Goal: Task Accomplishment & Management: Manage account settings

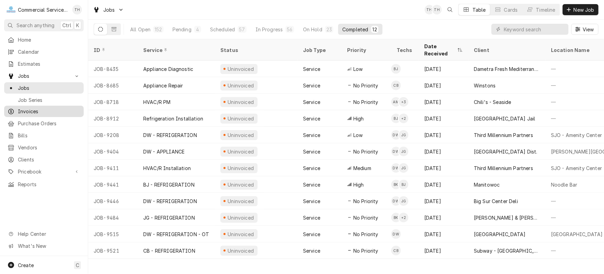
click at [16, 108] on div "Invoices" at bounding box center [44, 111] width 73 height 7
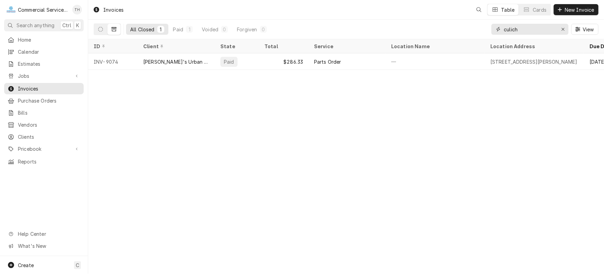
drag, startPoint x: 522, startPoint y: 28, endPoint x: 478, endPoint y: 32, distance: 44.2
click at [478, 32] on div "All Closed 1 Paid 1 Voided 0 Forgiven 0 culich View" at bounding box center [346, 29] width 505 height 19
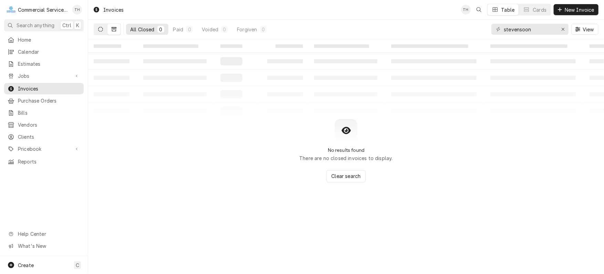
click at [105, 27] on button "Dynamic Content Wrapper" at bounding box center [100, 29] width 13 height 11
click at [523, 30] on input "stevensoon" at bounding box center [530, 29] width 52 height 11
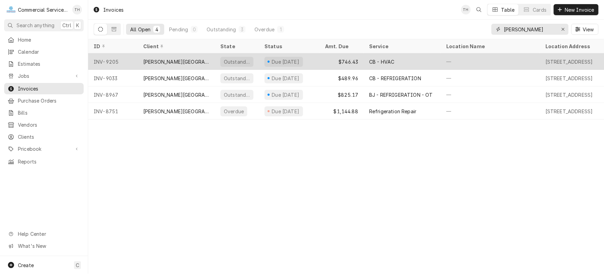
type input "stevenson"
click at [410, 63] on div "CB - HVAC" at bounding box center [402, 61] width 77 height 17
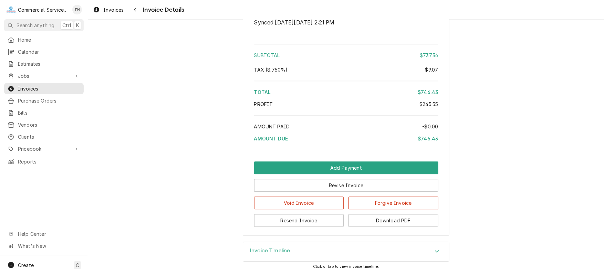
scroll to position [1105, 0]
click at [360, 185] on button "Revise Invoice" at bounding box center [346, 185] width 184 height 13
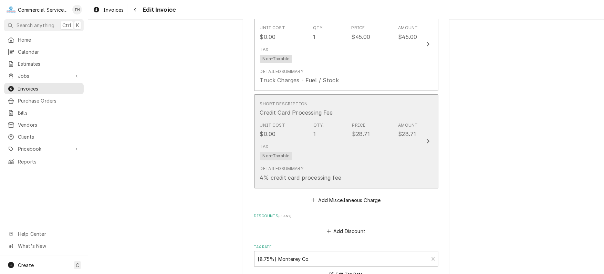
click at [358, 158] on div "Tax Non-Taxable" at bounding box center [339, 152] width 158 height 22
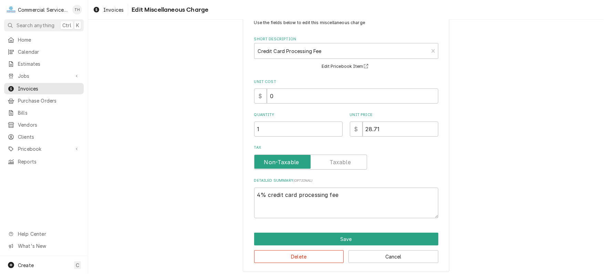
scroll to position [25, 0]
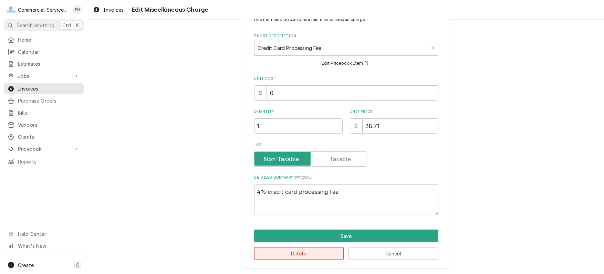
click at [325, 250] on button "Delete" at bounding box center [299, 253] width 90 height 13
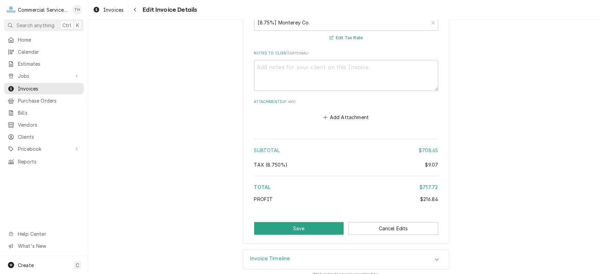
scroll to position [1143, 0]
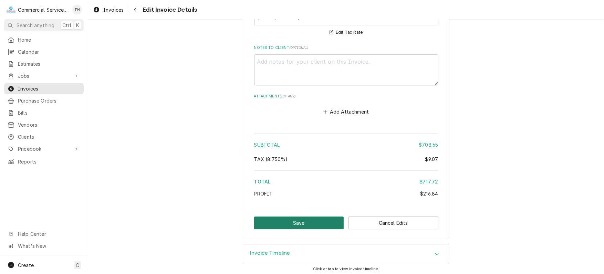
click at [315, 221] on button "Save" at bounding box center [299, 223] width 90 height 13
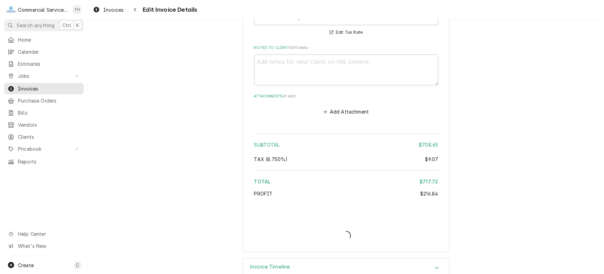
type textarea "x"
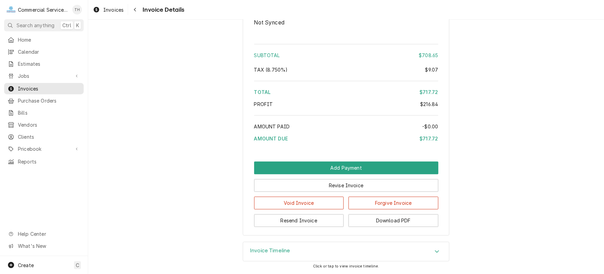
scroll to position [1020, 0]
click at [313, 216] on button "Resend Invoice" at bounding box center [299, 220] width 90 height 13
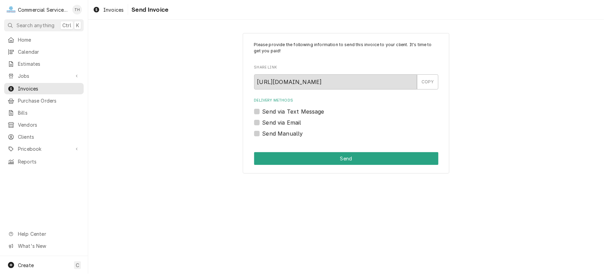
click at [262, 122] on label "Send via Email" at bounding box center [281, 122] width 39 height 8
click at [262, 122] on input "Send via Email" at bounding box center [354, 125] width 184 height 15
checkbox input "true"
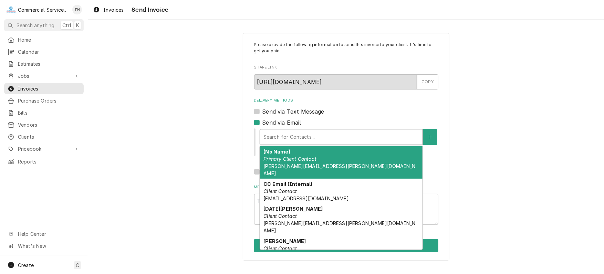
click at [281, 138] on div "Delivery Methods" at bounding box center [341, 137] width 156 height 12
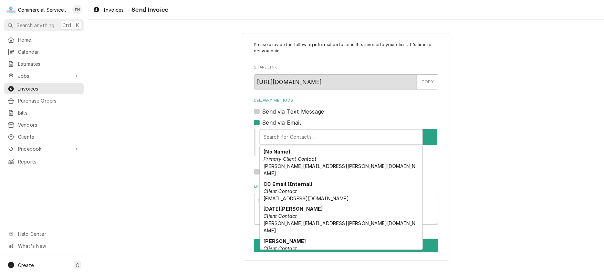
scroll to position [22, 0]
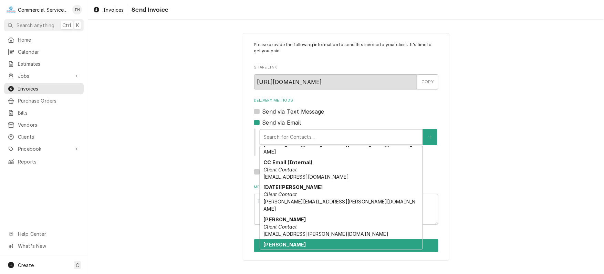
click at [296, 239] on div "Marc Matyas Client Contact marc.matyas@compass-usa.com" at bounding box center [341, 251] width 163 height 25
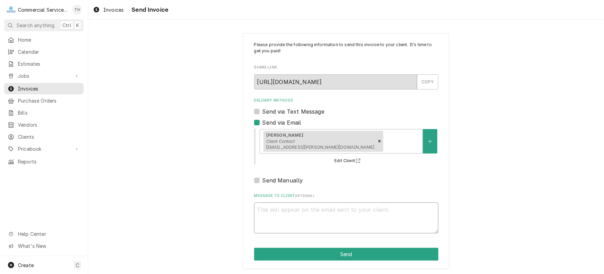
click at [290, 217] on textarea "Message to Client ( optional )" at bounding box center [346, 217] width 184 height 31
type textarea "x"
type textarea "H"
type textarea "x"
type textarea "Hi"
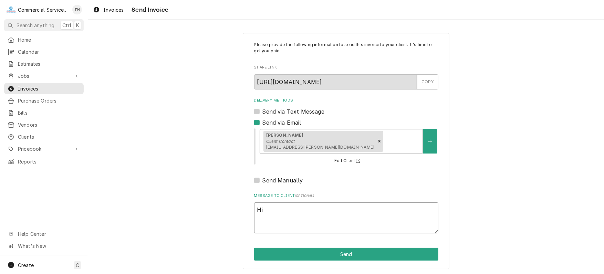
type textarea "x"
type textarea "Hi"
type textarea "x"
type textarea "Hi M"
type textarea "x"
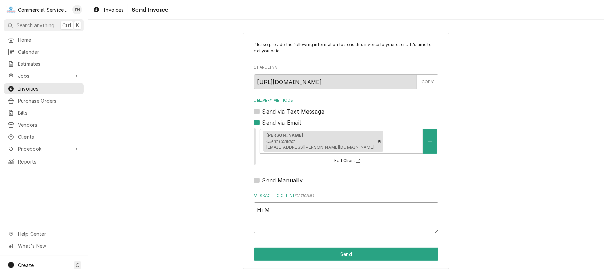
type textarea "Hi Ma"
type textarea "x"
type textarea "Hi Mar"
type textarea "x"
type textarea "Hi Marc"
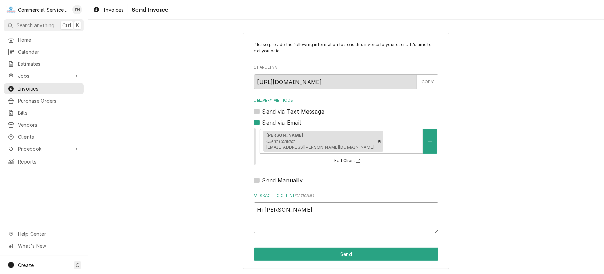
type textarea "x"
type textarea "Hi Marc,"
type textarea "x"
type textarea "Hi Marc,"
type textarea "x"
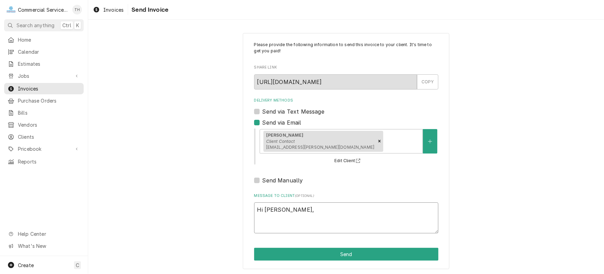
type textarea "Hi Marc, P"
type textarea "x"
type textarea "Hi Marc, Pl"
type textarea "x"
type textarea "Hi Marc, Ple"
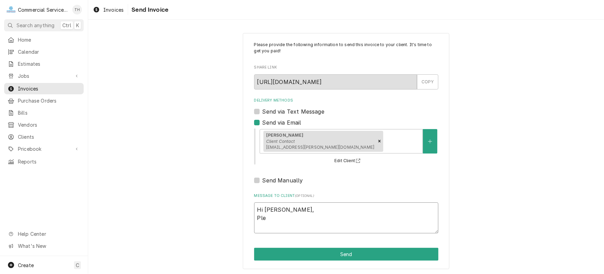
type textarea "x"
type textarea "Hi Marc, Plea"
type textarea "x"
type textarea "Hi Marc, Pleas"
type textarea "x"
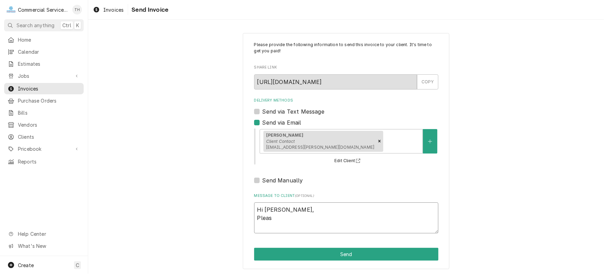
type textarea "Hi Marc, Please"
type textarea "x"
type textarea "Hi Marc, Please"
type textarea "x"
type textarea "Hi Marc, Please s"
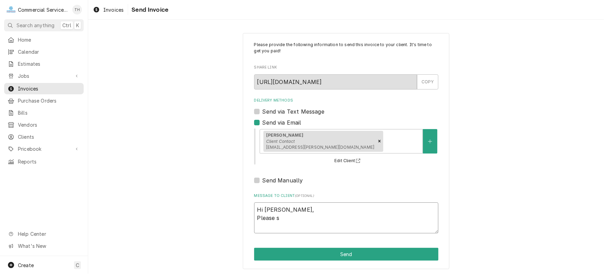
type textarea "x"
type textarea "Hi Marc, Please se"
type textarea "x"
type textarea "Hi Marc, Please see"
type textarea "x"
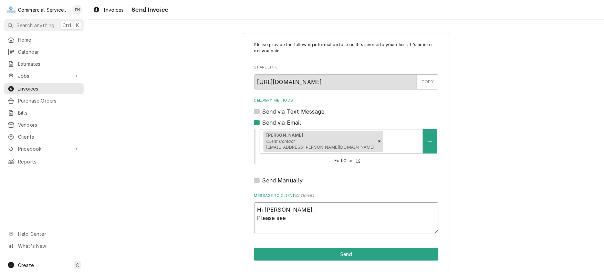
type textarea "Hi Marc, Please see"
type textarea "x"
type textarea "Hi Marc, Please see t"
type textarea "x"
type textarea "Hi Marc, Please see th"
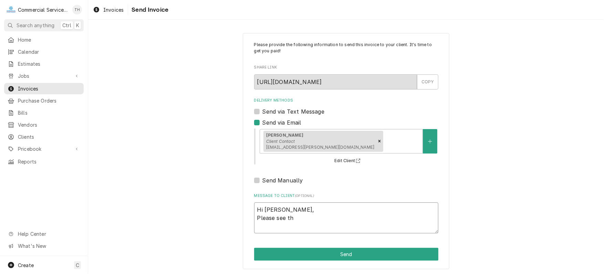
type textarea "x"
type textarea "Hi Marc, Please see the"
type textarea "x"
type textarea "Hi Marc, Please see the"
type textarea "x"
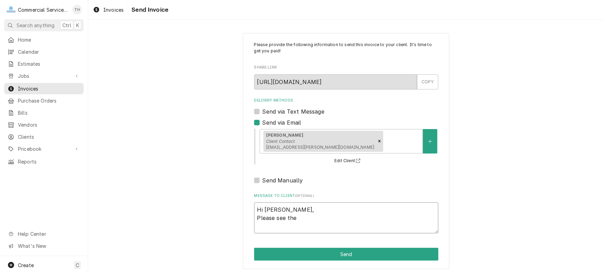
type textarea "Hi Marc, Please see the a"
type textarea "x"
type textarea "Hi Marc, Please see the at"
type textarea "x"
type textarea "Hi Marc, Please see the att"
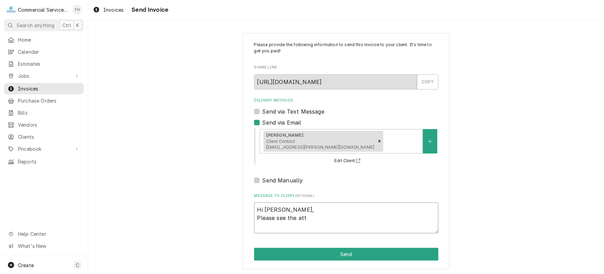
type textarea "x"
type textarea "Hi Marc, Please see the atta"
type textarea "x"
type textarea "Hi Marc, Please see the attac"
type textarea "x"
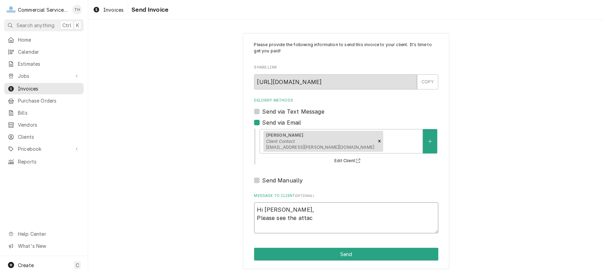
type textarea "Hi Marc, Please see the attach"
type textarea "x"
type textarea "Hi Marc, Please see the attache"
type textarea "x"
type textarea "Hi Marc, Please see the attached"
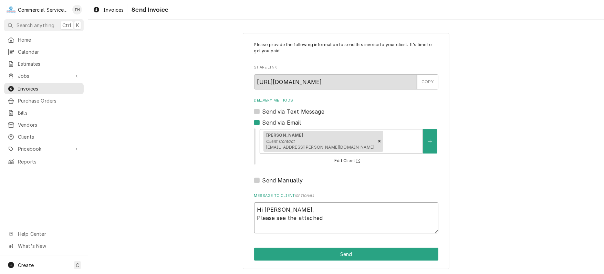
type textarea "x"
type textarea "Hi Marc, Please see the attached"
type textarea "x"
type textarea "Hi Marc, Please see the attached r"
type textarea "x"
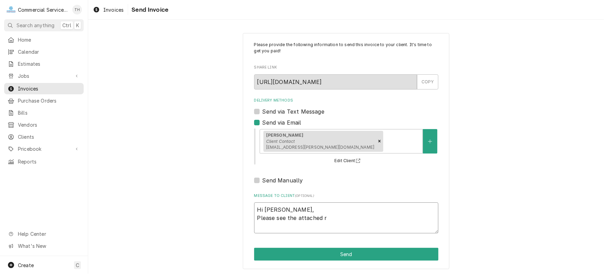
type textarea "Hi Marc, Please see the attached re"
type textarea "x"
type textarea "Hi Marc, Please see the attached rev"
type textarea "x"
type textarea "Hi Marc, Please see the attached revi"
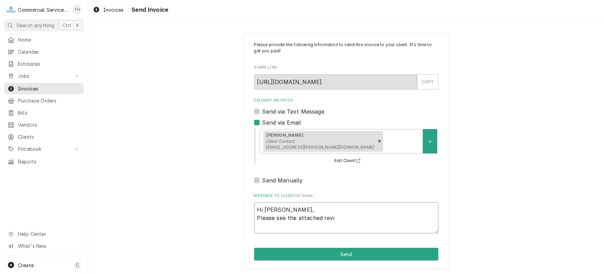
type textarea "x"
type textarea "Hi Marc, Please see the attached revis"
type textarea "x"
type textarea "Hi Marc, Please see the attached revise"
type textarea "x"
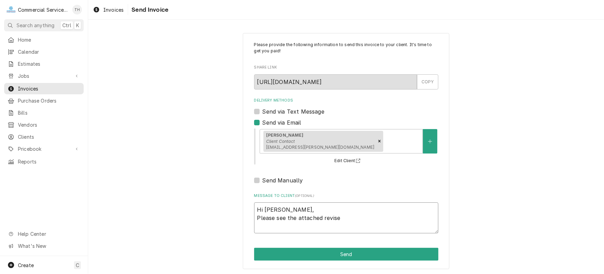
type textarea "Hi Marc, Please see the attached revised"
type textarea "x"
type textarea "Hi Marc, Please see the attached revised"
type textarea "x"
type textarea "Hi Marc, Please see the attached revised i"
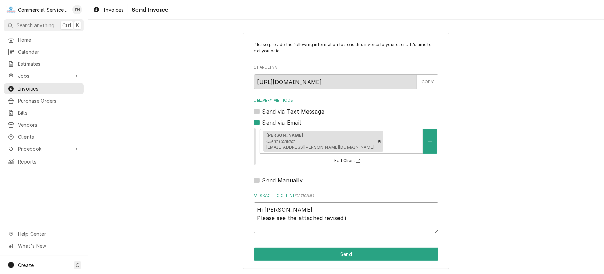
type textarea "x"
type textarea "Hi Marc, Please see the attached revised in"
type textarea "x"
type textarea "Hi Marc, Please see the attached revised inv"
type textarea "x"
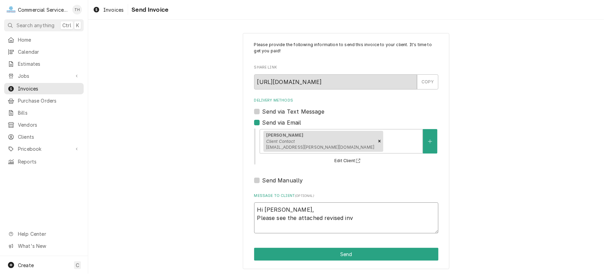
type textarea "Hi Marc, Please see the attached revised invo"
type textarea "x"
type textarea "Hi Marc, Please see the attached revised invoi"
type textarea "x"
type textarea "Hi Marc, Please see the attached revised invoic"
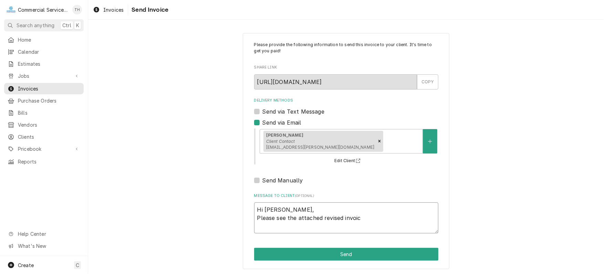
type textarea "x"
type textarea "Hi Marc, Please see the attached revised invoice"
type textarea "x"
type textarea "Hi Marc, Please see the attached revised invoic"
type textarea "x"
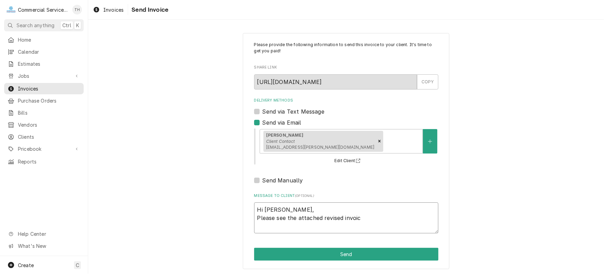
type textarea "Hi Marc, Please see the attached revised invoi"
type textarea "x"
type textarea "Hi Marc, Please see the attached revised invoic"
type textarea "x"
type textarea "Hi Marc, Please see the attached revised invoice"
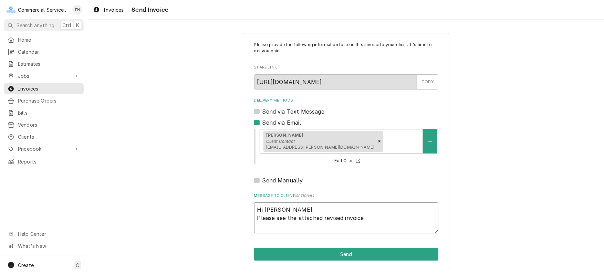
type textarea "x"
type textarea "Hi Marc, Please see the attached revised invoice."
type textarea "x"
type textarea "Hi Marc, Please see the attached revised invoice."
type textarea "x"
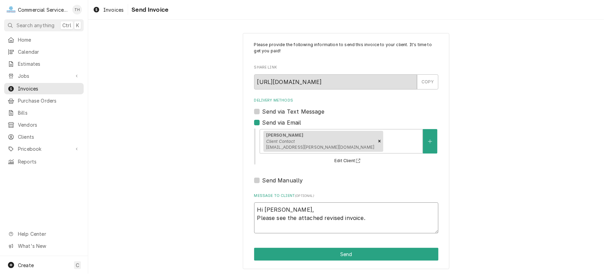
type textarea "Hi Marc, Please see the attached revised invoice."
type textarea "x"
type textarea "Hi Marc, Please see the attached revised invoice. P"
type textarea "x"
type textarea "Hi Marc, Please see the attached revised invoice. Pl"
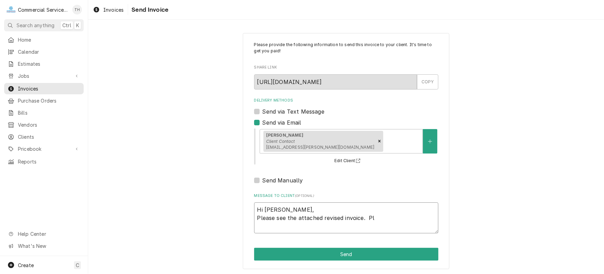
type textarea "x"
type textarea "Hi Marc, Please see the attached revised invoice. Ple"
type textarea "x"
type textarea "Hi Marc, Please see the attached revised invoice. Plea"
type textarea "x"
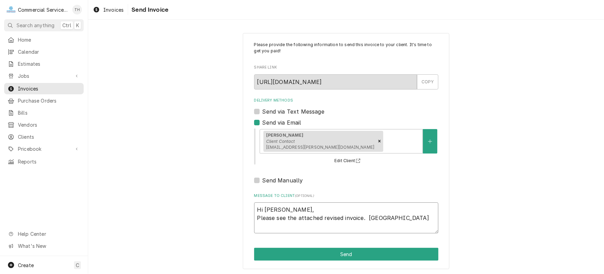
type textarea "Hi Marc, Please see the attached revised invoice. Pleas"
type textarea "x"
type textarea "Hi Marc, Please see the attached revised invoice. Please"
type textarea "x"
type textarea "Hi Marc, Please see the attached revised invoice. Please"
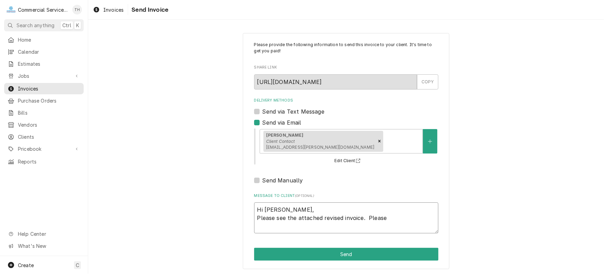
type textarea "x"
type textarea "Hi Marc, Please see the attached revised invoice. Please l"
type textarea "x"
type textarea "Hi Marc, Please see the attached revised invoice. Please le"
type textarea "x"
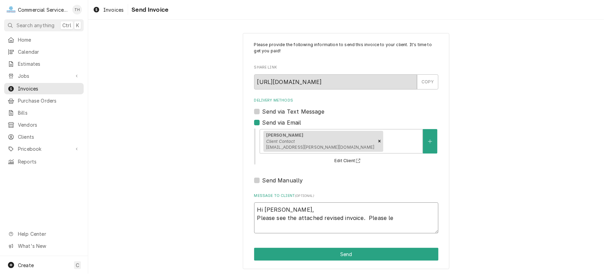
type textarea "Hi Marc, Please see the attached revised invoice. Please let"
type textarea "x"
type textarea "Hi Marc, Please see the attached revised invoice. Please let"
type textarea "x"
type textarea "Hi Marc, Please see the attached revised invoice. Please let t"
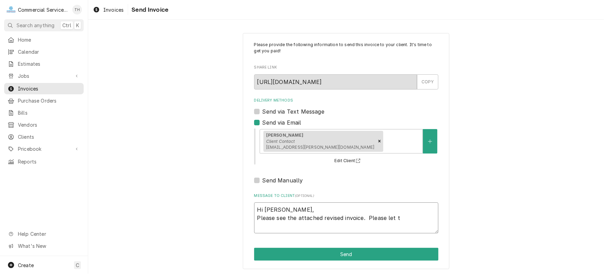
type textarea "x"
type textarea "Hi Marc, Please see the attached revised invoice. Please let th"
type textarea "x"
type textarea "Hi Marc, Please see the attached revised invoice. Please let the"
type textarea "x"
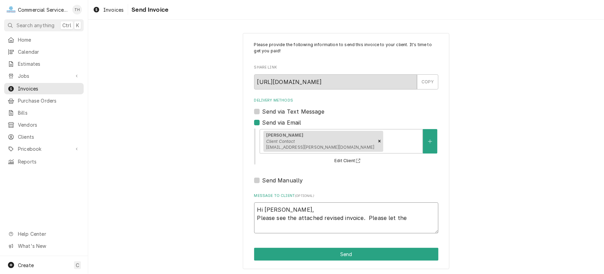
type textarea "Hi Marc, Please see the attached revised invoice. Please let the"
type textarea "x"
type textarea "Hi Marc, Please see the attached revised invoice. Please let the s"
type textarea "x"
type textarea "Hi Marc, Please see the attached revised invoice. Please let the sv"
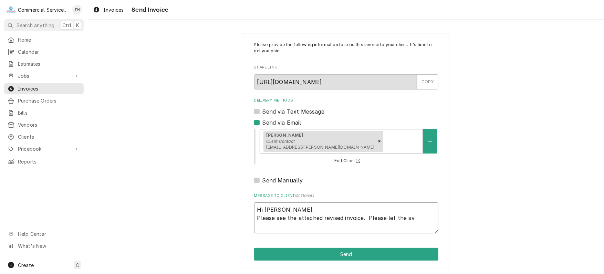
type textarea "x"
type textarea "Hi Marc, Please see the attached revised invoice. Please let the s"
type textarea "x"
type textarea "Hi Marc, Please see the attached revised invoice. Please let the sc"
type textarea "x"
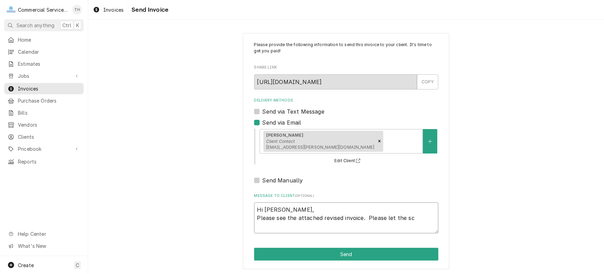
type textarea "Hi Marc, Please see the attached revised invoice. Please let the sch"
type textarea "x"
type textarea "Hi Marc, Please see the attached revised invoice. Please let the scho"
type textarea "x"
type textarea "Hi Marc, Please see the attached revised invoice. Please let the schoo"
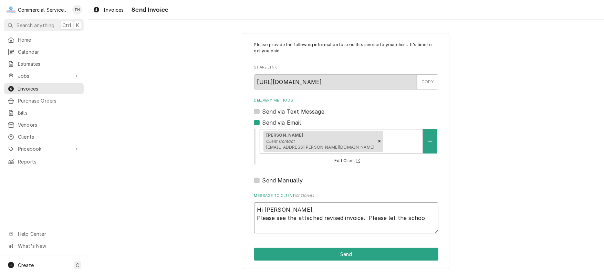
type textarea "x"
type textarea "Hi Marc, Please see the attached revised invoice. Please let the school"
type textarea "x"
type textarea "Hi Marc, Please see the attached revised invoice. Please let the school"
type textarea "x"
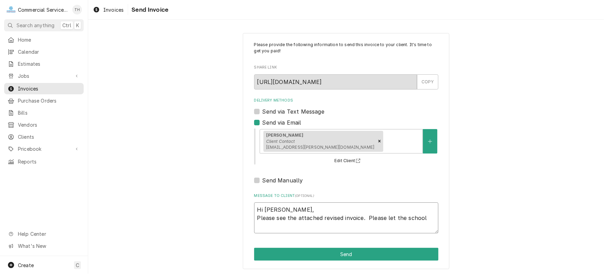
type textarea "Hi Marc, Please see the attached revised invoice. Please let the school k"
type textarea "x"
type textarea "Hi Marc, Please see the attached revised invoice. Please let the school kn"
type textarea "x"
type textarea "Hi Marc, Please see the attached revised invoice. Please let the school kno"
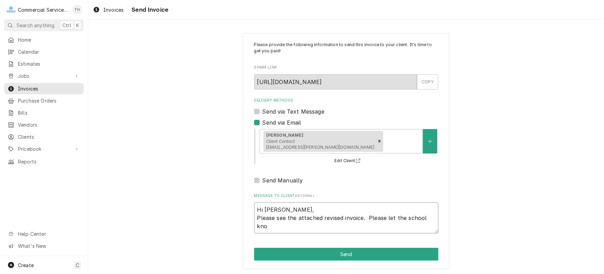
type textarea "x"
type textarea "Hi Marc, Please see the attached revised invoice. Please let the school know"
type textarea "x"
type textarea "Hi Marc, Please see the attached revised invoice. Please let the school know"
type textarea "x"
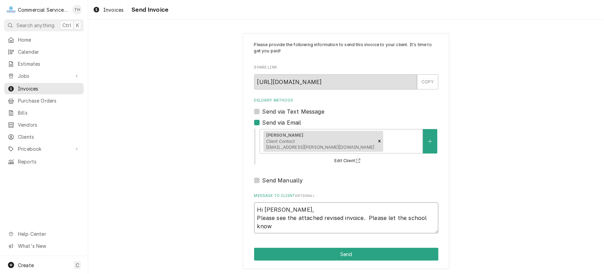
type textarea "Hi Marc, Please see the attached revised invoice. Please let the school know t"
type textarea "x"
type textarea "Hi Marc, Please see the attached revised invoice. Please let the school know te"
type textarea "x"
type textarea "Hi Marc, Please see the attached revised invoice. Please let the school know ter"
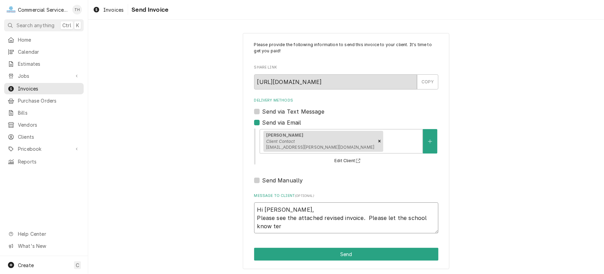
type textarea "x"
type textarea "Hi Marc, Please see the attached revised invoice. Please let the school know te…"
type textarea "x"
type textarea "Hi Marc, Please see the attached revised invoice. Please let the school know te…"
type textarea "x"
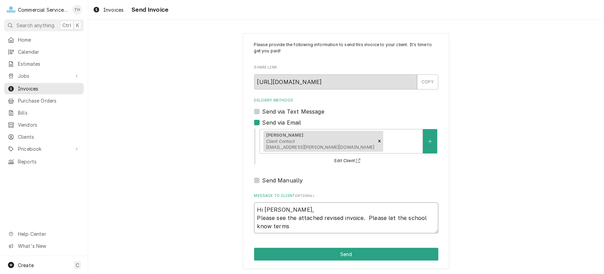
type textarea "Hi Marc, Please see the attached revised invoice. Please let the school know te…"
type textarea "x"
type textarea "Hi Marc, Please see the attached revised invoice. Please let the school know te…"
type textarea "x"
type textarea "Hi Marc, Please see the attached revised invoice. Please let the school know te…"
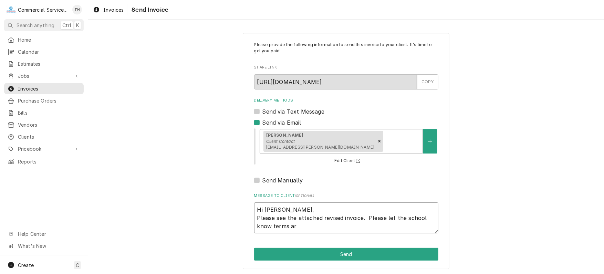
type textarea "x"
type textarea "Hi Marc, Please see the attached revised invoice. Please let the school know te…"
type textarea "x"
type textarea "Hi Marc, Please see the attached revised invoice. Please let the school know te…"
type textarea "x"
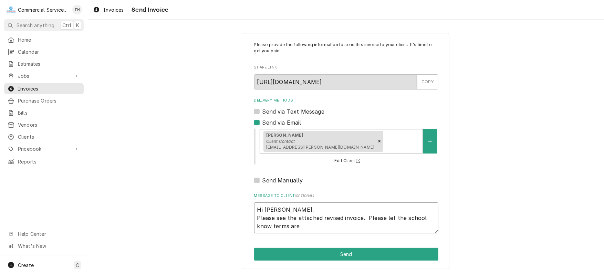
type textarea "Hi Marc, Please see the attached revised invoice. Please let the school know te…"
type textarea "x"
type textarea "Hi Marc, Please see the attached revised invoice. Please let the school know te…"
type textarea "x"
type textarea "Hi Marc, Please see the attached revised invoice. Please let the school know te…"
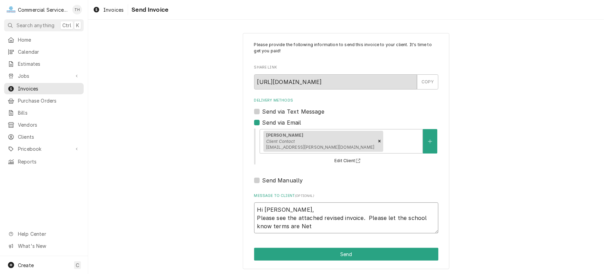
type textarea "x"
type textarea "Hi Marc, Please see the attached revised invoice. Please let the school know te…"
type textarea "x"
type textarea "Hi Marc, Please see the attached revised invoice. Please let the school know te…"
type textarea "x"
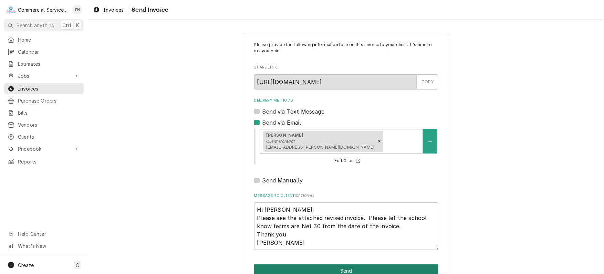
click at [332, 269] on button "Send" at bounding box center [346, 270] width 184 height 13
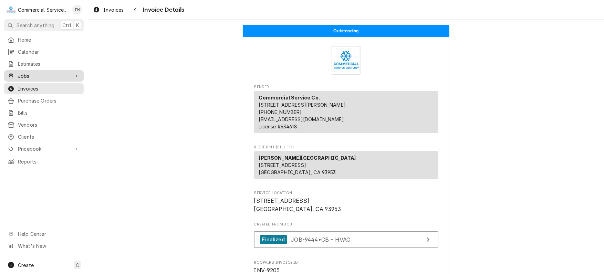
click at [34, 77] on div "Jobs" at bounding box center [44, 76] width 77 height 9
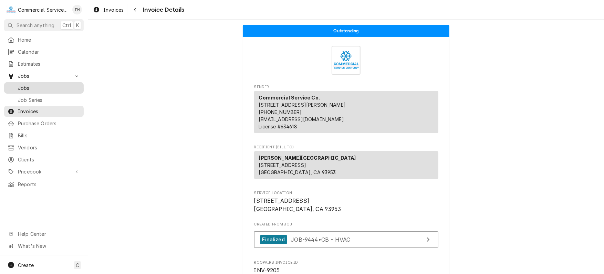
click at [33, 84] on span "Jobs" at bounding box center [49, 87] width 62 height 7
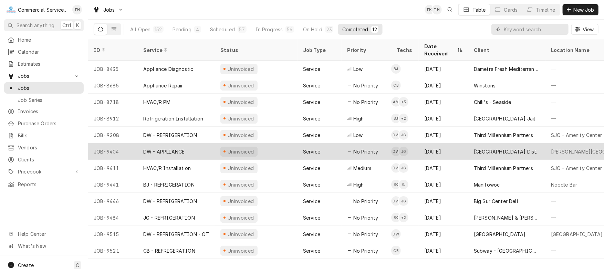
click at [495, 143] on div "[GEOGRAPHIC_DATA] Dist." at bounding box center [506, 151] width 77 height 17
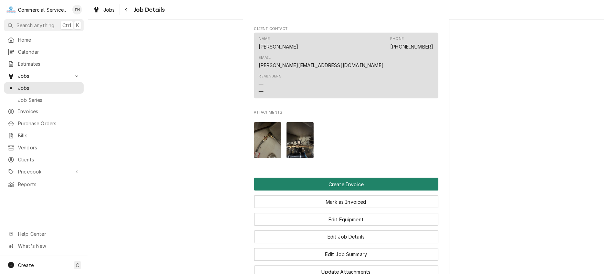
scroll to position [551, 0]
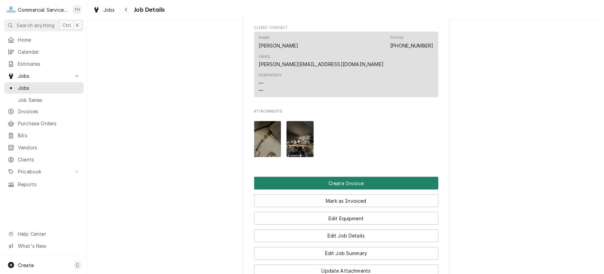
click at [353, 177] on button "Create Invoice" at bounding box center [346, 183] width 184 height 13
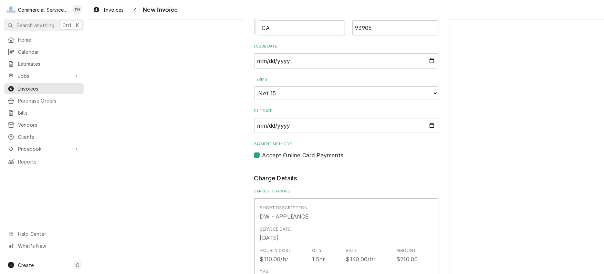
scroll to position [344, 0]
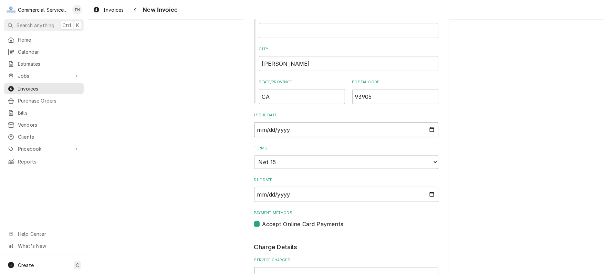
click at [428, 129] on input "[DATE]" at bounding box center [346, 129] width 184 height 15
type input "[DATE]"
click at [281, 164] on select "Choose payment terms... Same Day Net 7 Net 14 Net 15 Net 21 Net 30 Net 45 Net 6…" at bounding box center [346, 162] width 184 height 14
type textarea "x"
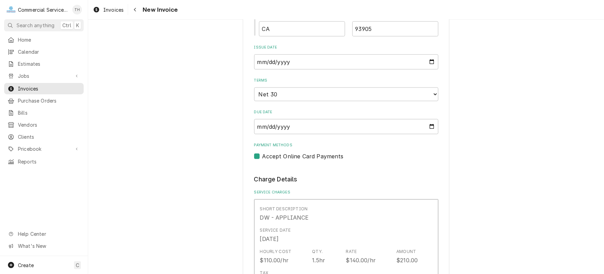
scroll to position [413, 0]
click at [262, 155] on label "Accept Online Card Payments" at bounding box center [302, 155] width 81 height 8
click at [262, 155] on input "Payment Methods" at bounding box center [354, 158] width 184 height 15
checkbox input "false"
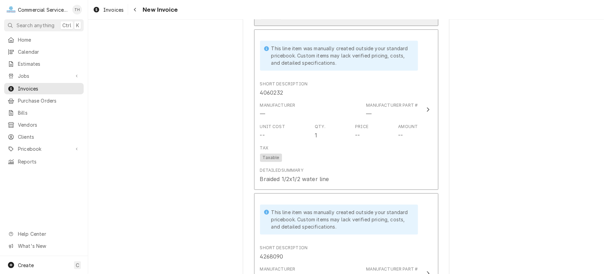
scroll to position [930, 0]
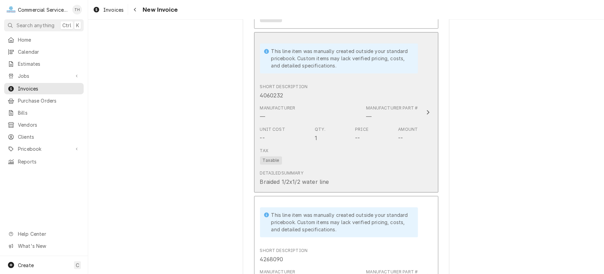
click at [324, 156] on div "Tax Taxable" at bounding box center [339, 156] width 158 height 22
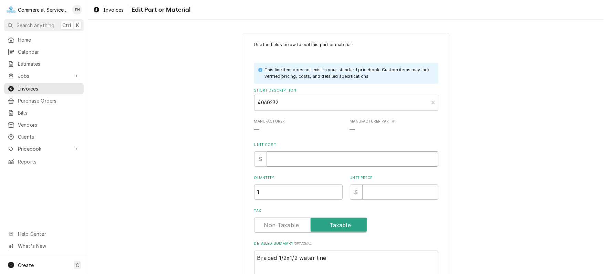
click at [324, 157] on input "Unit Cost" at bounding box center [352, 159] width 171 height 15
type textarea "x"
type input "2"
type textarea "x"
type input "27"
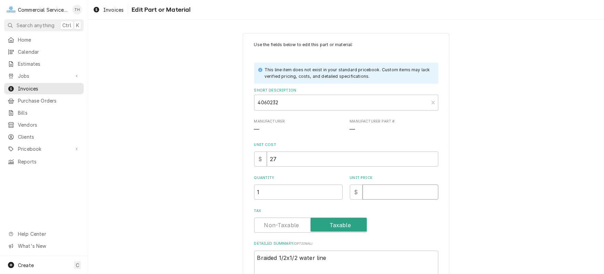
type textarea "x"
type input "5"
type textarea "x"
type input "54"
drag, startPoint x: 282, startPoint y: 158, endPoint x: 252, endPoint y: 158, distance: 30.6
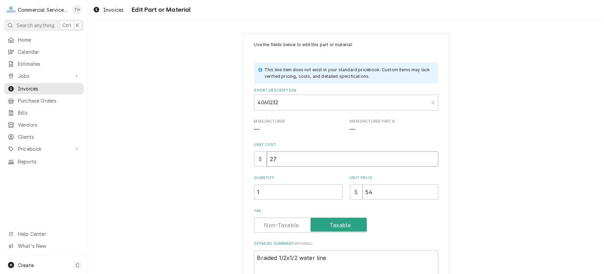
click at [254, 158] on div "$ 27" at bounding box center [346, 159] width 184 height 15
type textarea "x"
type input "2"
type textarea "x"
type input "24"
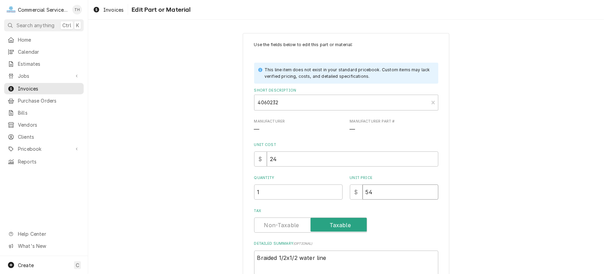
type textarea "x"
type input "4"
type textarea "x"
type input "48"
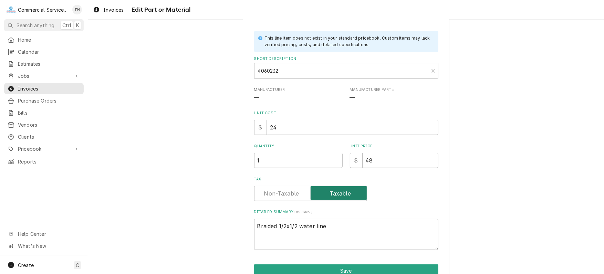
scroll to position [66, 0]
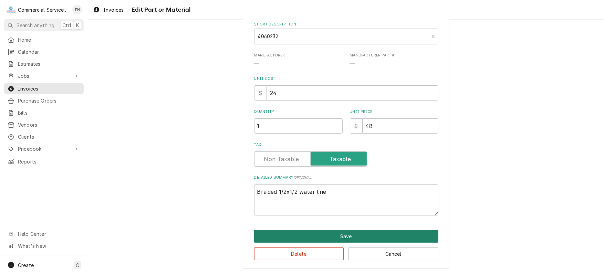
click at [344, 231] on button "Save" at bounding box center [346, 236] width 184 height 13
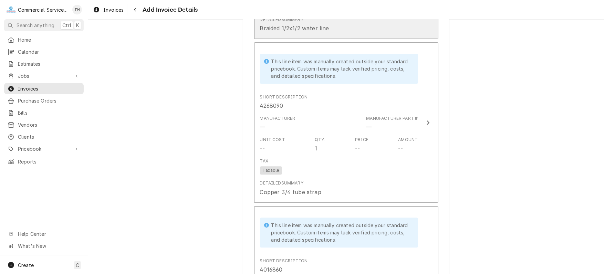
scroll to position [1093, 0]
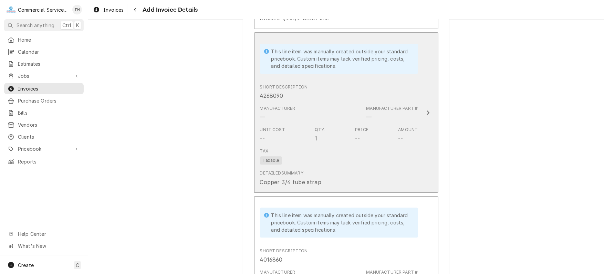
click at [347, 165] on div "Tax Taxable" at bounding box center [339, 156] width 158 height 22
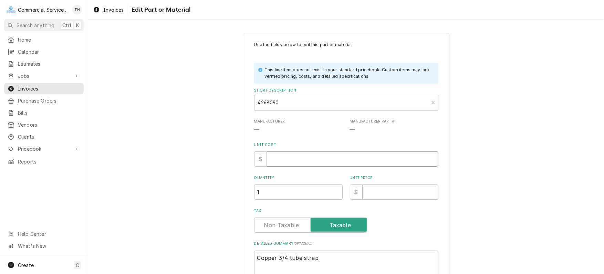
click at [323, 159] on input "Unit Cost" at bounding box center [352, 159] width 171 height 15
type textarea "x"
type input "1"
type textarea "x"
type input "13"
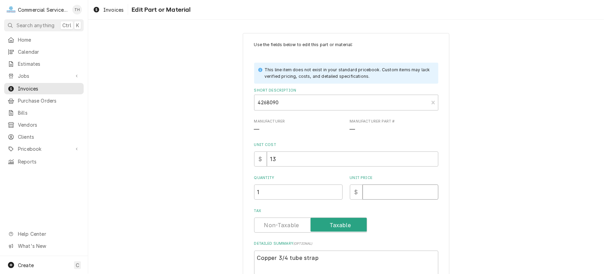
type textarea "x"
type input "2"
type textarea "x"
type input "26"
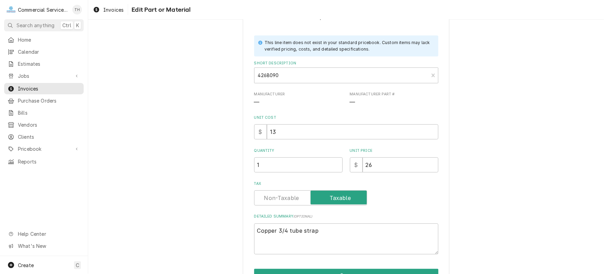
scroll to position [66, 0]
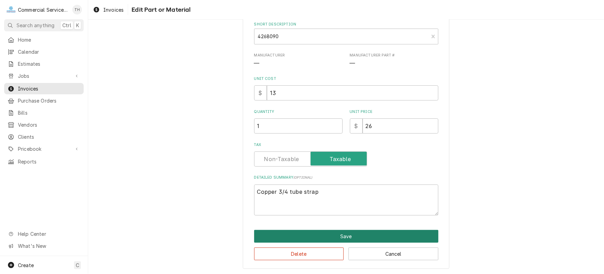
click at [350, 234] on button "Save" at bounding box center [346, 236] width 184 height 13
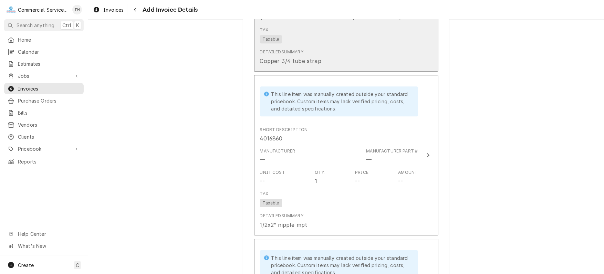
scroll to position [1223, 0]
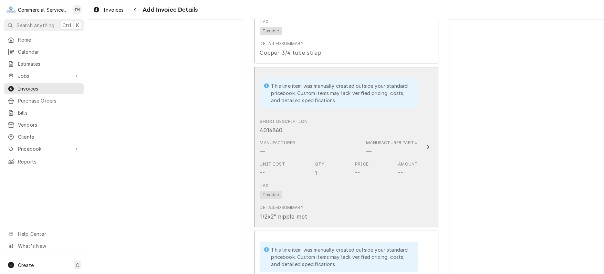
click at [325, 143] on div "Manufacturer — Manufacturer Part # —" at bounding box center [339, 147] width 158 height 21
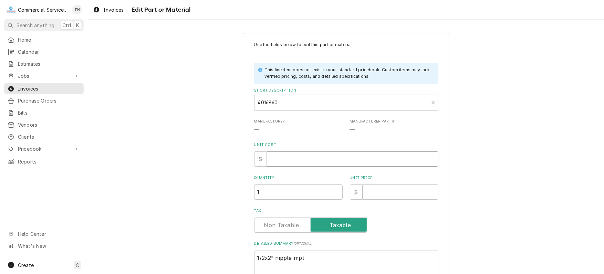
click at [321, 159] on input "Unit Cost" at bounding box center [352, 159] width 171 height 15
type textarea "x"
type input "7"
type textarea "x"
type input "7.9"
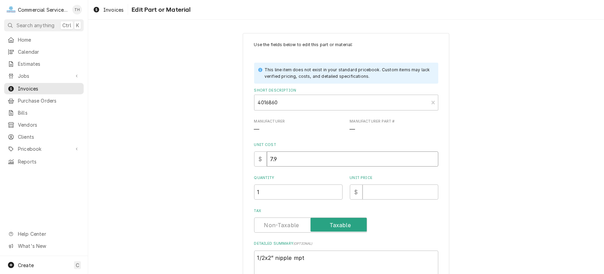
type textarea "x"
type input "7.99"
type textarea "x"
type input "1"
type textarea "x"
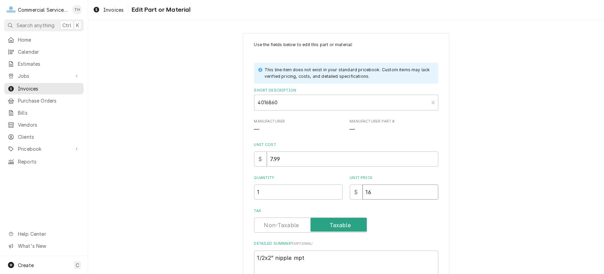
type input "16"
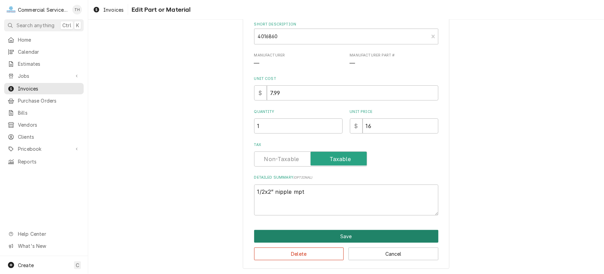
click at [323, 236] on button "Save" at bounding box center [346, 236] width 184 height 13
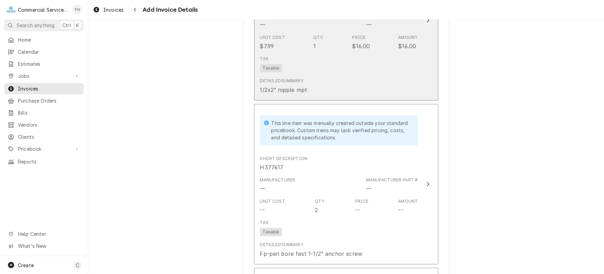
scroll to position [1387, 0]
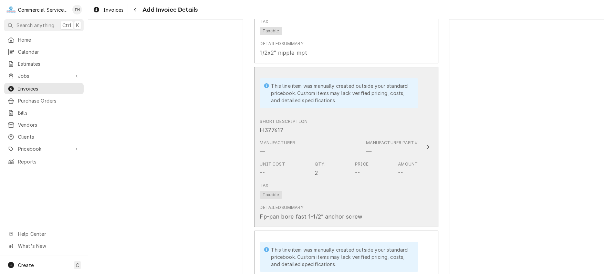
click at [326, 158] on div "Unit Cost -- Qty. 2 Price -- Amount --" at bounding box center [339, 168] width 158 height 21
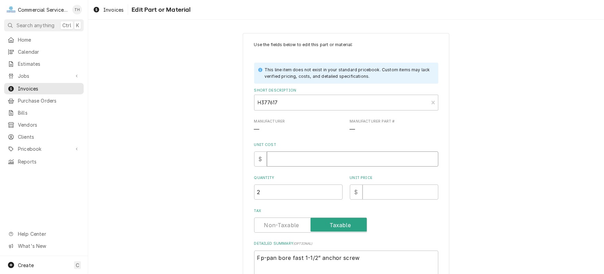
click at [326, 157] on input "Unit Cost" at bounding box center [352, 159] width 171 height 15
type textarea "x"
type input "4"
type textarea "x"
type input "8"
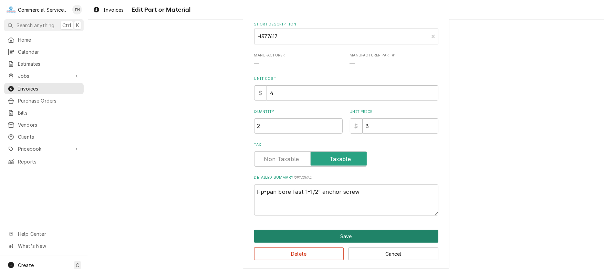
click at [340, 238] on button "Save" at bounding box center [346, 236] width 184 height 13
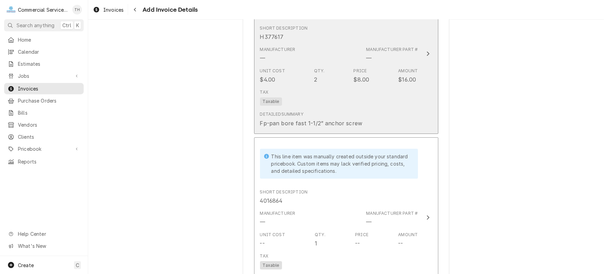
scroll to position [1516, 0]
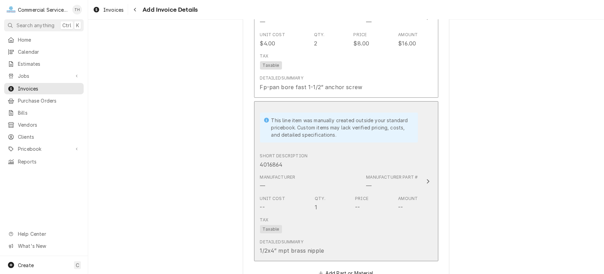
click at [328, 166] on div "Short Description 4016864" at bounding box center [339, 160] width 158 height 21
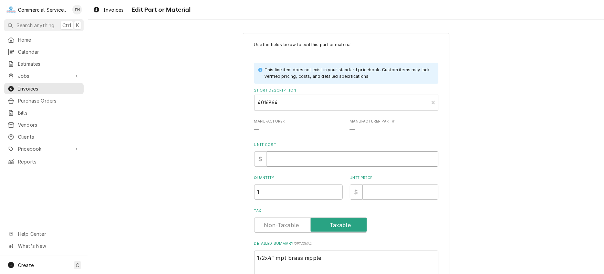
click at [314, 162] on input "Unit Cost" at bounding box center [352, 159] width 171 height 15
type textarea "x"
type input "4"
type textarea "x"
type input "4.6"
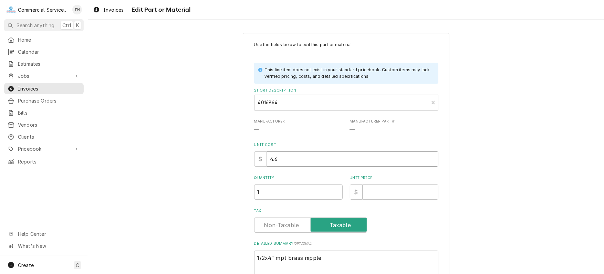
type textarea "x"
type input "4.60"
type textarea "x"
type input "5"
type textarea "x"
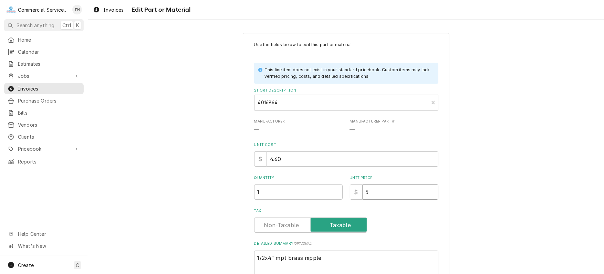
type input "5.2"
type textarea "x"
type input "5.20"
drag, startPoint x: 304, startPoint y: 158, endPoint x: 264, endPoint y: 158, distance: 39.9
click at [267, 158] on input "4.60" at bounding box center [352, 159] width 171 height 15
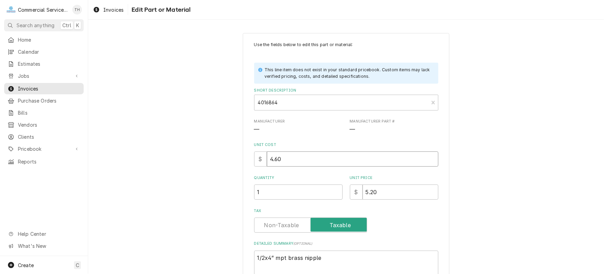
type textarea "x"
type input "8"
type textarea "x"
type input "8.6"
type textarea "x"
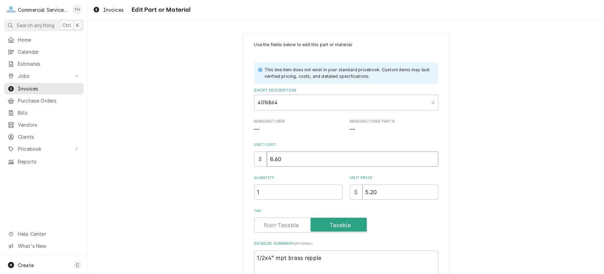
type input "8.60"
type textarea "x"
type input "1"
type textarea "x"
type input "17"
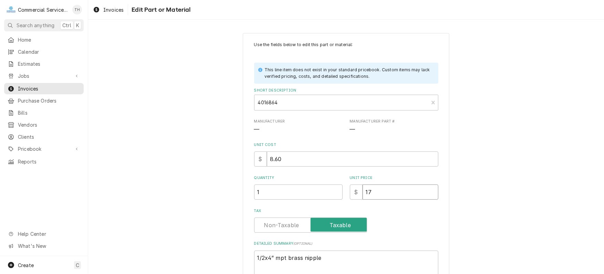
type textarea "x"
type input "17.2"
type textarea "x"
type input "17.20"
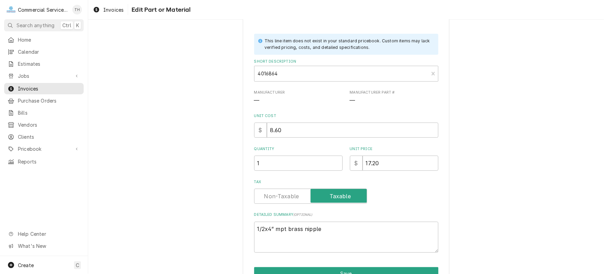
scroll to position [66, 0]
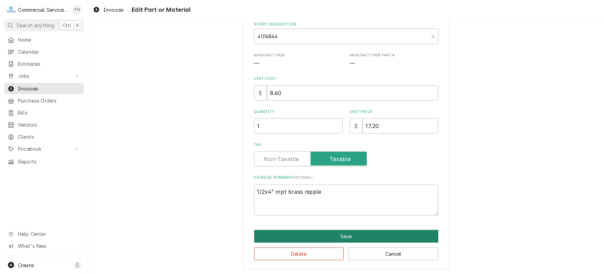
click at [290, 232] on button "Save" at bounding box center [346, 236] width 184 height 13
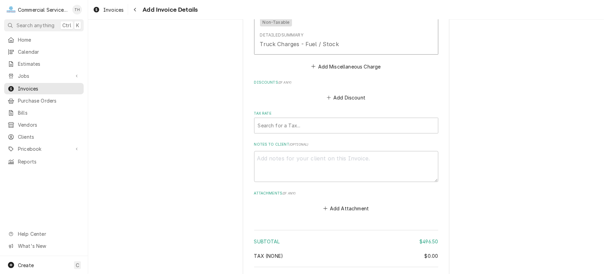
scroll to position [1852, 0]
click at [321, 122] on div "Tax Rate" at bounding box center [346, 125] width 177 height 12
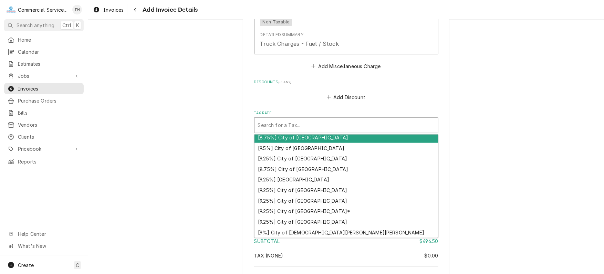
scroll to position [103, 0]
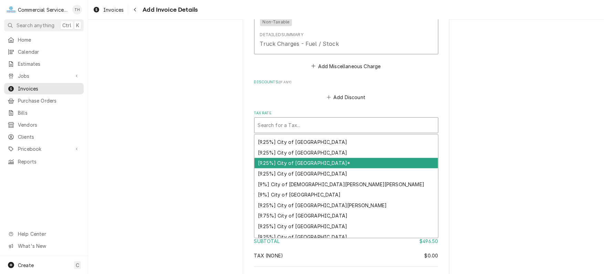
click at [340, 158] on div "[9.25%] City of Salinas*" at bounding box center [346, 163] width 184 height 11
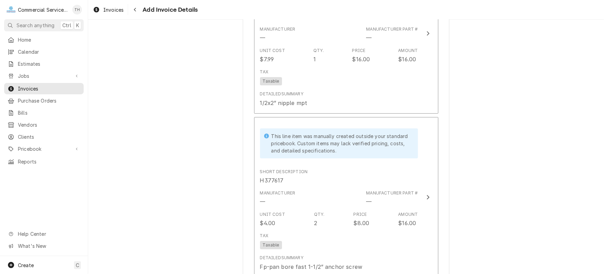
scroll to position [1359, 0]
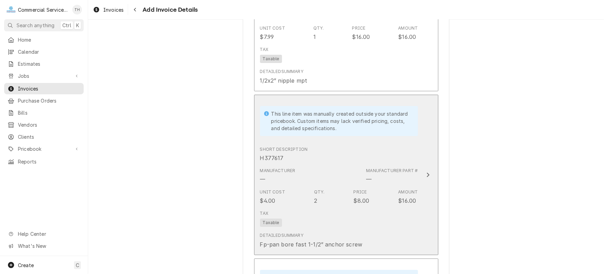
click at [339, 208] on div "Tax Taxable" at bounding box center [339, 219] width 158 height 22
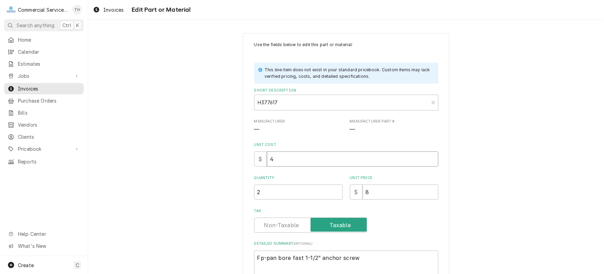
drag, startPoint x: 280, startPoint y: 159, endPoint x: 261, endPoint y: 159, distance: 18.9
click at [261, 159] on div "$ 4" at bounding box center [346, 159] width 184 height 15
type textarea "x"
type input "3"
type textarea "x"
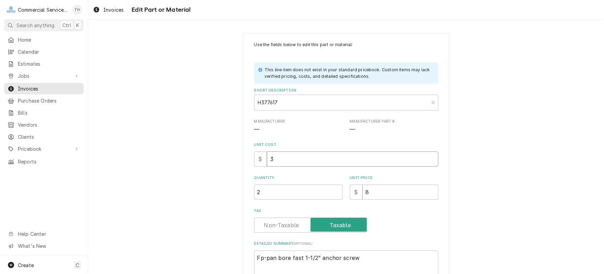
type input "3.2"
type textarea "x"
type input "3.25"
type textarea "x"
type input "6"
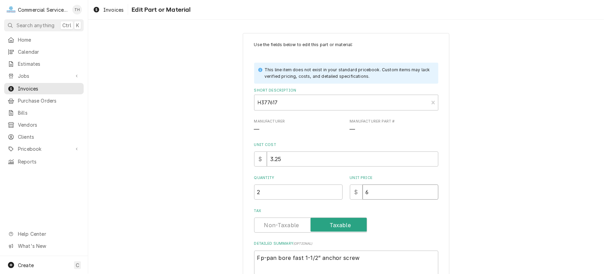
type textarea "x"
type input "6.5"
type textarea "x"
type input "6.50"
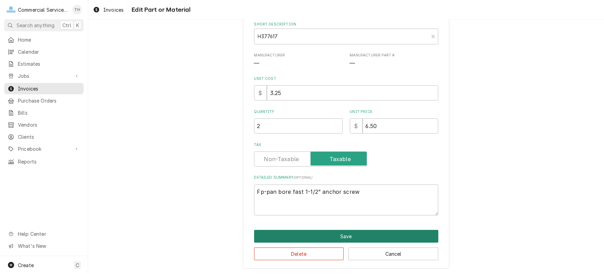
click at [344, 233] on button "Save" at bounding box center [346, 236] width 184 height 13
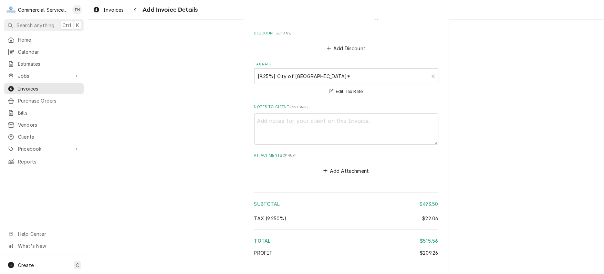
scroll to position [1936, 0]
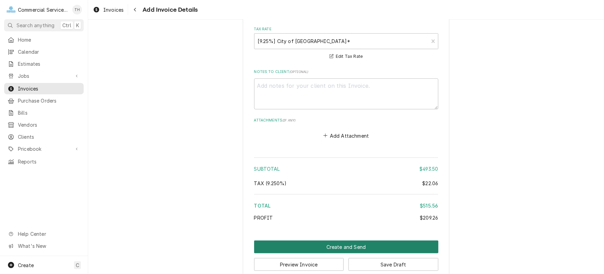
click at [336, 243] on button "Create and Send" at bounding box center [346, 247] width 184 height 13
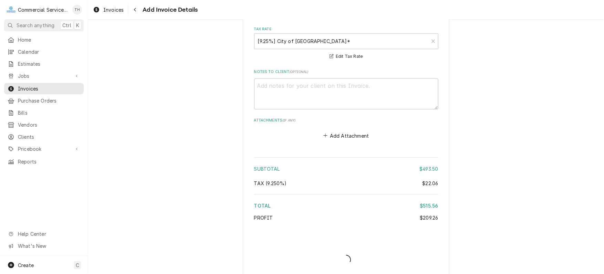
type textarea "x"
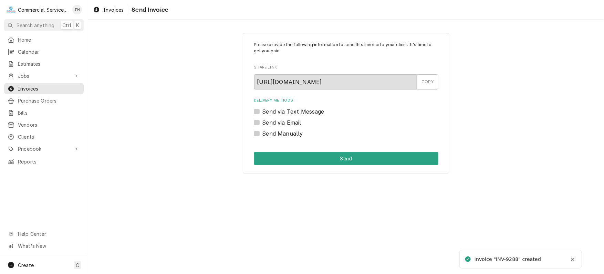
click at [262, 122] on label "Send via Email" at bounding box center [281, 122] width 39 height 8
click at [262, 122] on input "Send via Email" at bounding box center [354, 125] width 184 height 15
checkbox input "true"
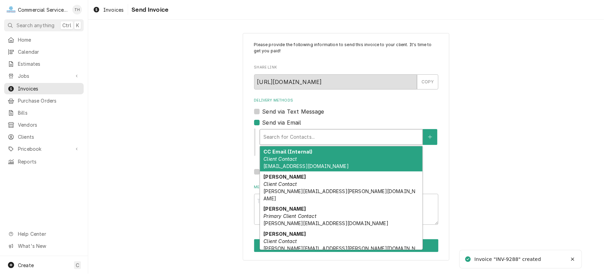
click at [287, 134] on div "Delivery Methods" at bounding box center [341, 137] width 156 height 12
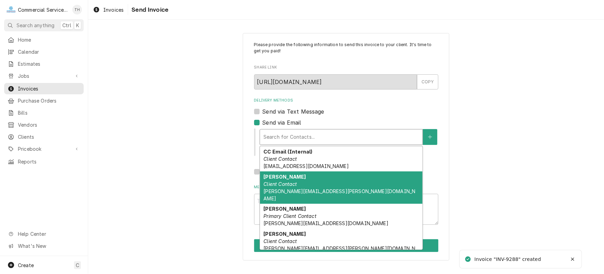
drag, startPoint x: 288, startPoint y: 182, endPoint x: 312, endPoint y: 167, distance: 28.2
click at [292, 181] on em "Client Contact" at bounding box center [279, 184] width 33 height 6
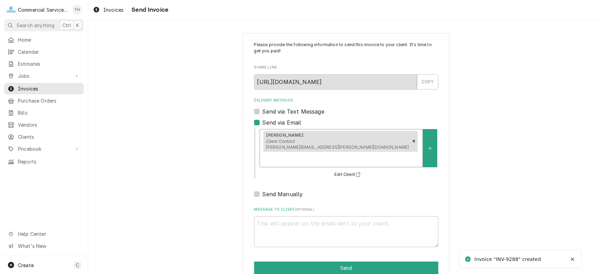
click at [356, 127] on div "option [object Object], selected. Irene Vargas Client Contact irene.vargas@alis…" at bounding box center [346, 153] width 184 height 52
click at [354, 134] on div "Irene Vargas Client Contact irene.vargas@alisal.org" at bounding box center [341, 148] width 163 height 38
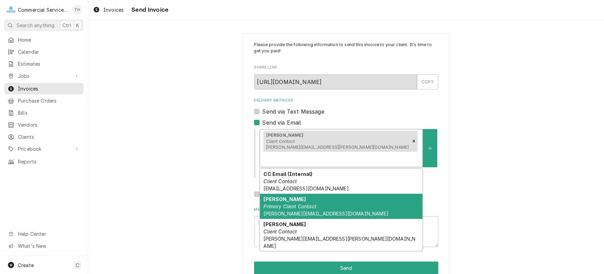
click at [299, 204] on em "Primary Client Contact" at bounding box center [289, 207] width 53 height 6
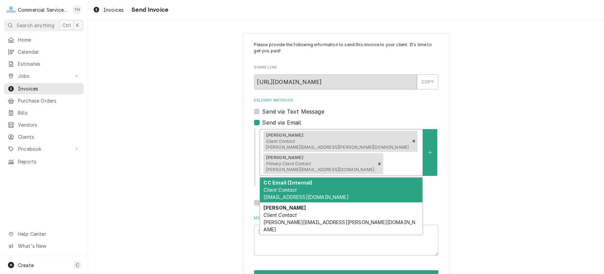
click at [385, 158] on div "Delivery Methods" at bounding box center [402, 164] width 34 height 12
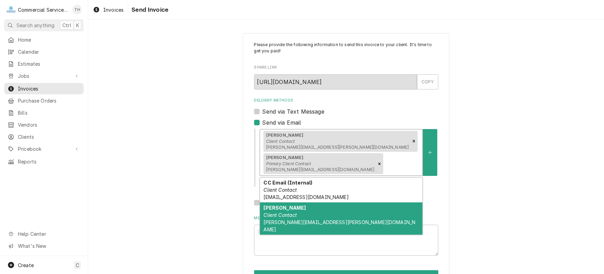
click at [294, 212] on em "Client Contact" at bounding box center [279, 215] width 33 height 6
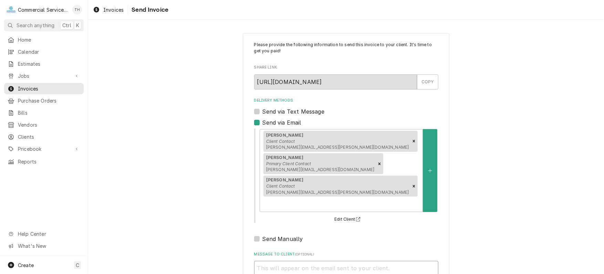
click at [282, 261] on textarea "Message to Client ( optional )" at bounding box center [346, 276] width 184 height 31
type textarea "x"
type textarea "P"
type textarea "x"
type textarea "Pl"
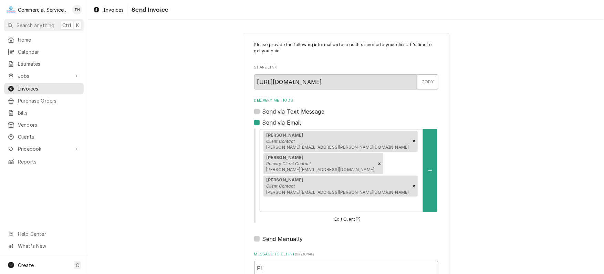
type textarea "x"
type textarea "Ple"
type textarea "x"
type textarea "Plea"
type textarea "x"
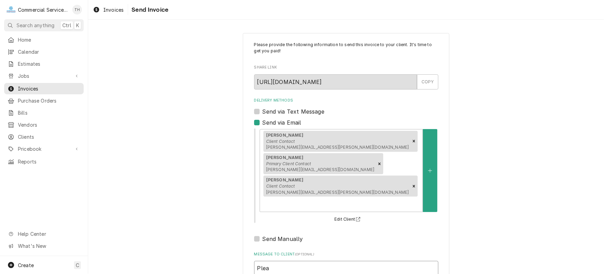
type textarea "Pleas"
type textarea "x"
type textarea "Please"
type textarea "x"
type textarea "Please"
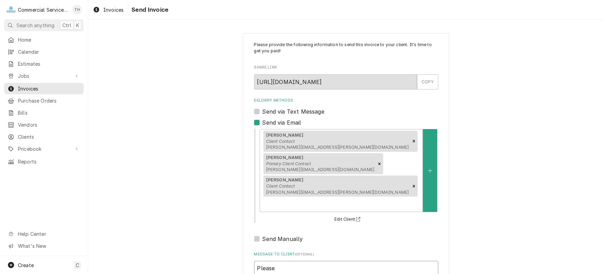
type textarea "x"
type textarea "Please s"
type textarea "x"
type textarea "Please se"
type textarea "x"
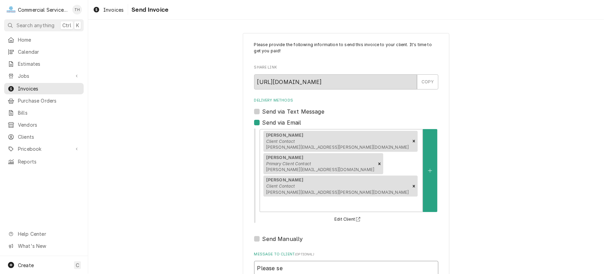
type textarea "Please see"
type textarea "x"
type textarea "Please see"
type textarea "x"
type textarea "Please see t"
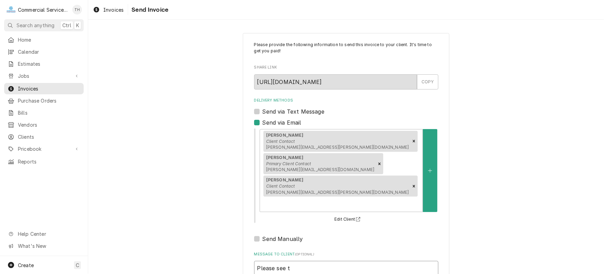
type textarea "x"
type textarea "Please see th"
type textarea "x"
type textarea "Please see the"
type textarea "x"
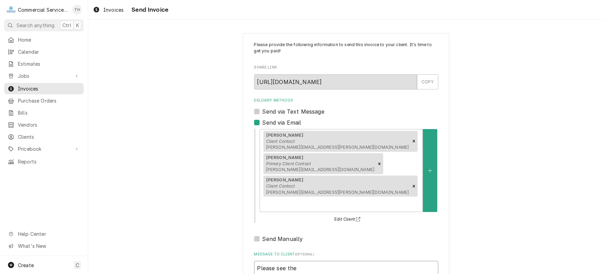
type textarea "Please see the"
type textarea "x"
type textarea "Please see the a"
type textarea "x"
type textarea "Please see the at"
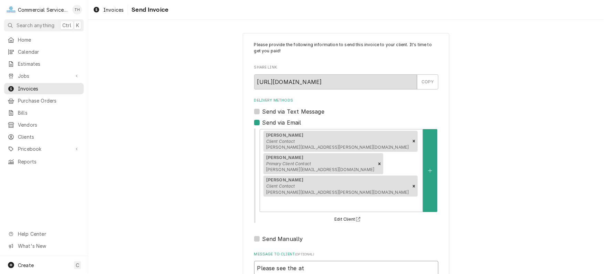
type textarea "x"
type textarea "Please see the att"
type textarea "x"
type textarea "Please see the atta"
type textarea "x"
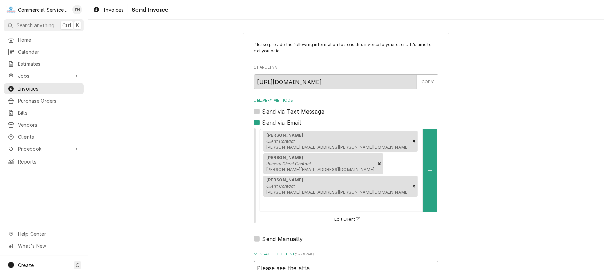
type textarea "Please see the attac"
type textarea "x"
type textarea "Please see the attach"
type textarea "x"
type textarea "Please see the attache"
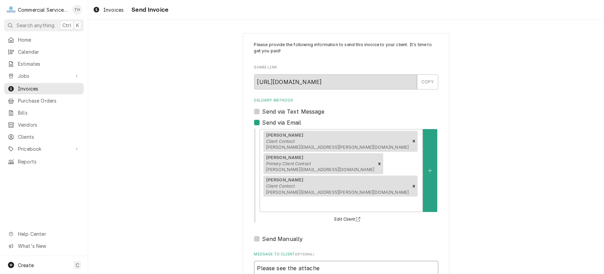
type textarea "x"
type textarea "Please see the attached"
type textarea "x"
type textarea "Please see the attached"
type textarea "x"
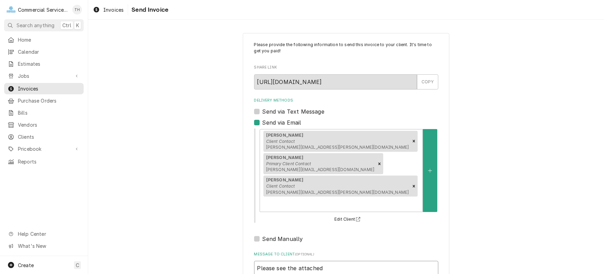
type textarea "Please see the attached i"
type textarea "x"
type textarea "Please see the attached in"
type textarea "x"
type textarea "Please see the attached inv"
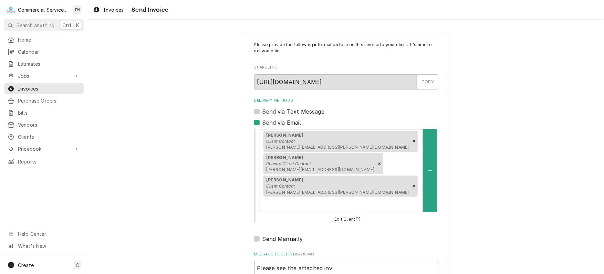
type textarea "x"
type textarea "Please see the attached invo"
type textarea "x"
type textarea "Please see the attached invoi"
type textarea "x"
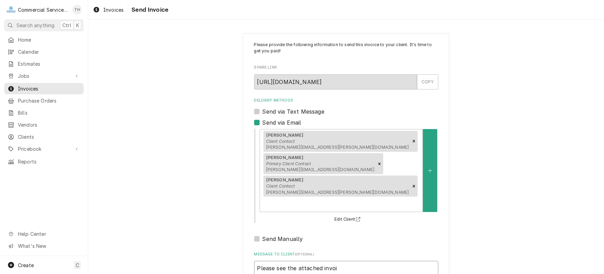
type textarea "Please see the attached invoic"
type textarea "x"
type textarea "Please see the attached invoice"
type textarea "x"
type textarea "Please see the attached invoice f"
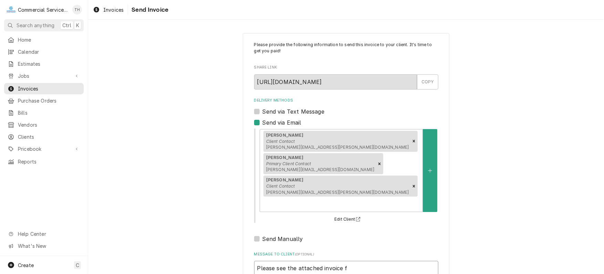
type textarea "x"
type textarea "Please see the attached invoice fo"
type textarea "x"
type textarea "Please see the attached invoice for"
type textarea "x"
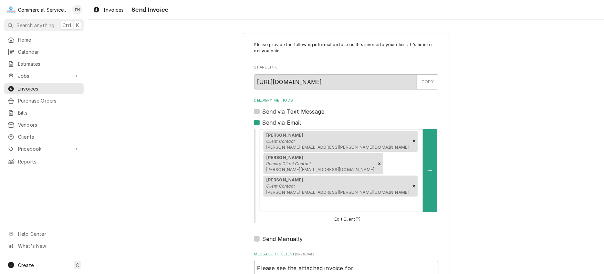
type textarea "Please see the attached invoice for"
type textarea "x"
type textarea "Please see the attached invoice for p"
type textarea "x"
type textarea "Please see the attached invoice for pa"
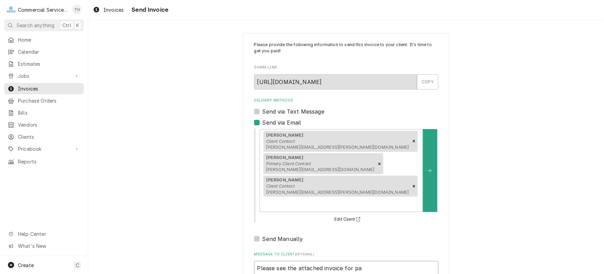
type textarea "x"
type textarea "Please see the attached invoice for pay"
type textarea "x"
type textarea "Please see the attached invoice for paym"
type textarea "x"
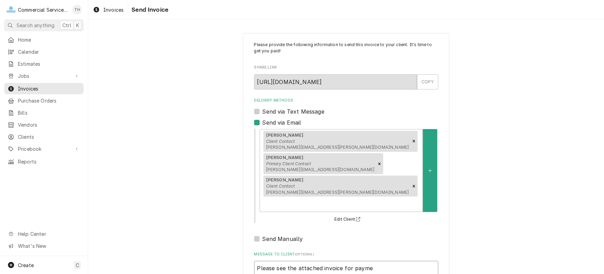
type textarea "Please see the attached invoice for paymen"
type textarea "x"
type textarea "Please see the attached invoice for payment"
type textarea "x"
type textarea "Please see the attached invoice for payment"
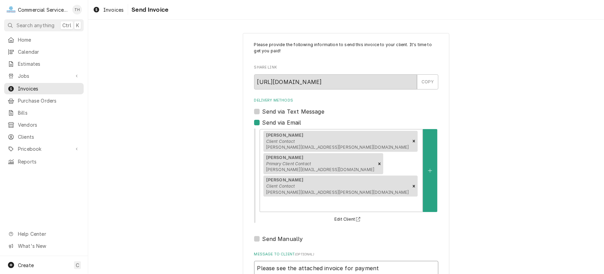
type textarea "x"
type textarea "Please see the attached invoice for payment p"
type textarea "x"
type textarea "Please see the attached invoice for payment pr"
type textarea "x"
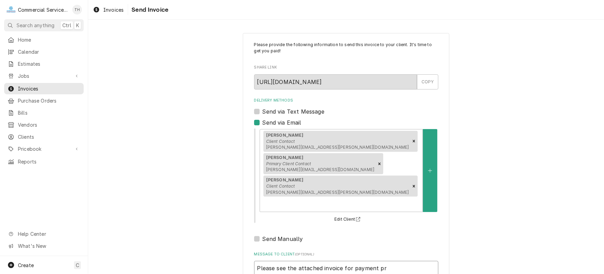
type textarea "Please see the attached invoice for payment pro"
type textarea "x"
type textarea "Please see the attached invoice for payment proc"
type textarea "x"
type textarea "Please see the attached invoice for payment proce"
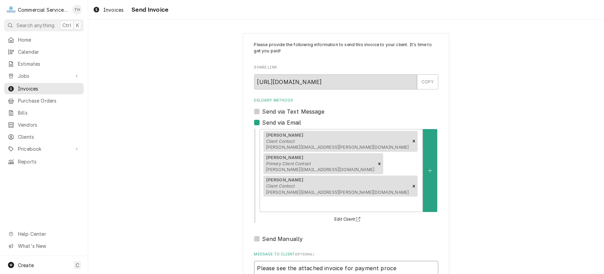
type textarea "x"
type textarea "Please see the attached invoice for payment proces"
type textarea "x"
type textarea "Please see the attached invoice for payment process"
type textarea "x"
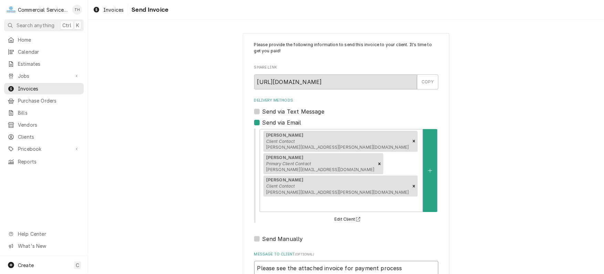
type textarea "Please see the attached invoice for payment processi"
type textarea "x"
type textarea "Please see the attached invoice for payment processin"
type textarea "x"
type textarea "Please see the attached invoice for payment processing"
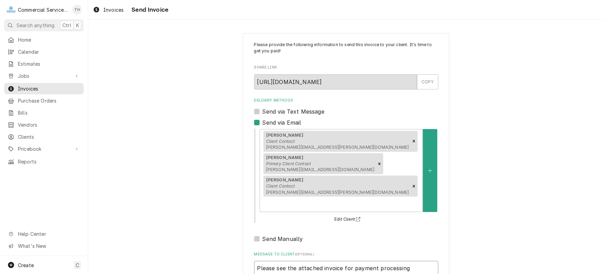
type textarea "x"
type textarea "Please see the attached invoice for payment processing"
type textarea "x"
type textarea "Please see the attached invoice for payment processing T"
type textarea "x"
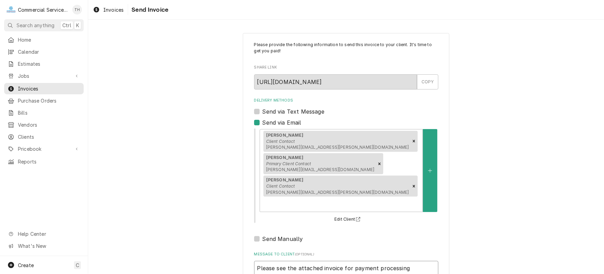
type textarea "Please see the attached invoice for payment processing Th"
type textarea "x"
type textarea "Please see the attached invoice for payment processing Tha"
type textarea "x"
type textarea "Please see the attached invoice for payment processing Than"
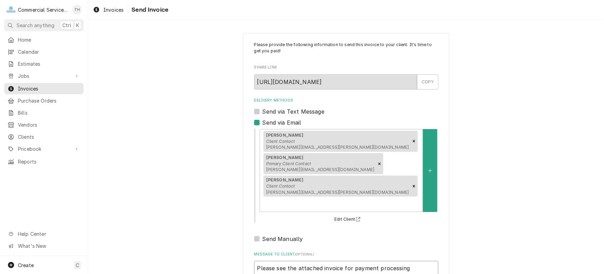
type textarea "x"
type textarea "Please see the attached invoice for payment processing Thank"
type textarea "x"
type textarea "Please see the attached invoice for payment processing Thank"
type textarea "x"
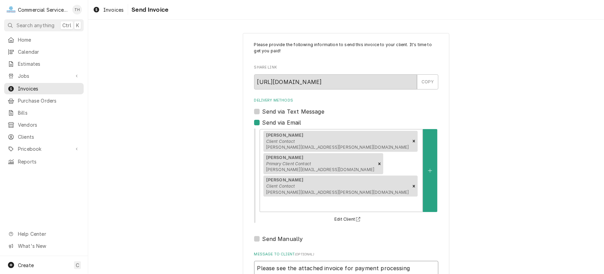
type textarea "Please see the attached invoice for payment processing Thank y"
type textarea "x"
type textarea "Please see the attached invoice for payment processing Thank yo"
type textarea "x"
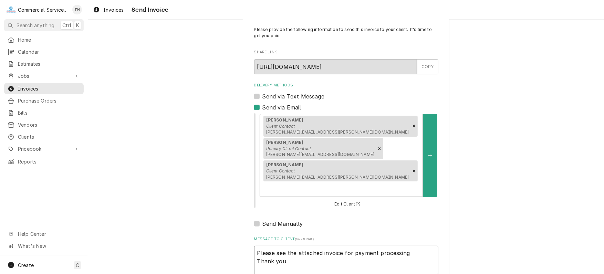
scroll to position [23, 0]
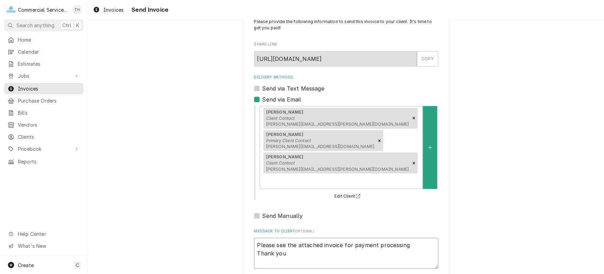
type textarea "Please see the attached invoice for payment processing Thank you"
type textarea "x"
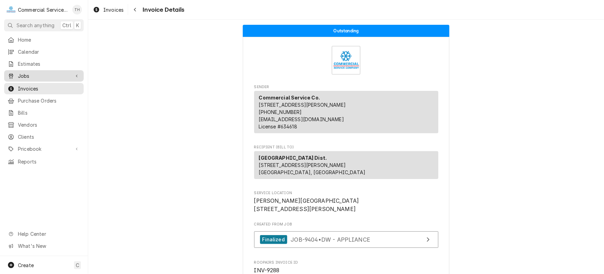
click at [38, 75] on span "Jobs" at bounding box center [44, 75] width 52 height 7
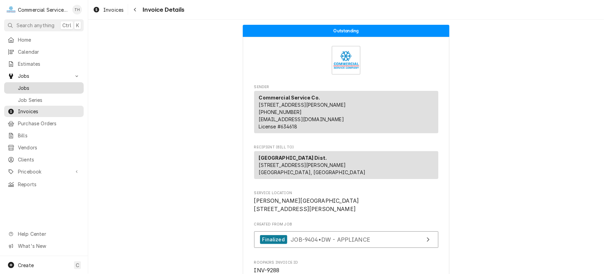
click at [40, 85] on span "Jobs" at bounding box center [49, 87] width 62 height 7
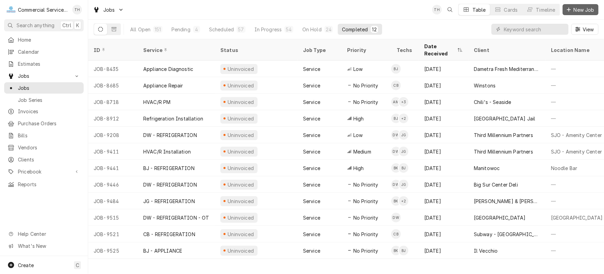
click at [574, 9] on span "New Job" at bounding box center [583, 9] width 23 height 7
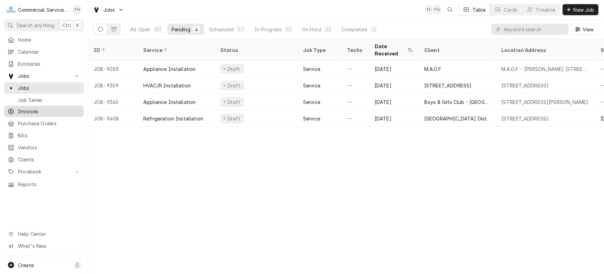
click at [37, 110] on span "Invoices" at bounding box center [49, 111] width 62 height 7
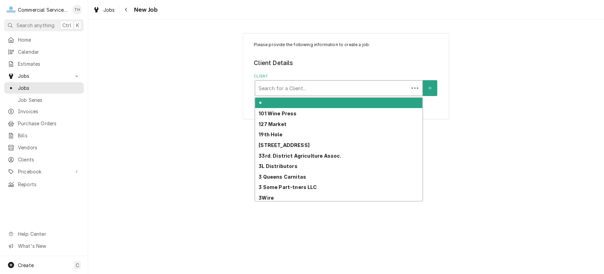
click at [334, 89] on div "Client" at bounding box center [332, 88] width 147 height 12
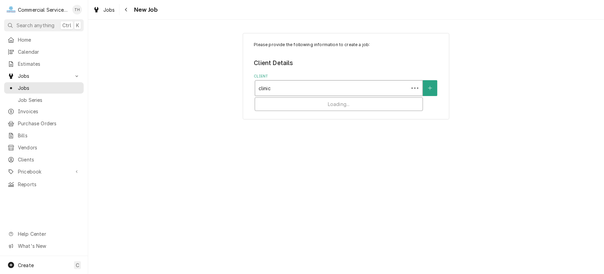
type input "clinica"
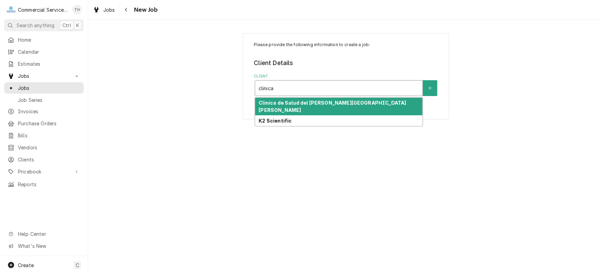
click at [333, 102] on strong "Clinica de Salud del [PERSON_NAME][GEOGRAPHIC_DATA][PERSON_NAME]" at bounding box center [332, 106] width 147 height 13
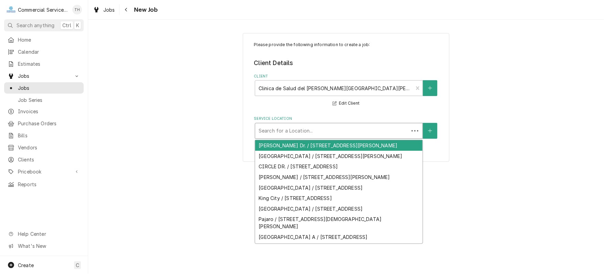
click at [330, 128] on div "Service Location" at bounding box center [332, 131] width 147 height 12
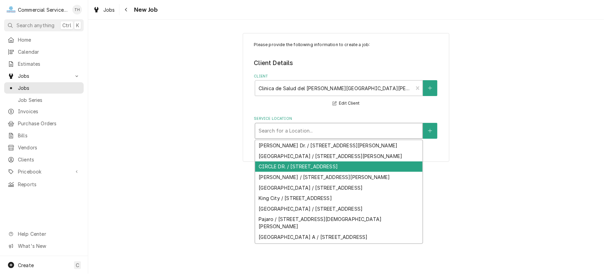
click at [326, 162] on div "CIRCLE DR. / [STREET_ADDRESS]" at bounding box center [338, 167] width 167 height 11
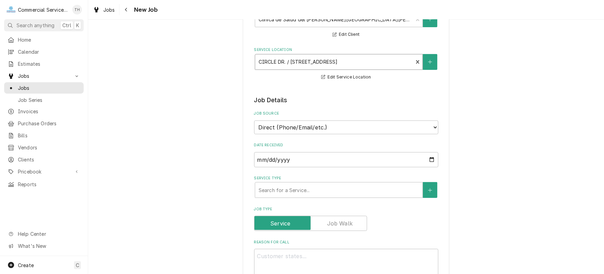
scroll to position [138, 0]
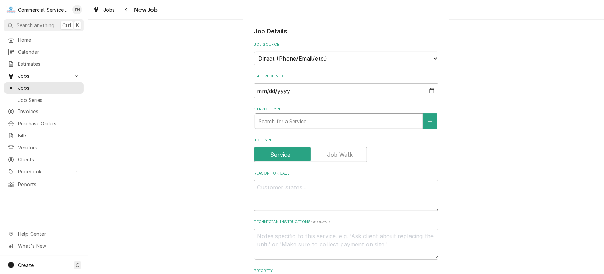
click at [326, 118] on div "Service Type" at bounding box center [339, 121] width 160 height 12
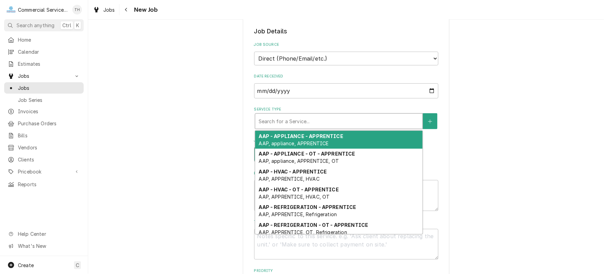
type textarea "x"
type input "b"
type textarea "x"
type input "bj"
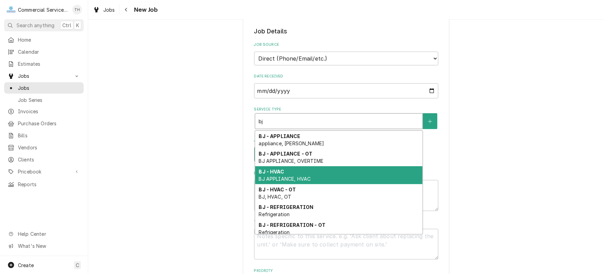
click at [285, 167] on div "BJ - HVAC BJ APPLIANCE, HVAC" at bounding box center [338, 175] width 167 height 18
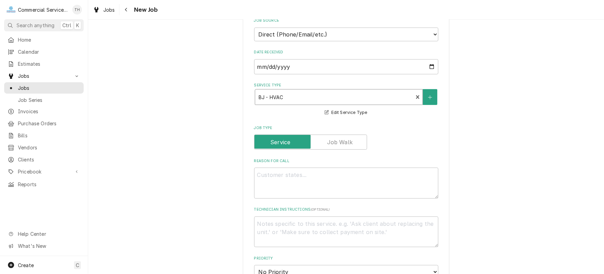
scroll to position [172, 0]
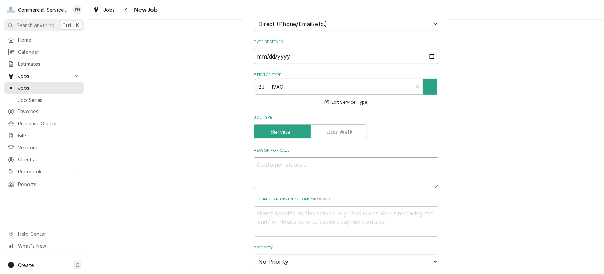
click at [285, 166] on textarea "Reason For Call" at bounding box center [346, 172] width 184 height 31
type textarea "x"
type textarea "B"
type textarea "x"
type textarea "Ba"
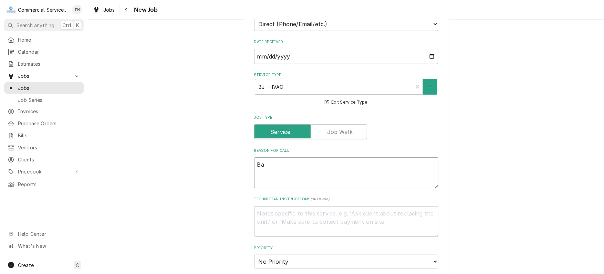
type textarea "x"
type textarea "Bac"
type textarea "x"
type textarea "Back"
type textarea "x"
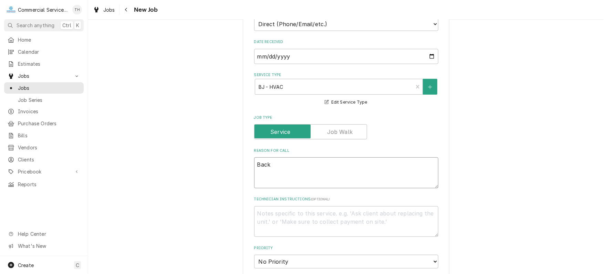
type textarea "Back"
type textarea "x"
type textarea "Back A"
type textarea "x"
type textarea "Back AC"
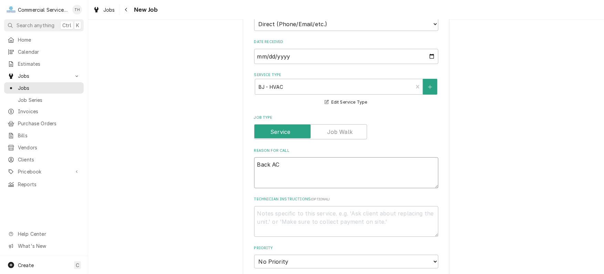
type textarea "x"
type textarea "Back AC"
type textarea "x"
type textarea "Back AC i"
type textarea "x"
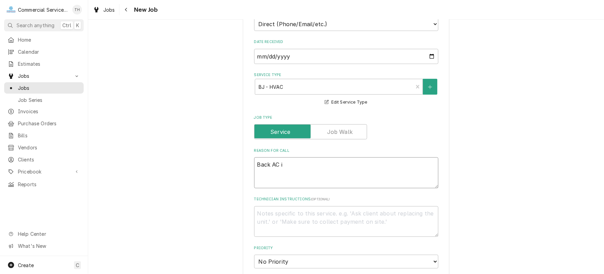
type textarea "Back AC is"
type textarea "x"
type textarea "Back AC is"
type textarea "x"
type textarea "Back AC is d"
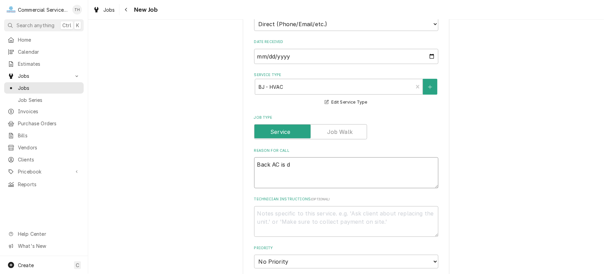
type textarea "x"
type textarea "Back AC is do"
type textarea "x"
type textarea "Back AC is dow"
type textarea "x"
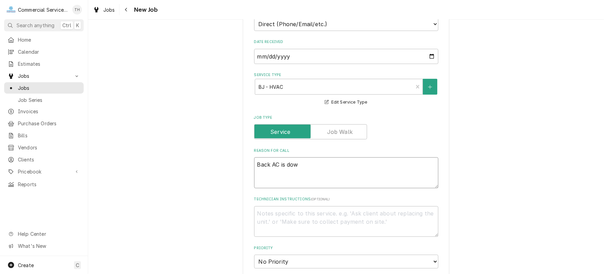
type textarea "Back AC is down"
type textarea "x"
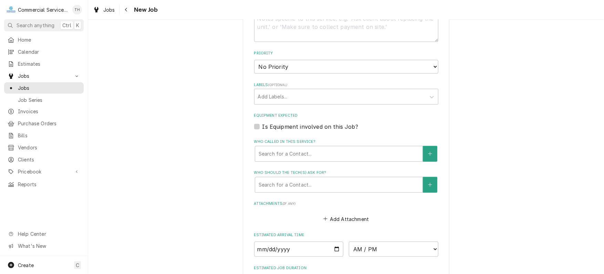
scroll to position [379, 0]
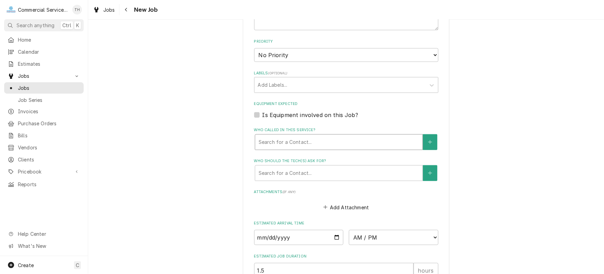
type textarea "Back AC is down"
click at [296, 136] on div "Who called in this service?" at bounding box center [339, 142] width 160 height 12
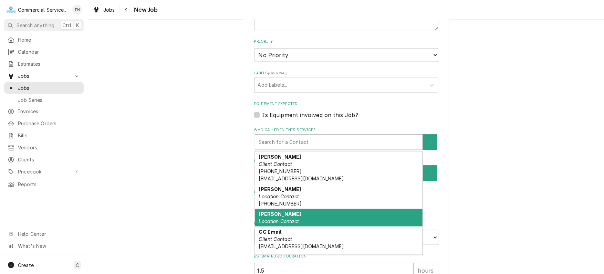
click at [274, 215] on div "[PERSON_NAME] Location Contact" at bounding box center [338, 218] width 167 height 18
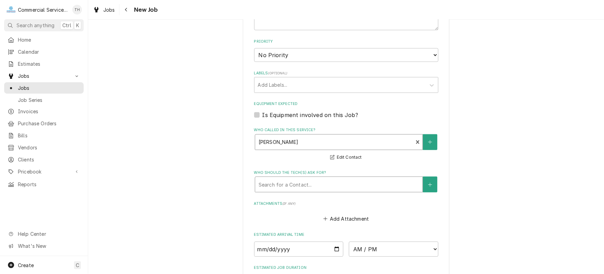
click at [288, 184] on div "Who should the tech(s) ask for?" at bounding box center [339, 184] width 160 height 12
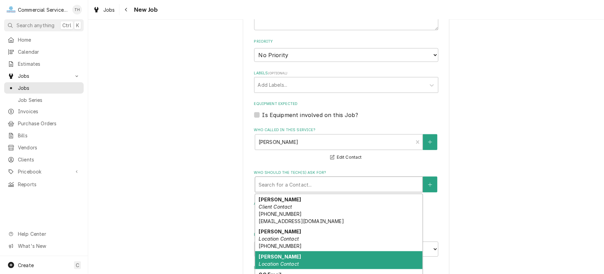
click at [293, 258] on div "[PERSON_NAME] Location Contact" at bounding box center [338, 260] width 167 height 18
type textarea "x"
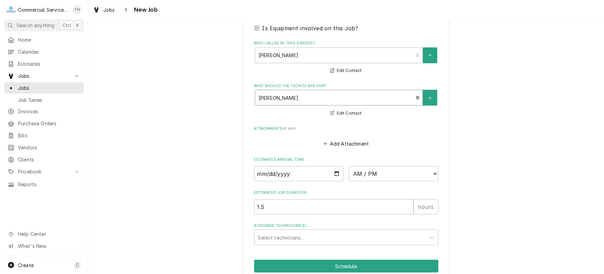
scroll to position [482, 0]
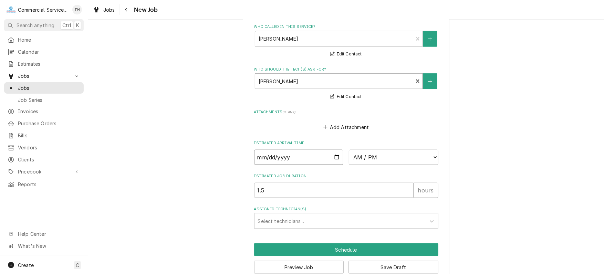
click at [335, 154] on input "Date" at bounding box center [299, 157] width 90 height 15
type input "2025-09-11"
type textarea "x"
click at [431, 155] on select "AM / PM 6:00 AM 6:15 AM 6:30 AM 6:45 AM 7:00 AM 7:15 AM 7:30 AM 7:45 AM 8:00 AM…" at bounding box center [394, 157] width 90 height 15
select select "15:15:00"
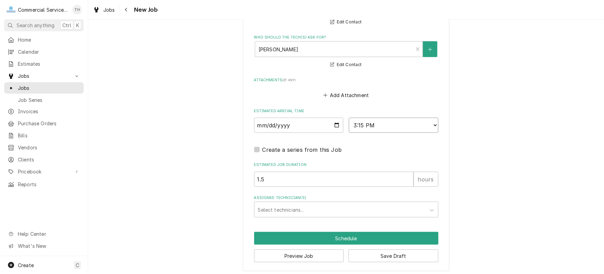
scroll to position [515, 0]
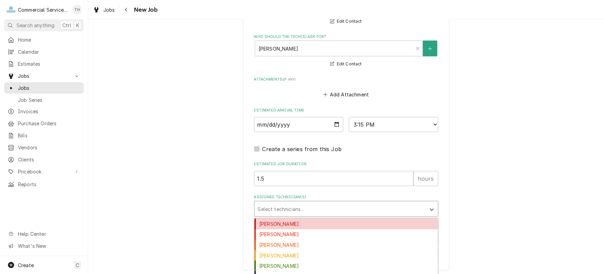
click at [302, 210] on div "Assigned Technician(s)" at bounding box center [340, 209] width 164 height 12
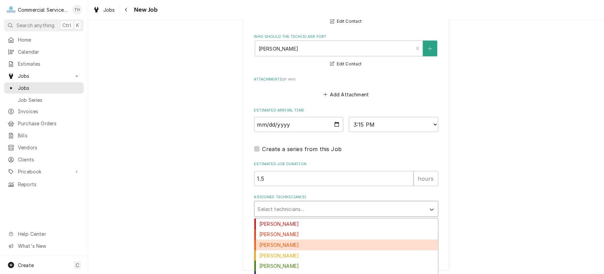
click at [302, 240] on div "Brandon Johnson" at bounding box center [346, 245] width 184 height 11
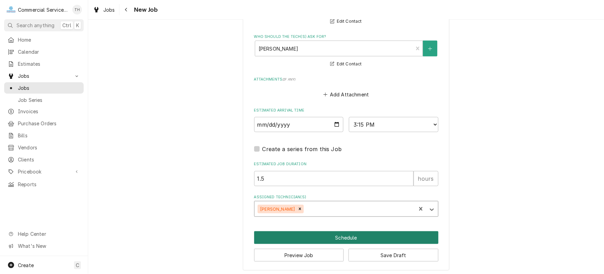
click at [316, 237] on button "Schedule" at bounding box center [346, 237] width 184 height 13
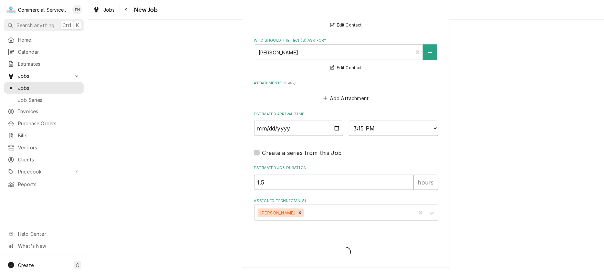
scroll to position [509, 0]
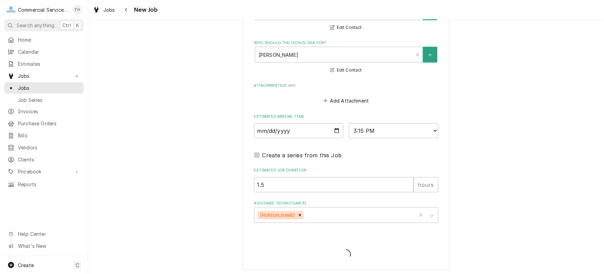
type textarea "x"
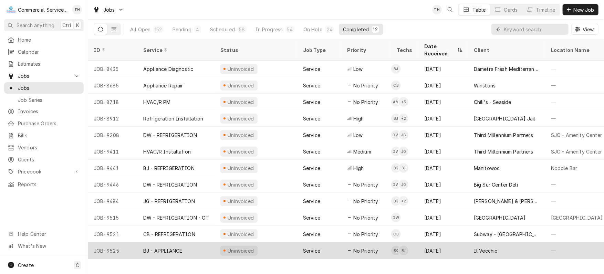
click at [477, 247] on div "Il Vecchio" at bounding box center [486, 250] width 24 height 7
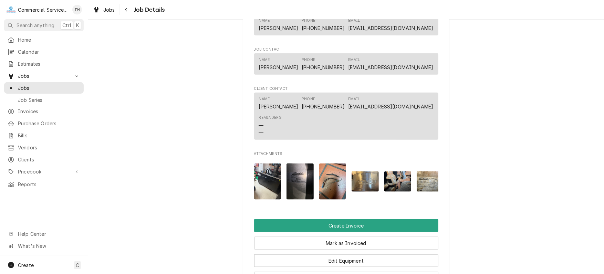
scroll to position [448, 0]
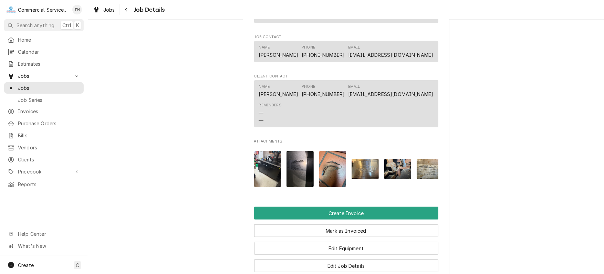
click at [268, 176] on img "Attachments" at bounding box center [267, 169] width 27 height 36
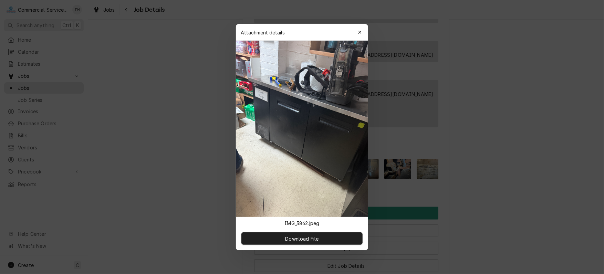
click at [496, 161] on div at bounding box center [302, 137] width 604 height 274
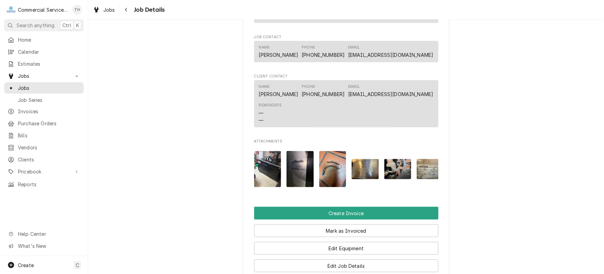
click at [300, 172] on img "Attachments" at bounding box center [300, 169] width 27 height 36
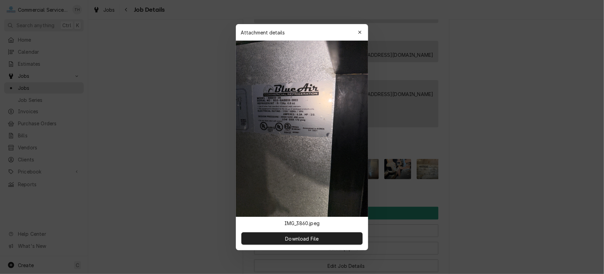
click at [501, 155] on div at bounding box center [302, 137] width 604 height 274
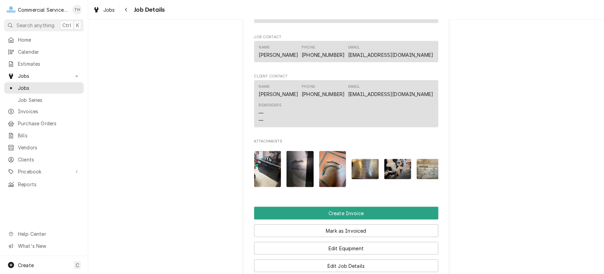
click at [333, 174] on img "Attachments" at bounding box center [332, 169] width 27 height 36
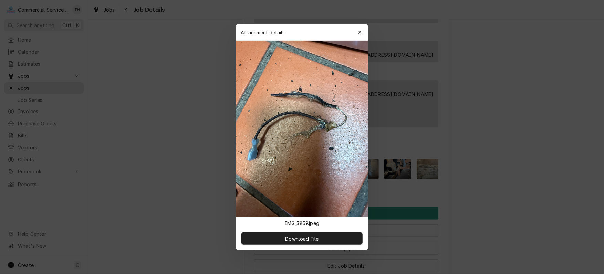
click at [515, 142] on div at bounding box center [302, 137] width 604 height 274
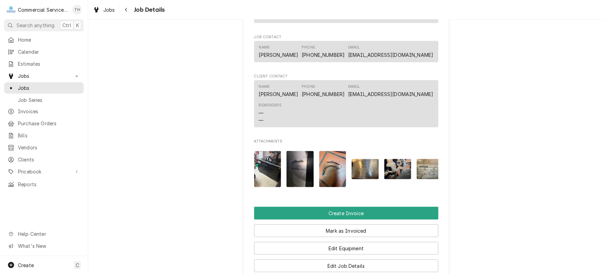
click at [357, 170] on img "Attachments" at bounding box center [365, 169] width 27 height 20
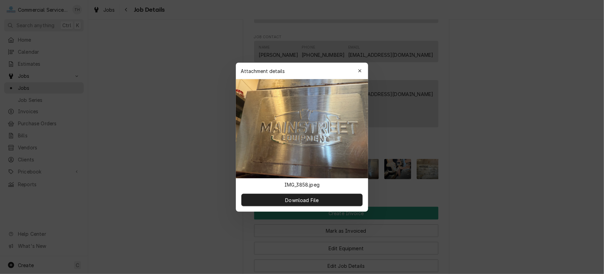
click at [504, 151] on div at bounding box center [302, 137] width 604 height 274
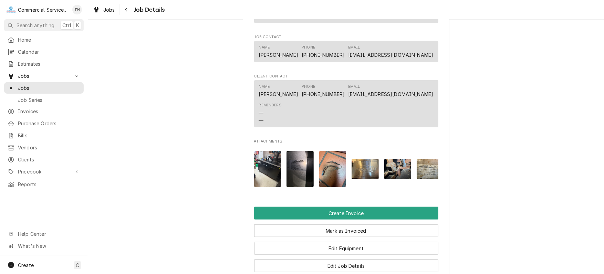
click at [390, 179] on img "Attachments" at bounding box center [397, 169] width 27 height 20
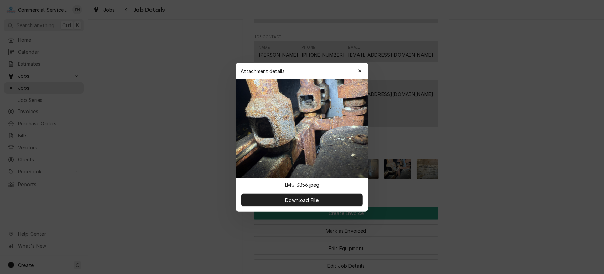
click at [533, 156] on div at bounding box center [302, 137] width 604 height 274
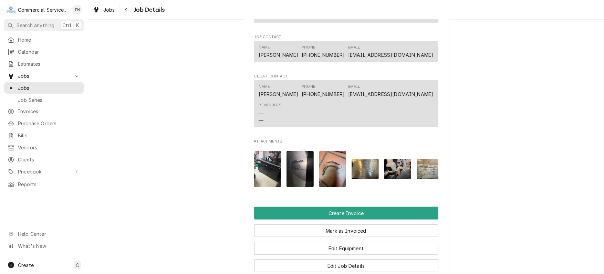
scroll to position [0, 43]
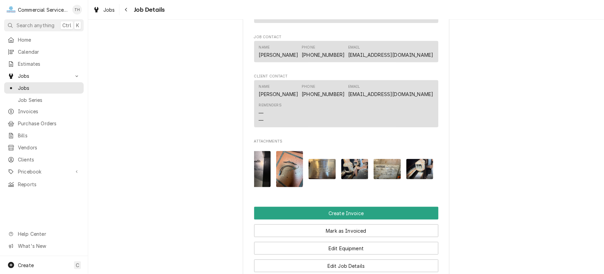
click at [420, 178] on img "Attachments" at bounding box center [419, 169] width 27 height 20
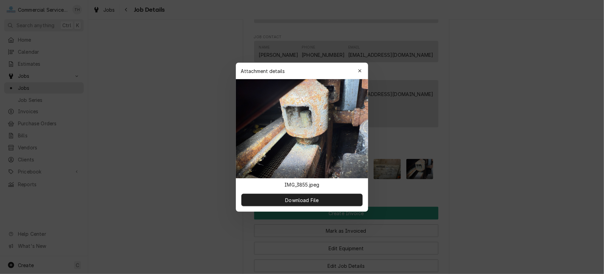
click at [507, 159] on div at bounding box center [302, 137] width 604 height 274
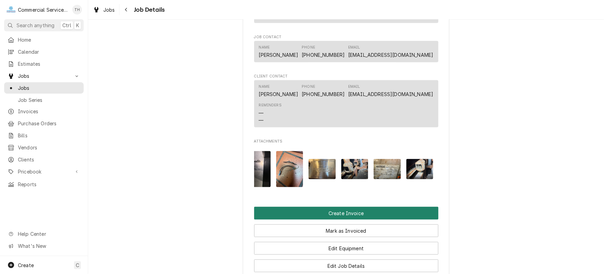
click at [395, 220] on button "Create Invoice" at bounding box center [346, 213] width 184 height 13
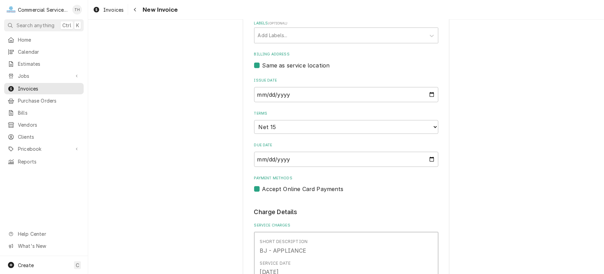
scroll to position [241, 0]
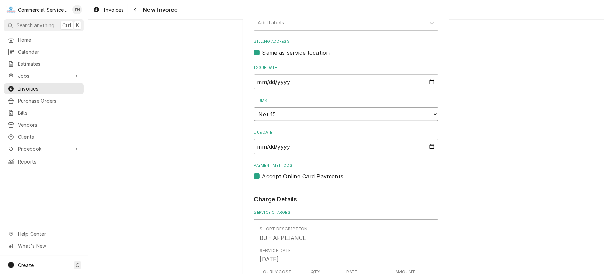
click at [331, 115] on select "Choose payment terms... Same Day Net 7 Net 14 Net 15 Net 21 Net 30 Net 45 Net 6…" at bounding box center [346, 114] width 184 height 14
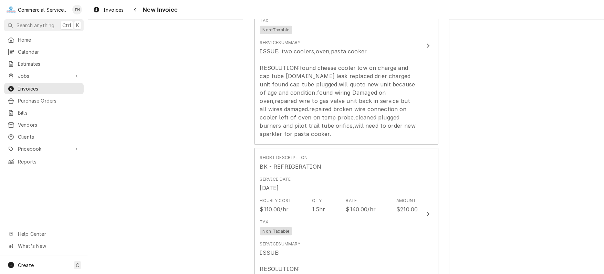
scroll to position [517, 0]
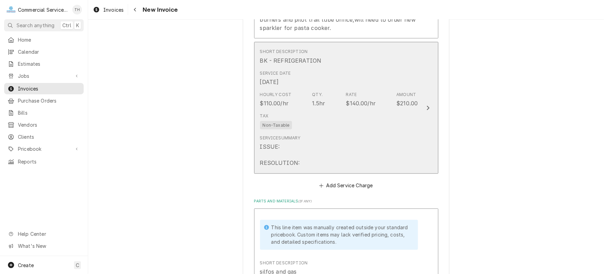
click at [299, 154] on div "Service Summary ISSUE: RESOLUTION:" at bounding box center [339, 151] width 158 height 38
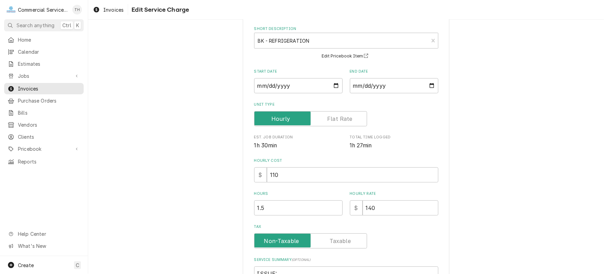
scroll to position [103, 0]
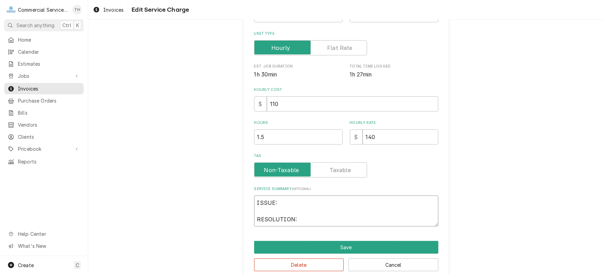
drag, startPoint x: 252, startPoint y: 202, endPoint x: 301, endPoint y: 218, distance: 51.4
click at [301, 218] on textarea "ISSUE: RESOLUTION:" at bounding box center [346, 211] width 184 height 31
type textarea "x"
type textarea "L"
type textarea "x"
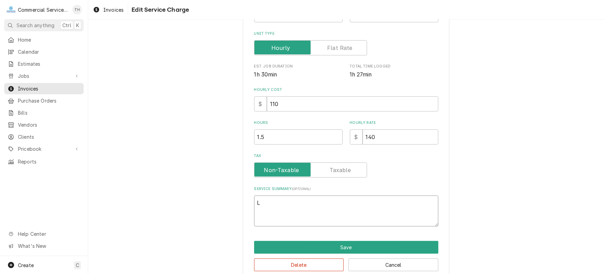
type textarea "La"
type textarea "x"
type textarea "Lab"
type textarea "x"
type textarea "Labo"
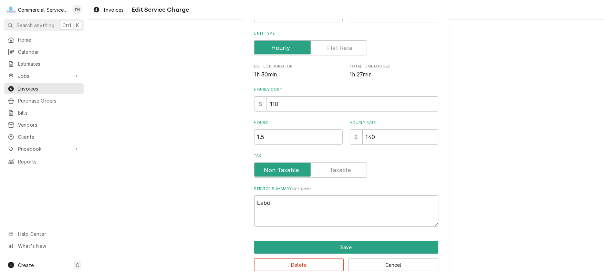
type textarea "x"
type textarea "Labor"
type textarea "x"
type textarea "Labor"
type textarea "x"
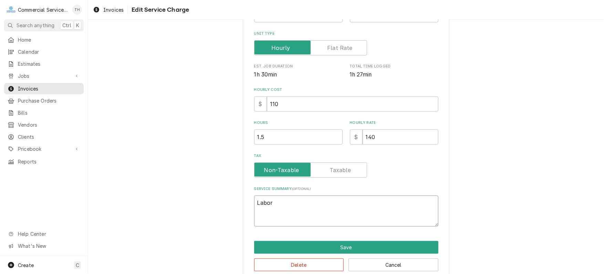
type textarea "Labor A"
type textarea "x"
type textarea "Labor As"
type textarea "x"
type textarea "Labor Ass"
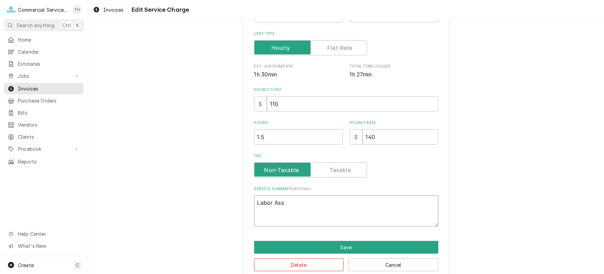
type textarea "x"
type textarea "Labor Assi"
type textarea "x"
type textarea "Labor Assis"
type textarea "x"
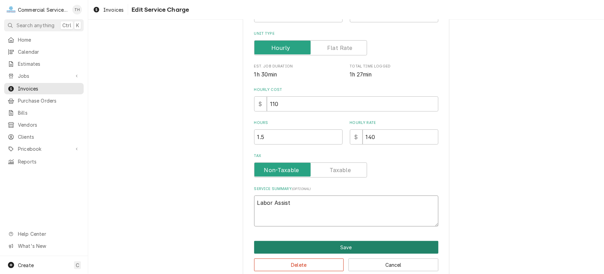
type textarea "Labor Assist"
click at [340, 246] on button "Save" at bounding box center [346, 247] width 184 height 13
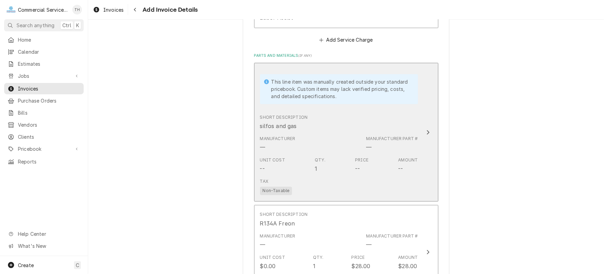
click at [328, 182] on div "Tax Non-Taxable" at bounding box center [339, 187] width 158 height 22
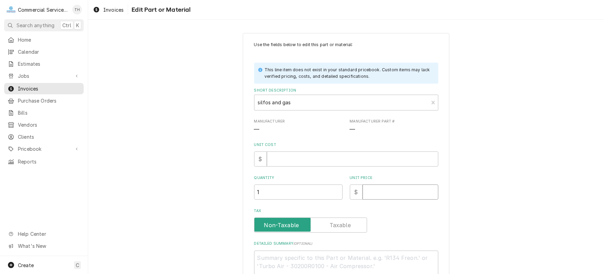
click at [372, 191] on input "Unit Price" at bounding box center [401, 192] width 76 height 15
type textarea "x"
type input "3"
type textarea "x"
type input "31"
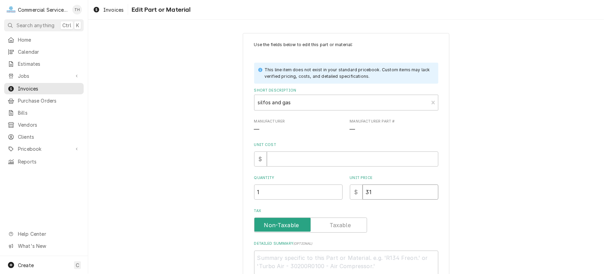
type textarea "x"
type input "31.0"
type textarea "x"
type input "31.00"
click at [338, 162] on input "Unit Cost" at bounding box center [352, 159] width 171 height 15
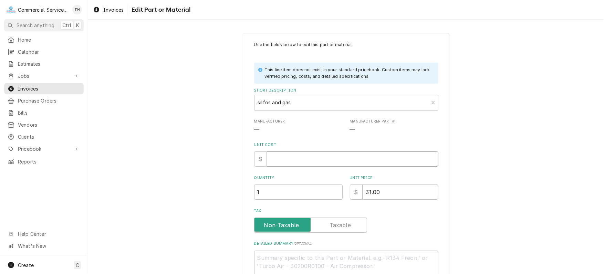
type textarea "x"
type input "1"
type textarea "x"
type input "15"
type textarea "x"
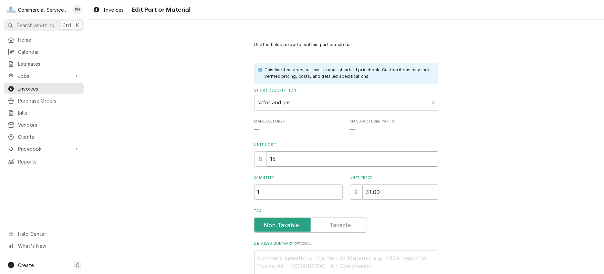
type input "15.5"
type textarea "x"
type input "15.50"
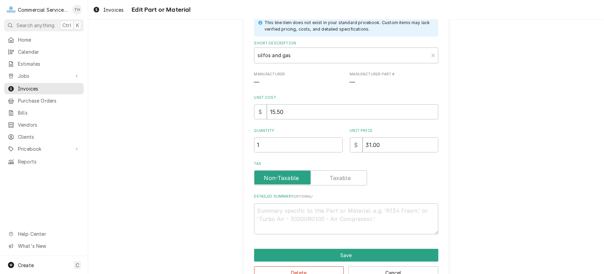
scroll to position [66, 0]
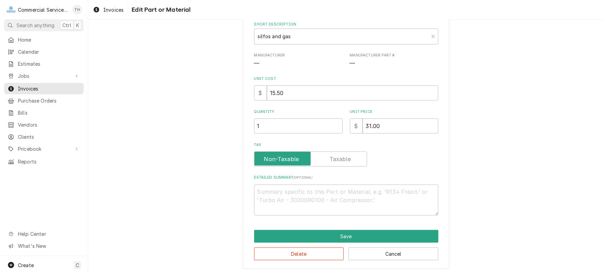
click at [348, 159] on label "Tax" at bounding box center [310, 159] width 113 height 15
click at [348, 159] on input "Tax" at bounding box center [310, 159] width 107 height 15
checkbox input "true"
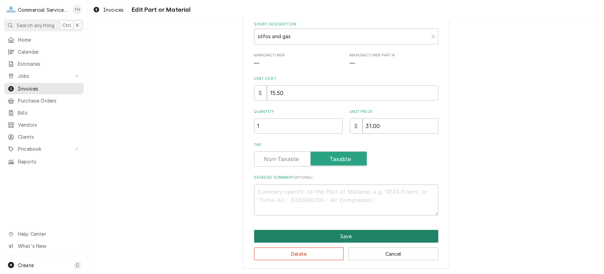
click at [351, 231] on button "Save" at bounding box center [346, 236] width 184 height 13
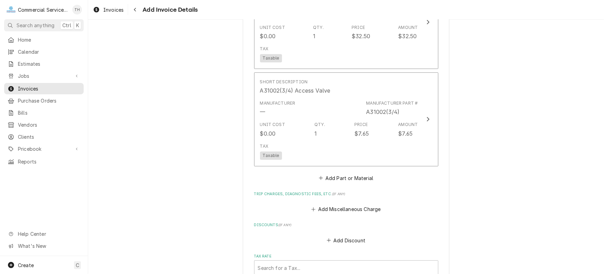
scroll to position [1093, 0]
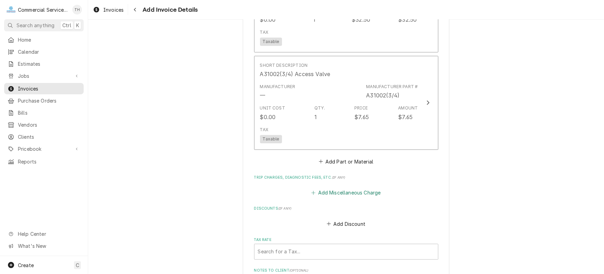
click at [332, 188] on button "Add Miscellaneous Charge" at bounding box center [346, 193] width 72 height 10
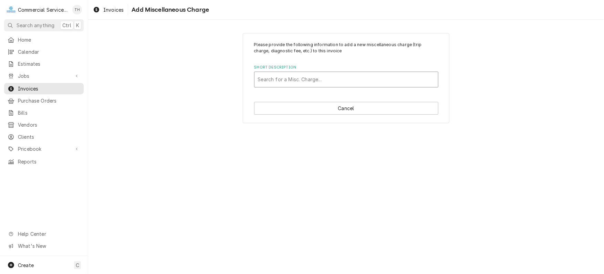
click at [301, 76] on div "Short Description" at bounding box center [346, 79] width 177 height 12
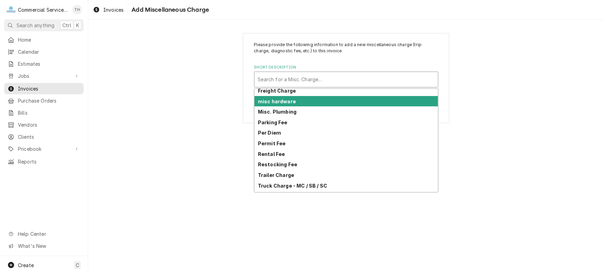
scroll to position [55, 0]
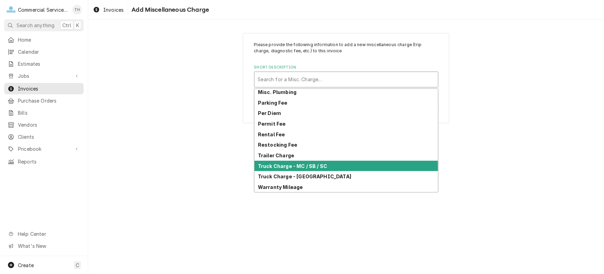
click at [316, 164] on strong "Truck Charge - MC / SB / SC" at bounding box center [292, 166] width 69 height 6
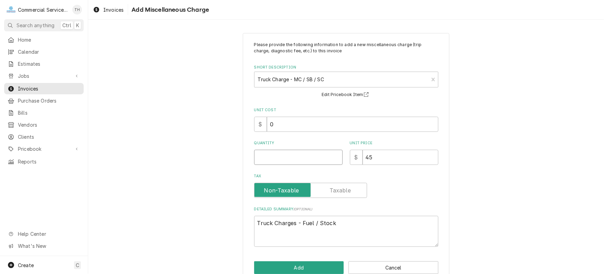
type textarea "x"
type input "0.5"
click at [336, 155] on input "0.5" at bounding box center [298, 157] width 89 height 15
type textarea "x"
type input "1"
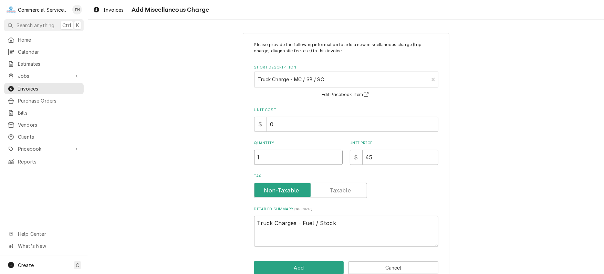
click at [336, 156] on input "1" at bounding box center [298, 157] width 89 height 15
click at [318, 263] on button "Add" at bounding box center [299, 267] width 90 height 13
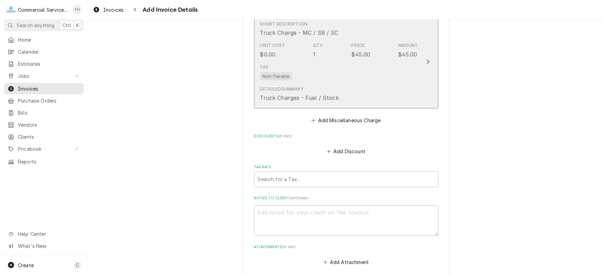
scroll to position [1266, 0]
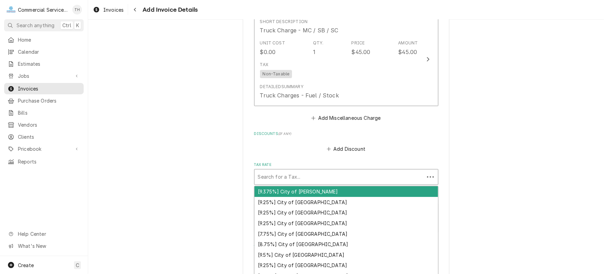
click at [342, 174] on div "Tax Rate" at bounding box center [339, 177] width 163 height 12
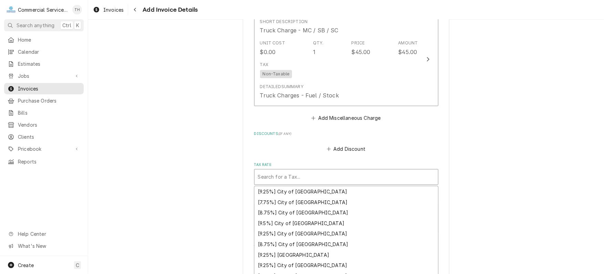
scroll to position [69, 0]
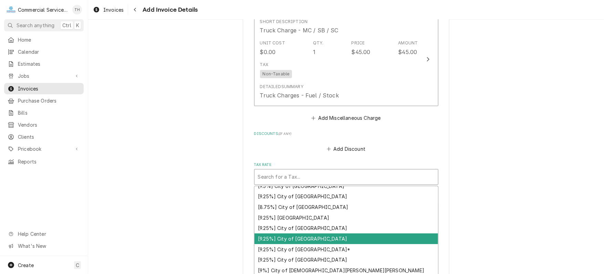
click at [340, 233] on div "[9.25%] City of [GEOGRAPHIC_DATA]" at bounding box center [346, 238] width 184 height 11
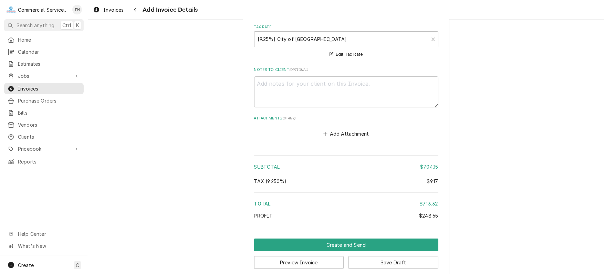
scroll to position [1266, 0]
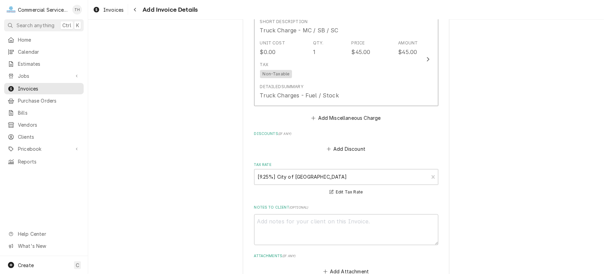
click at [335, 110] on div "Short Description Truck Charge - MC / SB / SC Unit Cost $0.00 Qty. 1 Price $45.…" at bounding box center [346, 67] width 184 height 111
click at [335, 114] on button "Add Miscellaneous Charge" at bounding box center [346, 118] width 72 height 10
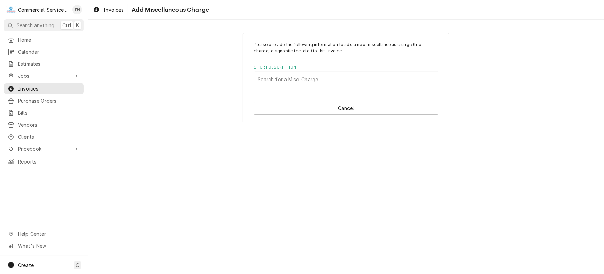
click at [331, 80] on div "Short Description" at bounding box center [346, 79] width 177 height 12
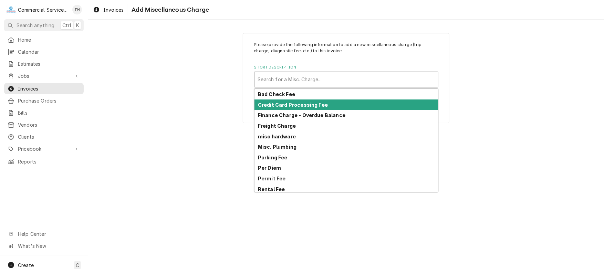
click at [322, 105] on strong "Credit Card Processing Fee" at bounding box center [293, 105] width 70 height 6
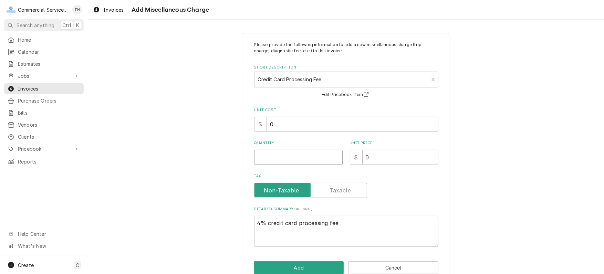
click at [289, 159] on input "Quantity" at bounding box center [298, 157] width 89 height 15
type textarea "x"
type input "1"
type textarea "x"
type input "2"
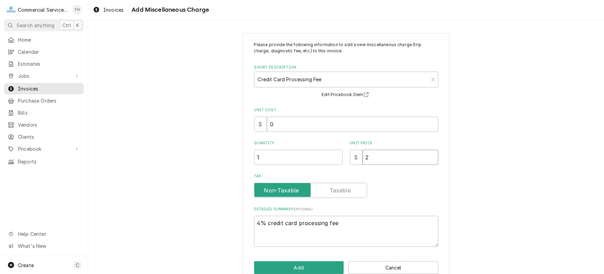
type textarea "x"
type input "28"
type textarea "x"
type input "28.5"
type textarea "x"
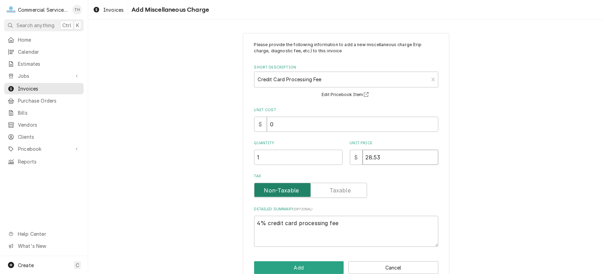
type input "28.53"
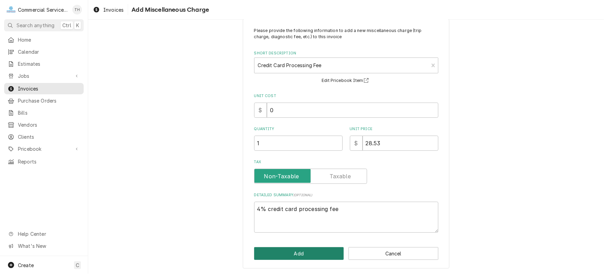
click at [306, 253] on button "Add" at bounding box center [299, 253] width 90 height 13
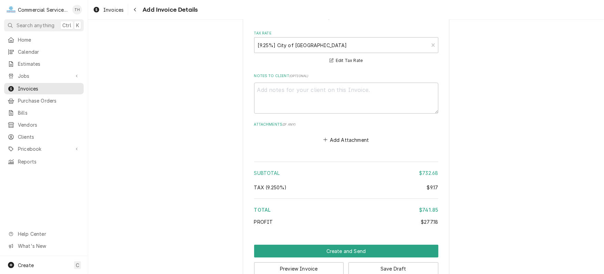
scroll to position [1507, 0]
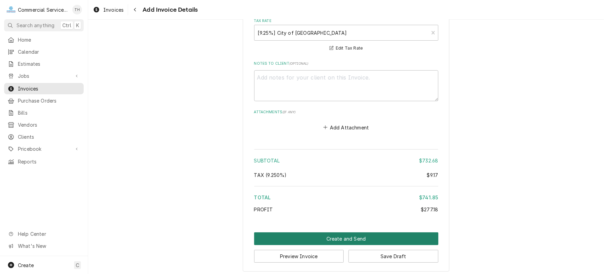
click at [310, 234] on button "Create and Send" at bounding box center [346, 238] width 184 height 13
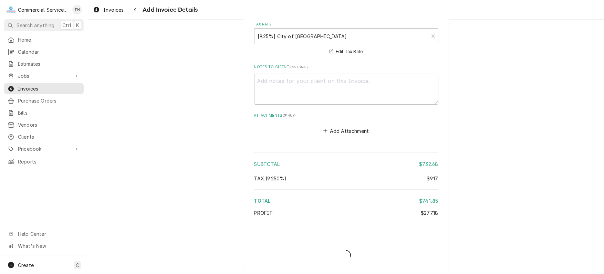
type textarea "x"
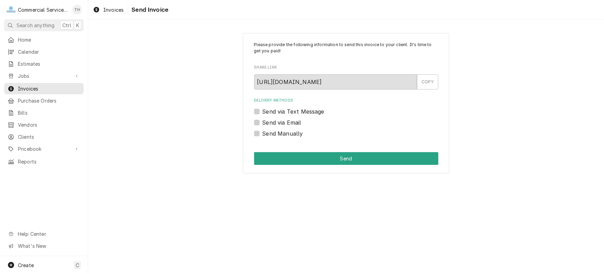
click at [262, 133] on label "Send Manually" at bounding box center [282, 133] width 41 height 8
click at [262, 133] on input "Send Manually" at bounding box center [354, 136] width 184 height 15
checkbox input "true"
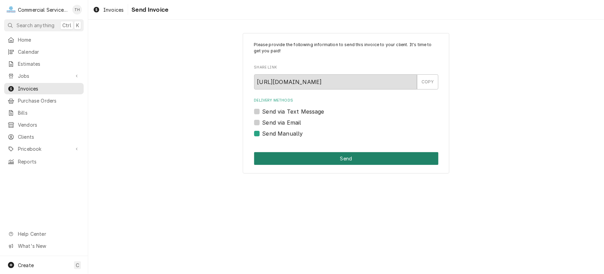
click at [309, 157] on button "Send" at bounding box center [346, 158] width 184 height 13
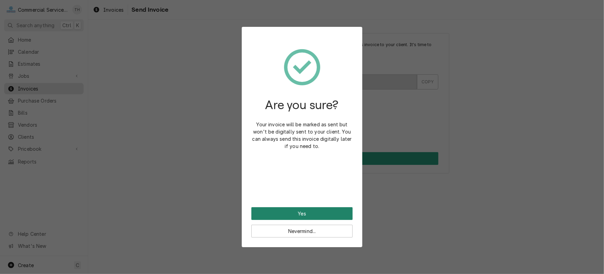
click at [304, 213] on button "Yes" at bounding box center [301, 213] width 101 height 13
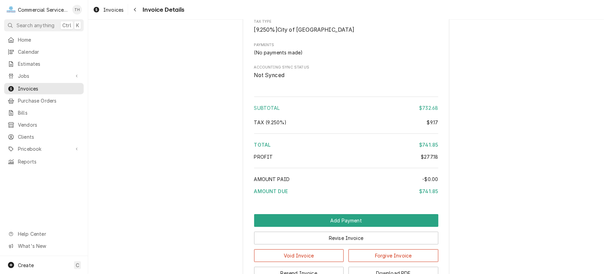
scroll to position [1333, 0]
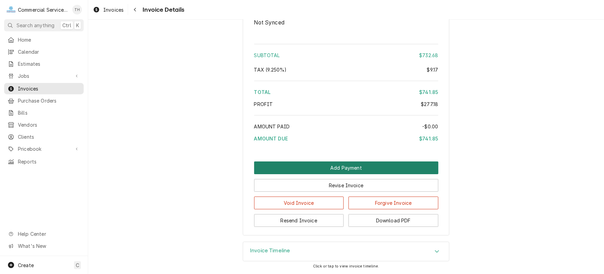
click at [358, 170] on button "Add Payment" at bounding box center [346, 168] width 184 height 13
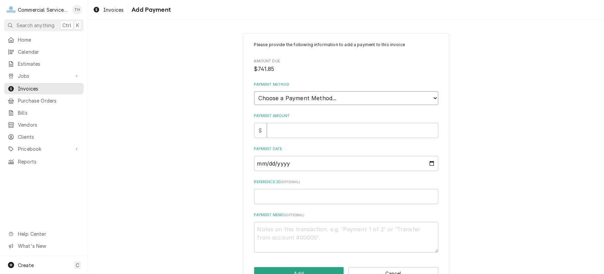
click at [347, 100] on select "Choose a Payment Method... Cash Check Credit/Debit Card ACH/eCheck Other" at bounding box center [346, 98] width 184 height 14
select select "3"
click at [254, 91] on select "Choose a Payment Method... Cash Check Credit/Debit Card ACH/eCheck Other" at bounding box center [346, 98] width 184 height 14
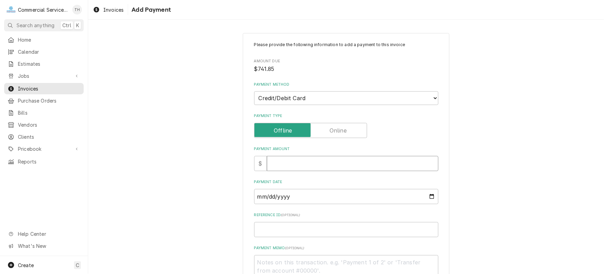
click at [320, 160] on input "Payment Amount" at bounding box center [352, 163] width 171 height 15
type textarea "x"
type input "7"
type textarea "x"
type input "74"
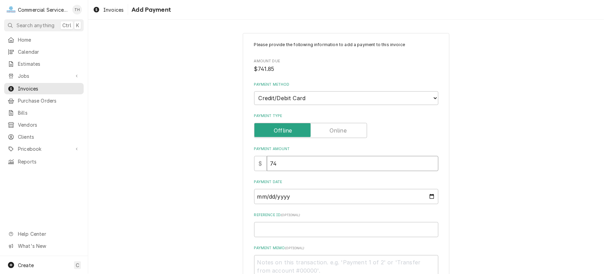
type textarea "x"
type input "741"
type textarea "x"
type input "741.8"
type textarea "x"
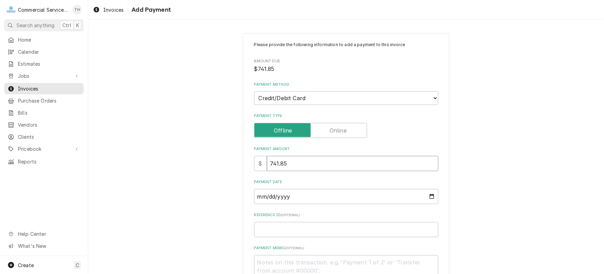
type input "741.85"
type input "0002-09-11"
type textarea "x"
type input "0020-09-11"
type textarea "x"
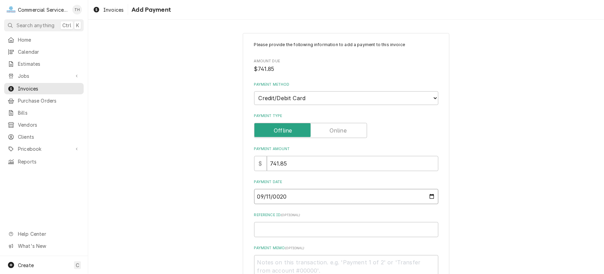
type input "0202-09-11"
type textarea "x"
type input "2025-09-11"
type textarea "x"
type input "V"
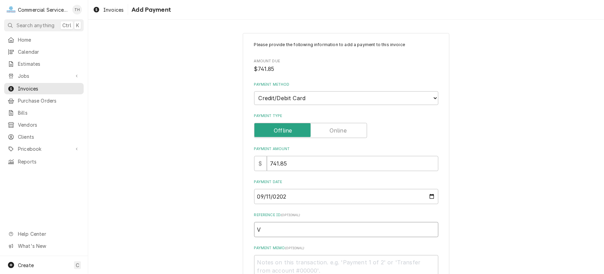
type textarea "x"
type input "VI"
type textarea "x"
type input "VIS"
type textarea "x"
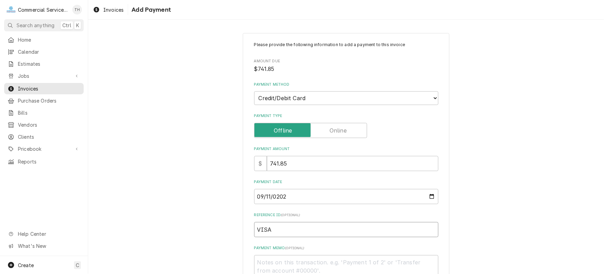
type input "VISA"
type textarea "x"
type textarea "I"
type textarea "x"
type textarea "IN"
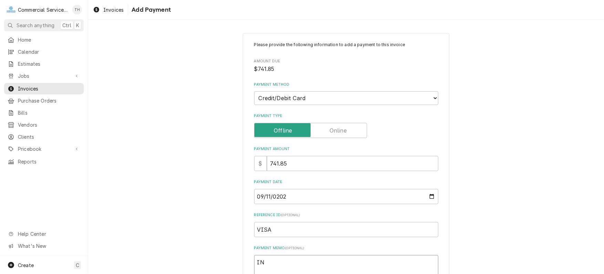
type textarea "x"
type textarea "INV"
type textarea "x"
type textarea "INV-"
type textarea "x"
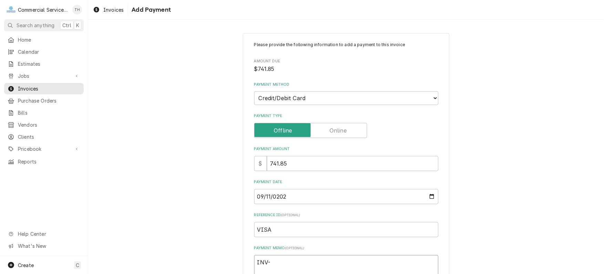
type textarea "INV-9"
type textarea "x"
type textarea "INV-92"
type textarea "x"
type textarea "INV-928"
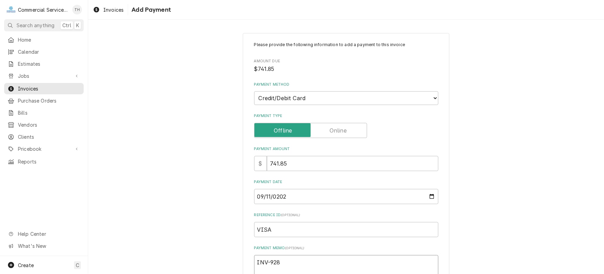
type textarea "x"
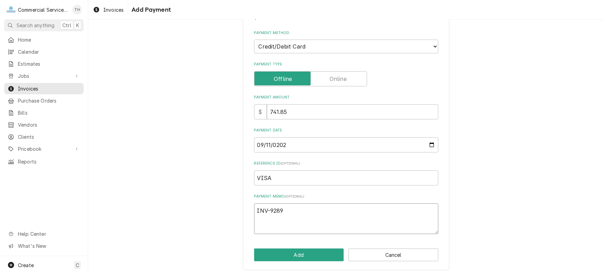
scroll to position [53, 0]
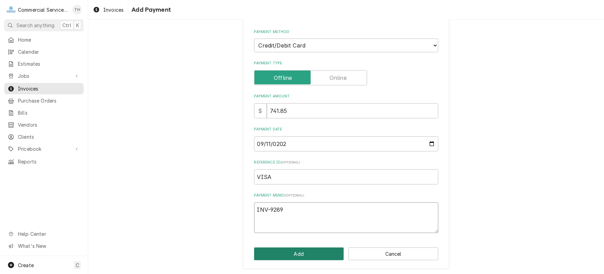
type textarea "INV-9289"
click at [313, 253] on button "Add" at bounding box center [299, 254] width 90 height 13
type textarea "x"
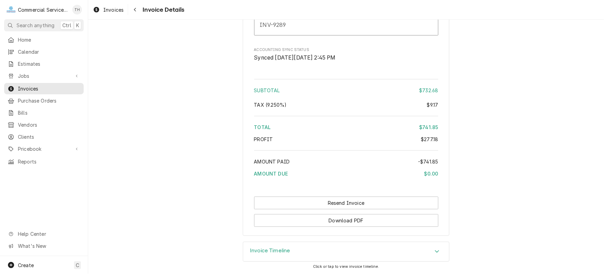
scroll to position [1413, 0]
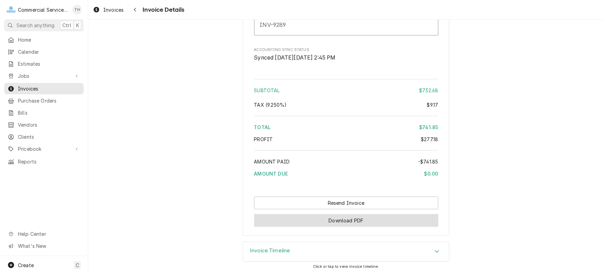
click at [324, 221] on button "Download PDF" at bounding box center [346, 220] width 184 height 13
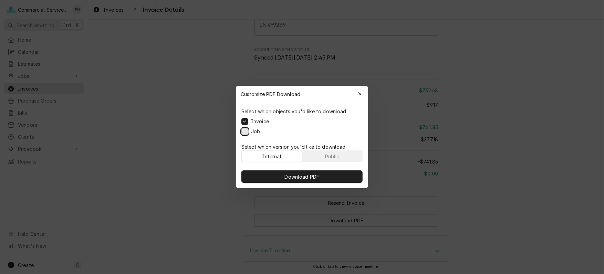
click at [245, 130] on button "Job" at bounding box center [244, 131] width 7 height 7
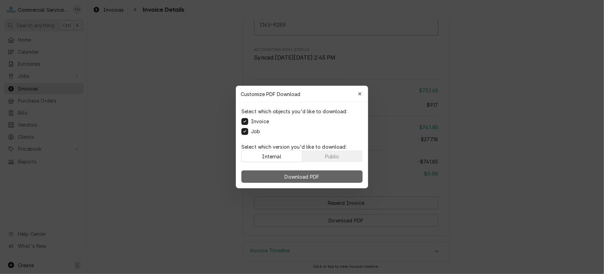
click at [313, 177] on span "Download PDF" at bounding box center [302, 176] width 38 height 7
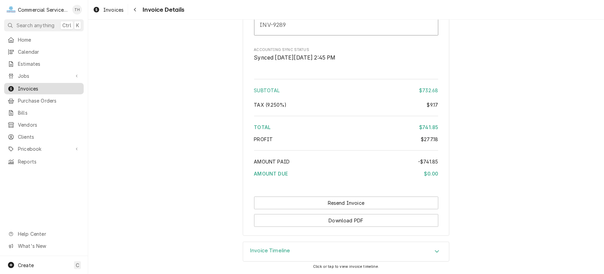
click at [42, 85] on span "Invoices" at bounding box center [49, 88] width 62 height 7
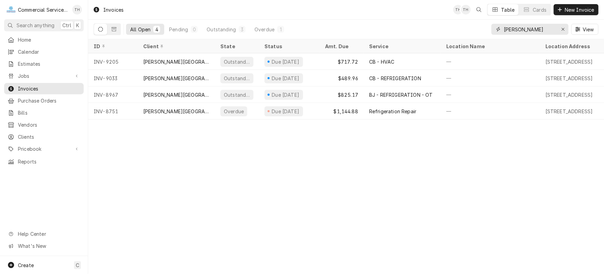
drag, startPoint x: 533, startPoint y: 27, endPoint x: 503, endPoint y: 32, distance: 30.3
click at [503, 32] on div "[PERSON_NAME]" at bounding box center [529, 29] width 77 height 11
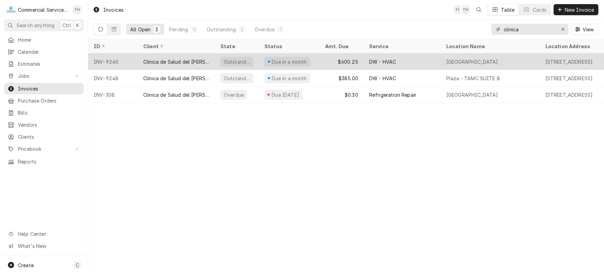
type input "clinica"
click at [244, 57] on div "Outstanding" at bounding box center [236, 62] width 33 height 10
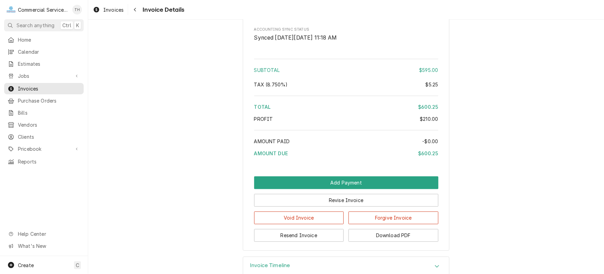
scroll to position [992, 0]
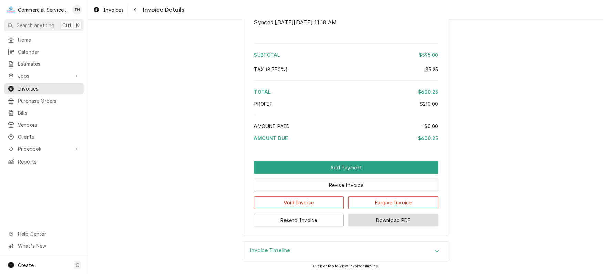
click at [410, 219] on button "Download PDF" at bounding box center [393, 220] width 90 height 13
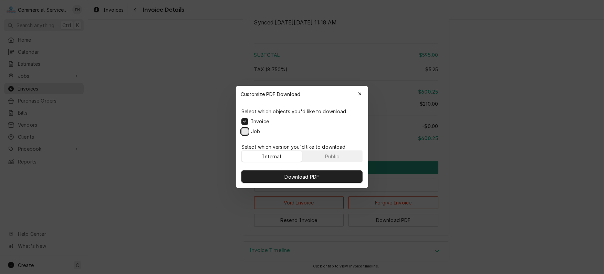
click at [245, 131] on button "Job" at bounding box center [244, 131] width 7 height 7
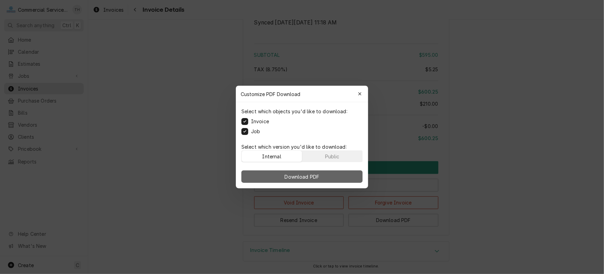
click at [307, 173] on span "Download PDF" at bounding box center [302, 176] width 38 height 7
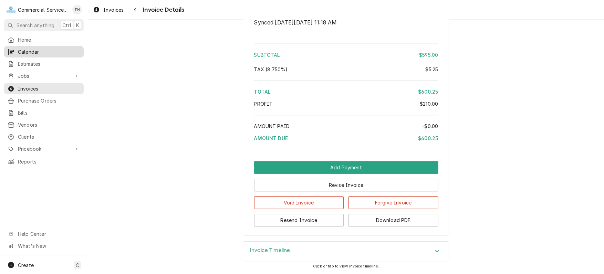
click at [47, 52] on span "Calendar" at bounding box center [49, 51] width 62 height 7
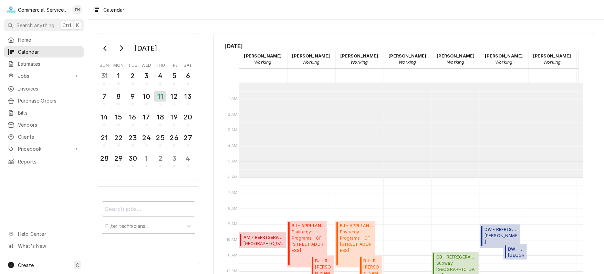
scroll to position [94, 0]
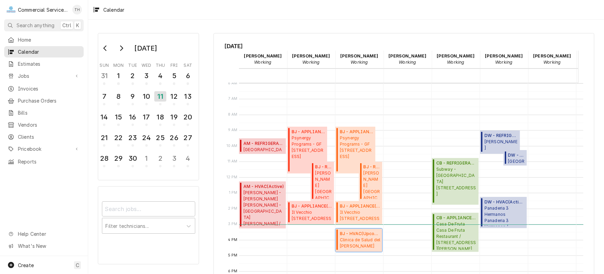
click at [355, 231] on span "BJ - HVAC ( Upcoming )" at bounding box center [360, 234] width 40 height 6
click at [359, 241] on span "Clinica de Salud del Valle de Salinas CIRCLE DR. / 950 Circle Dr, Salinas, CA 9…" at bounding box center [360, 243] width 40 height 13
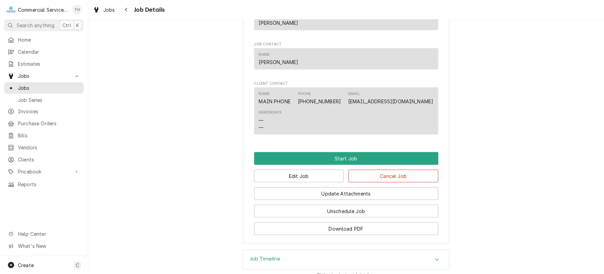
scroll to position [425, 0]
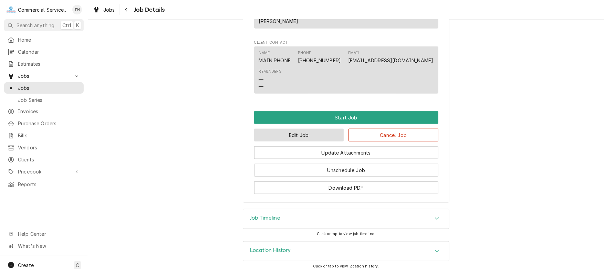
click at [316, 138] on button "Edit Job" at bounding box center [299, 135] width 90 height 13
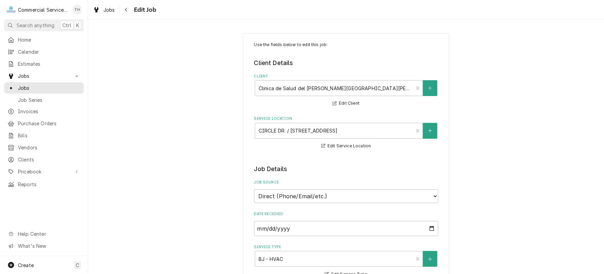
type textarea "x"
click at [39, 85] on span "Jobs" at bounding box center [49, 87] width 62 height 7
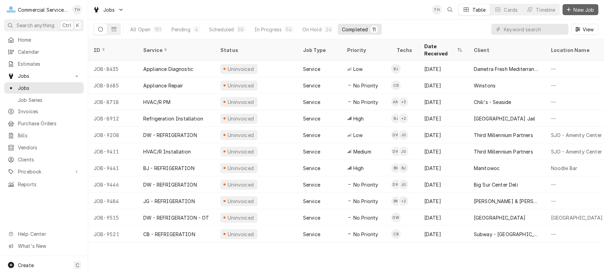
click at [580, 7] on span "New Job" at bounding box center [583, 9] width 23 height 7
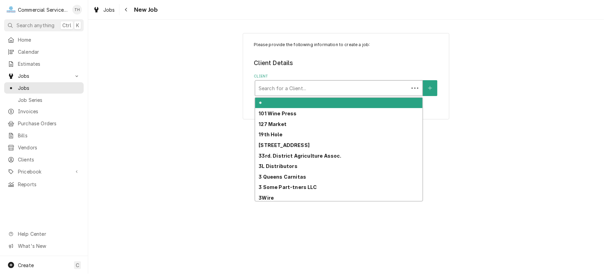
click at [311, 88] on div "Client" at bounding box center [332, 88] width 147 height 12
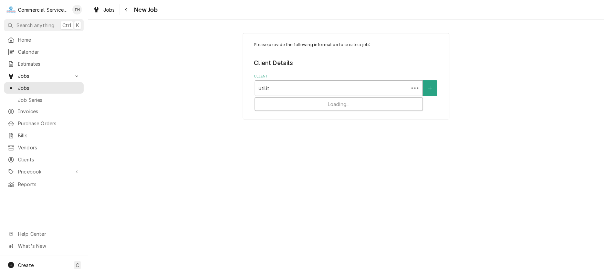
type input "utility"
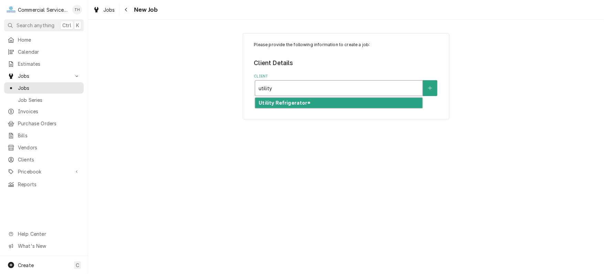
click at [312, 98] on div "Utility Refrigerator*" at bounding box center [338, 103] width 167 height 11
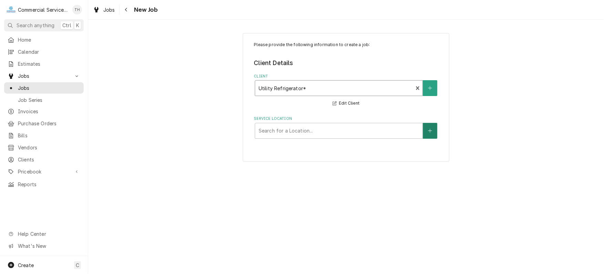
click at [431, 129] on icon "Create New Location" at bounding box center [430, 130] width 4 height 5
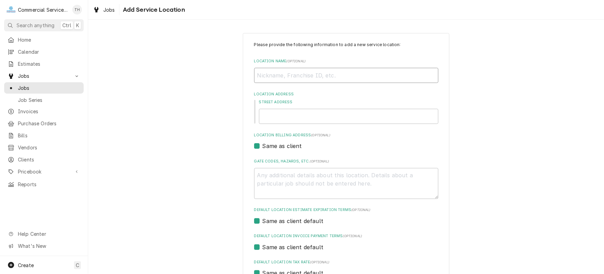
click at [276, 76] on input "Location Name ( optional )" at bounding box center [346, 75] width 184 height 15
type textarea "x"
type input "A"
type textarea "x"
type input "AS"
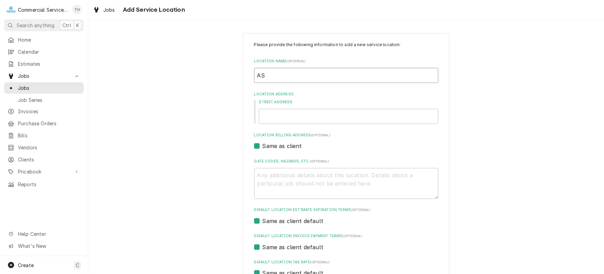
type textarea "x"
type input "ASD"
type textarea "x"
type input "ASD"
type textarea "x"
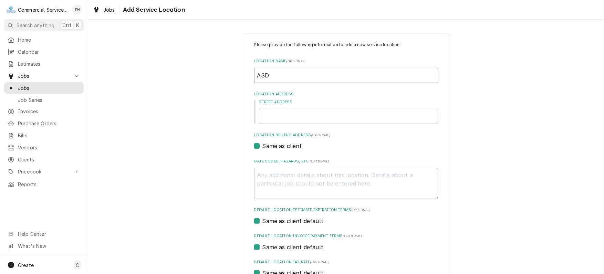
type input "ASD -"
type textarea "x"
type input "ASD -"
type textarea "x"
type input "ASD - C"
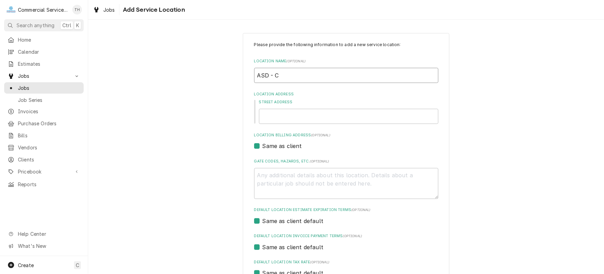
type textarea "x"
type input "ASD - Cr"
type textarea "x"
type input "ASD - Cre"
type textarea "x"
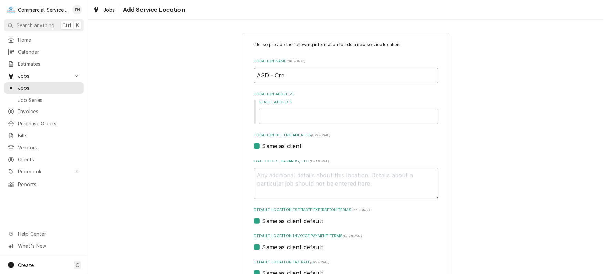
type input "ASD - Cree"
type textarea "x"
type input "ASD - Creek"
type textarea "x"
type input "ASD - Creeks"
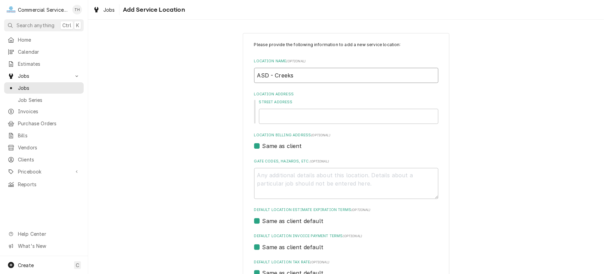
type textarea "x"
type input "ASD - Creeksi"
type textarea "x"
type input "ASD - Creeksid"
type textarea "x"
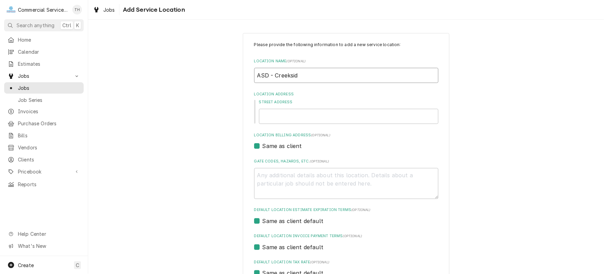
type input "ASD - Creekside"
type textarea "x"
type input "ASD - Creekside"
click at [282, 113] on input "Street Address" at bounding box center [348, 116] width 179 height 15
type textarea "x"
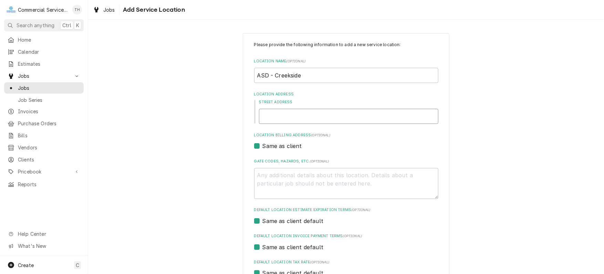
type input "1"
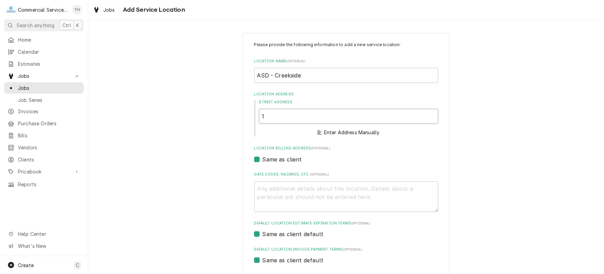
type textarea "x"
type input "17"
type textarea "x"
type input "177"
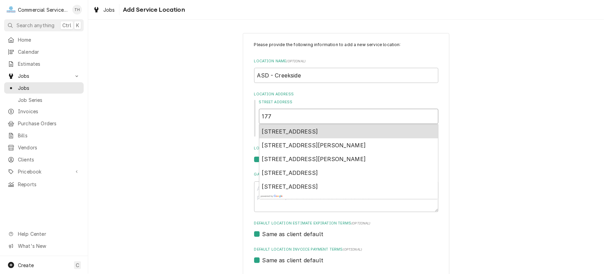
type textarea "x"
type input "1770"
click at [287, 128] on span "1770 Kittery St, Salinas, CA, USA" at bounding box center [290, 131] width 56 height 7
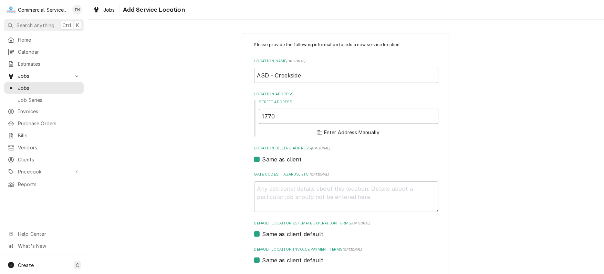
type textarea "x"
type input "1770 Kittery St"
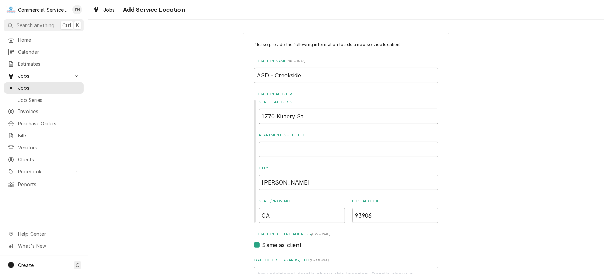
type textarea "x"
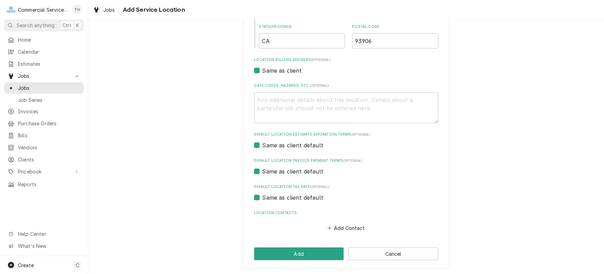
scroll to position [175, 0]
type input "1770 Kittery St"
click at [324, 248] on button "Add" at bounding box center [299, 253] width 90 height 13
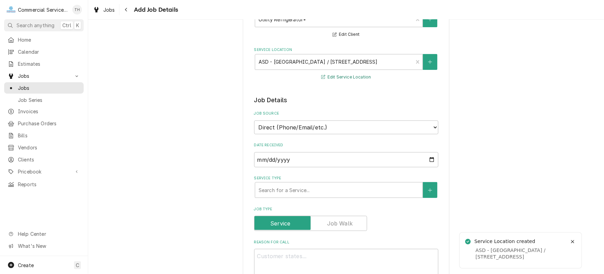
scroll to position [103, 0]
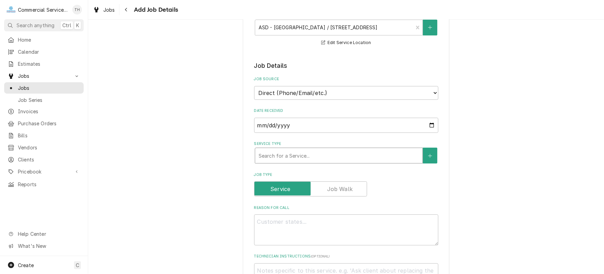
click at [322, 154] on div "Service Type" at bounding box center [339, 155] width 160 height 12
type textarea "x"
type input "d"
type textarea "x"
type input "dw"
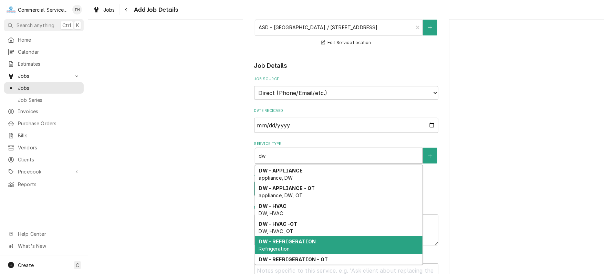
click at [306, 236] on div "DW - REFRIGERATION Refrigeration" at bounding box center [338, 245] width 167 height 18
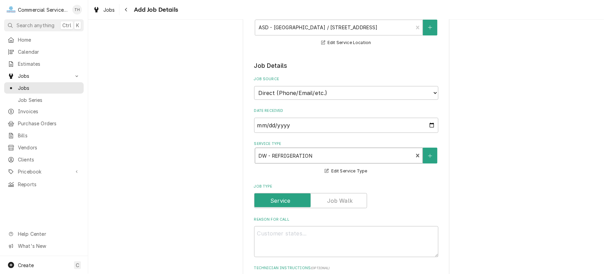
scroll to position [138, 0]
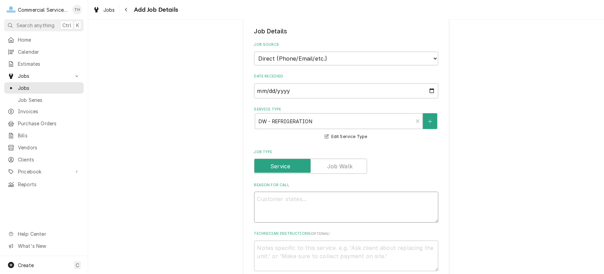
click at [288, 198] on textarea "Reason For Call" at bounding box center [346, 207] width 184 height 31
type textarea "x"
type textarea "N"
type textarea "x"
type textarea "Ne"
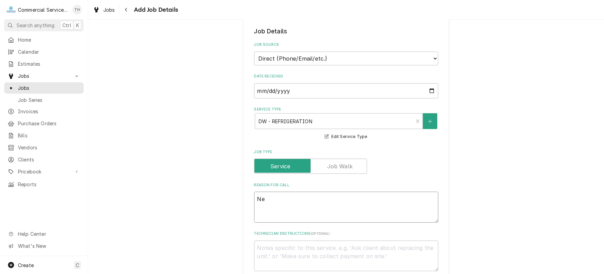
type textarea "x"
type textarea "New"
type textarea "x"
type textarea "New"
type textarea "x"
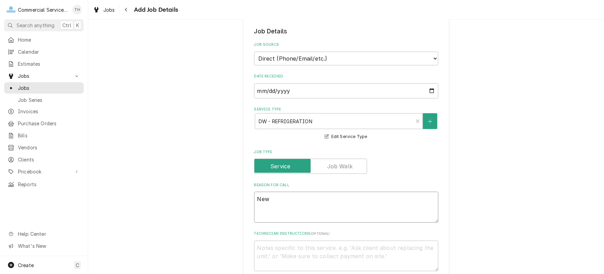
type textarea "New U"
type textarea "x"
type textarea "New Ut"
type textarea "x"
type textarea "New Uti"
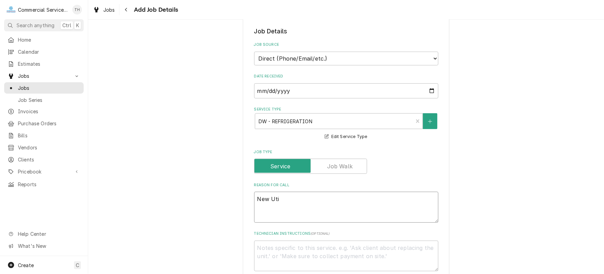
type textarea "x"
type textarea "New Util"
type textarea "x"
type textarea "New Utili"
type textarea "x"
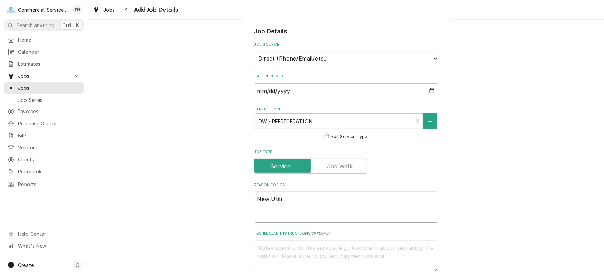
type textarea "New Utilit"
type textarea "x"
type textarea "New Utility"
type textarea "x"
type textarea "New Utility"
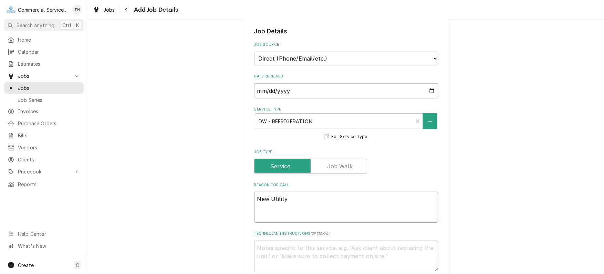
type textarea "x"
type textarea "New Utility C"
type textarea "x"
type textarea "New Utility Co"
type textarea "x"
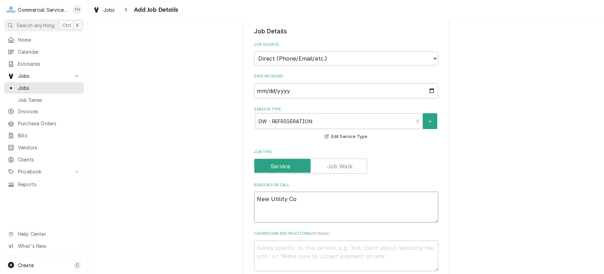
type textarea "New Utility Coo"
type textarea "x"
type textarea "New Utility Cool"
type textarea "x"
type textarea "New Utility Coole"
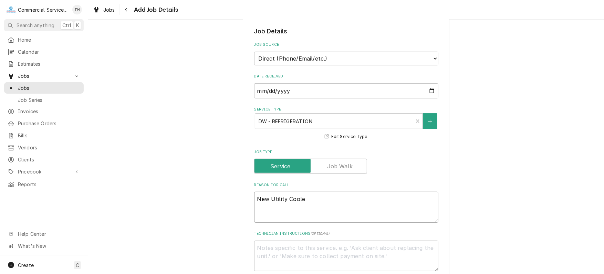
type textarea "x"
type textarea "New Utility Cooler"
type textarea "x"
type textarea "New Utility Cooler"
type textarea "x"
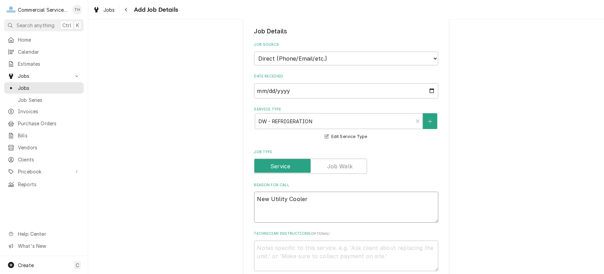
type textarea "New Utility Cooler @"
type textarea "x"
type textarea "New Utility Cooler @6"
type textarea "x"
type textarea "New Utility Cooler @60"
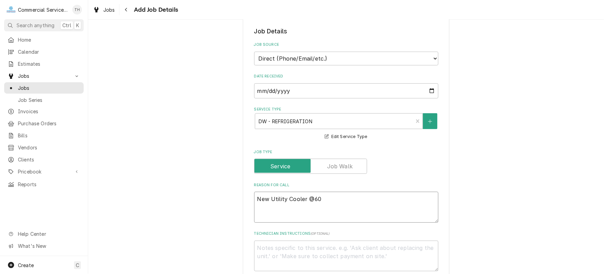
type textarea "x"
type textarea "New Utility Cooler @ 60"
type textarea "x"
type textarea "New Utility Cooler @ 60°"
type textarea "x"
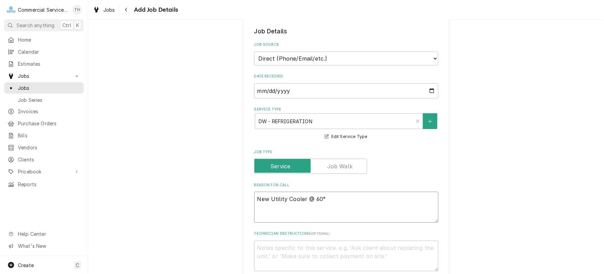
type textarea "New Utility Cooler @ 60°"
click at [277, 244] on textarea "Technician Instructions ( optional )" at bounding box center [346, 256] width 184 height 31
type textarea "x"
type textarea "O"
type textarea "x"
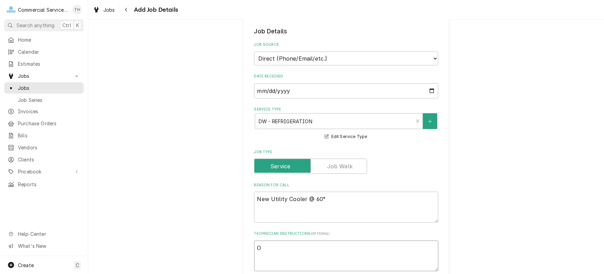
type textarea "Ot"
type textarea "x"
type textarea "Oth"
type textarea "x"
type textarea "Othe"
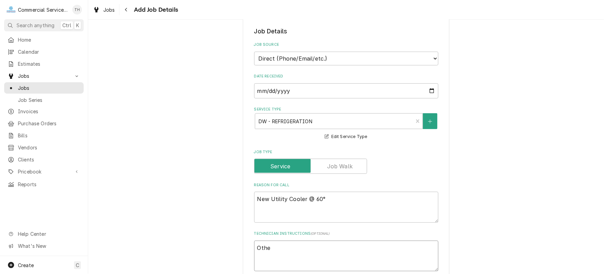
type textarea "x"
type textarea "Other"
type textarea "x"
type textarea "Other"
type textarea "x"
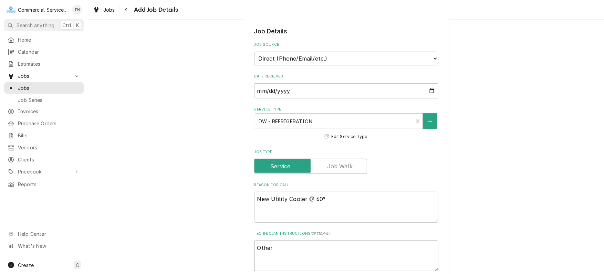
type textarea "Other u"
type textarea "x"
type textarea "Other un"
type textarea "x"
type textarea "Other uni"
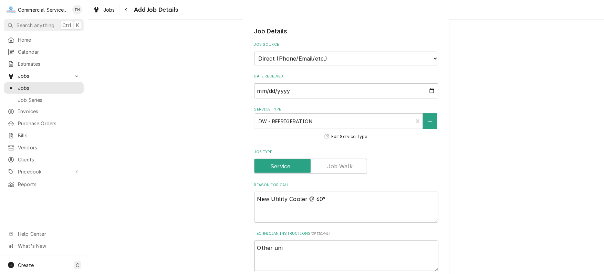
type textarea "x"
type textarea "Other unit"
type textarea "x"
type textarea "Other units"
type textarea "x"
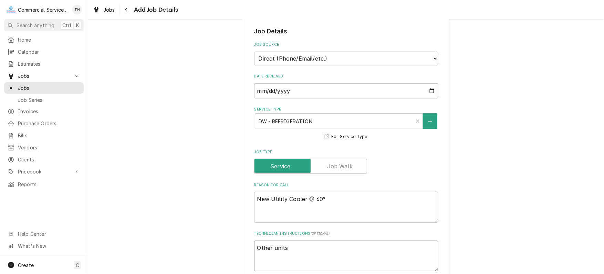
type textarea "Other units"
type textarea "x"
type textarea "Other units f"
type textarea "x"
type textarea "Other units fo"
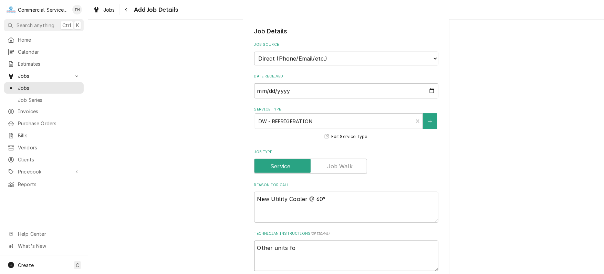
type textarea "x"
type textarea "Other units fou"
type textarea "x"
type textarea "Other units foun"
type textarea "x"
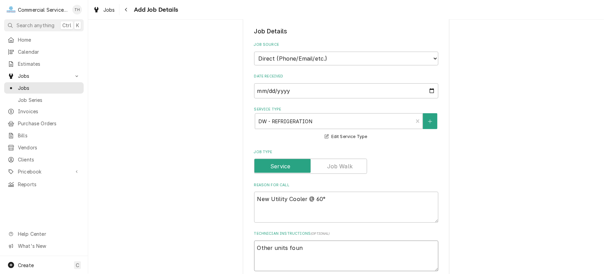
type textarea "Other units found"
type textarea "x"
type textarea "Other units found"
type textarea "x"
type textarea "Other units found c"
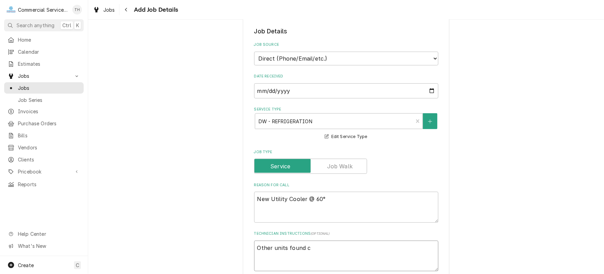
type textarea "x"
type textarea "Other units found co"
type textarea "x"
type textarea "Other units found coi"
type textarea "x"
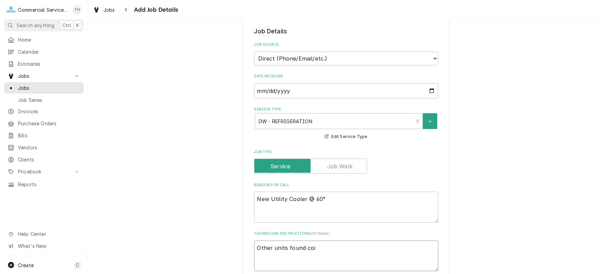
type textarea "Other units found coil"
type textarea "x"
type textarea "Other units found coils"
type textarea "x"
type textarea "Other units found coils"
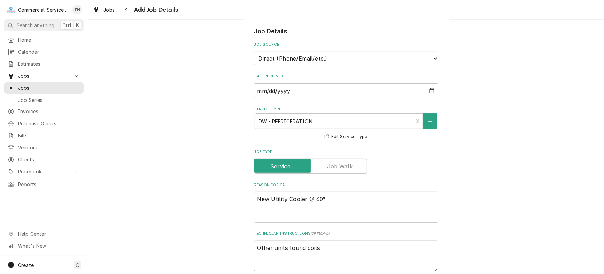
type textarea "x"
type textarea "Other units found coils i"
type textarea "x"
type textarea "Other units found coils ic"
type textarea "x"
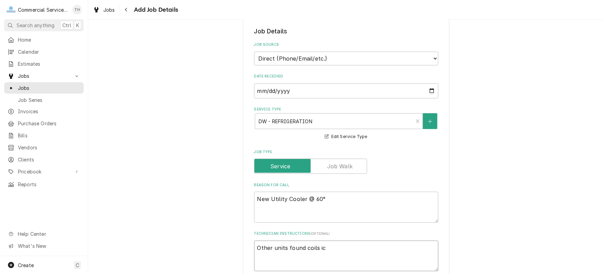
type textarea "Other units found coils ice"
type textarea "x"
type textarea "Other units found coils iced"
type textarea "x"
type textarea "Other units found coils iced,"
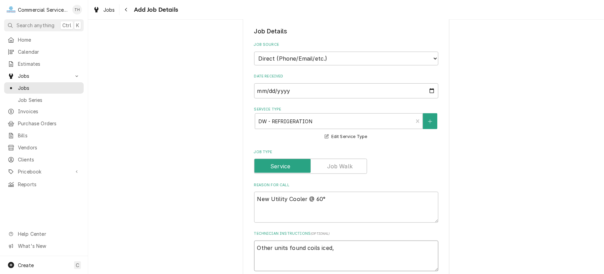
type textarea "x"
type textarea "Other units found coils iced,"
type textarea "x"
type textarea "Other units found coils iced, f"
type textarea "x"
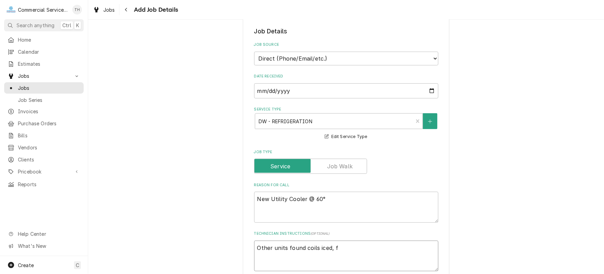
type textarea "Other units found coils iced, fo"
type textarea "x"
type textarea "Other units found coils iced, fou"
type textarea "x"
type textarea "Other units found coils iced, foun"
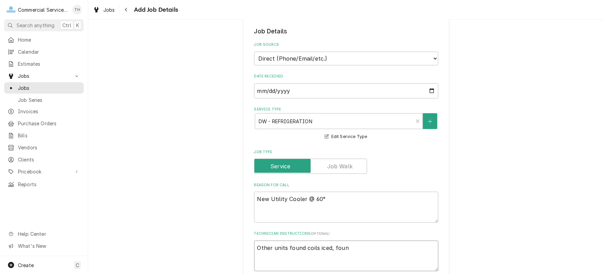
type textarea "x"
type textarea "Other units found coils iced, found"
type textarea "x"
type textarea "Other units found coils iced, found"
type textarea "x"
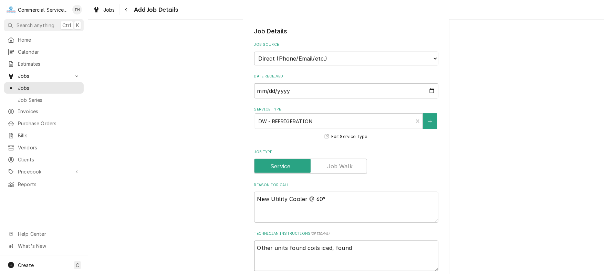
type textarea "Other units found coils iced, found t"
type textarea "x"
type textarea "Other units found coils iced, found th"
type textarea "x"
type textarea "Other units found coils iced, found the"
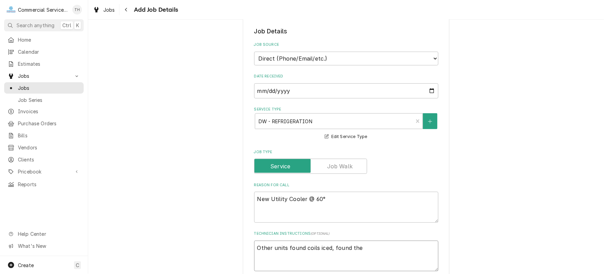
type textarea "x"
type textarea "Other units found coils iced, found the"
type textarea "x"
type textarea "Other units found coils iced, found the d"
type textarea "x"
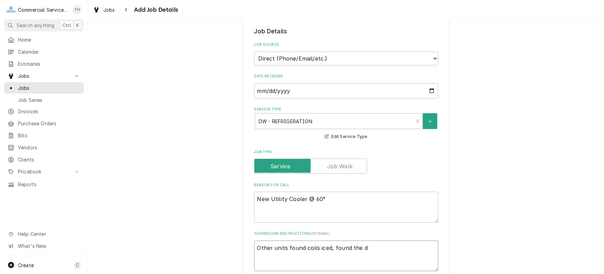
type textarea "Other units found coils iced, found the di"
type textarea "x"
type textarea "Other units found coils iced, found the dif"
type textarea "x"
type textarea "Other units found coils iced, found the diff"
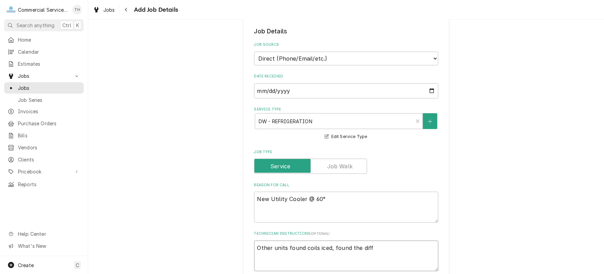
type textarea "x"
type textarea "Other units found coils iced, found the diffe"
type textarea "x"
type textarea "Other units found coils iced, found the differ"
type textarea "x"
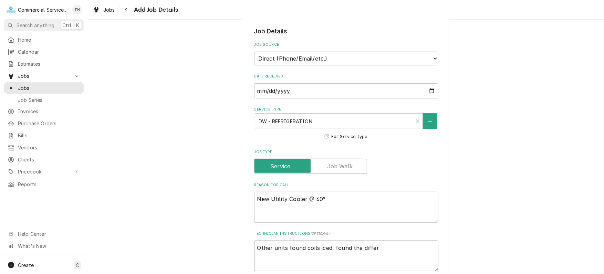
type textarea "Other units found coils iced, found the differe"
type textarea "x"
type textarea "Other units found coils iced, found the differen"
type textarea "x"
type textarea "Other units found coils iced, found the different"
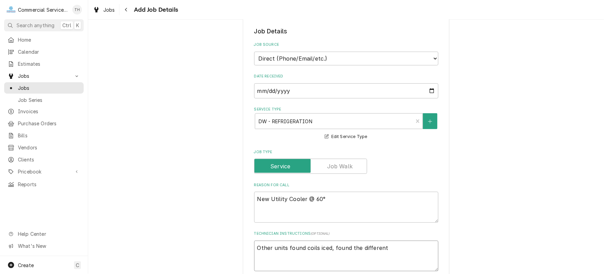
type textarea "x"
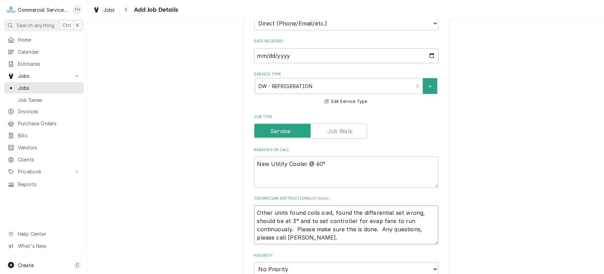
scroll to position [207, 0]
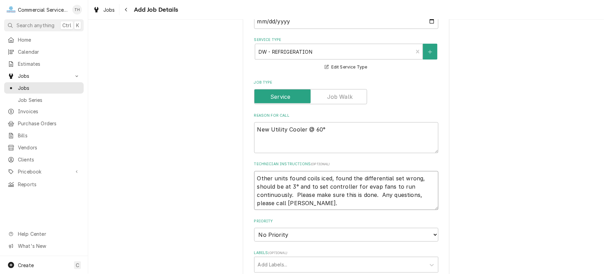
click at [255, 186] on textarea "Other units found coils iced, found the differential set wrong, should be at 3°…" at bounding box center [346, 190] width 184 height 39
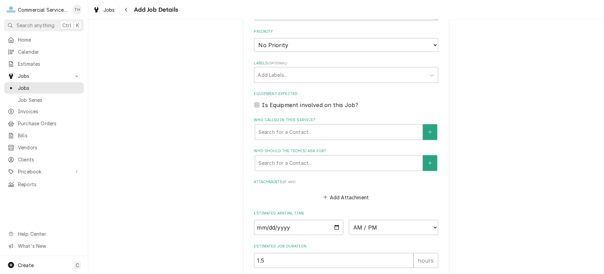
scroll to position [414, 0]
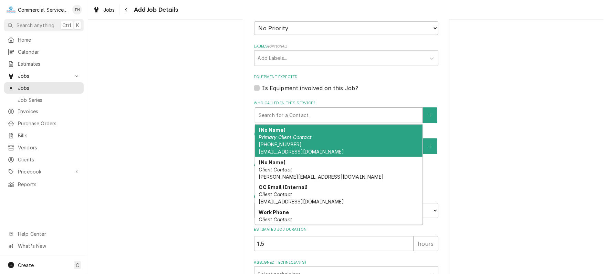
click at [380, 114] on div "Who called in this service?" at bounding box center [339, 115] width 160 height 12
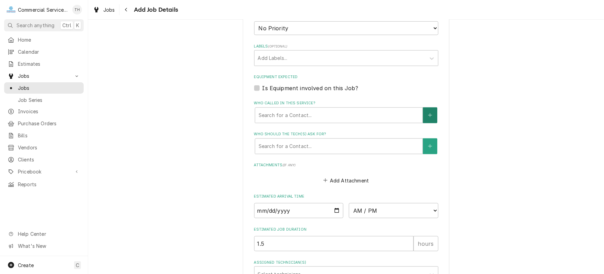
click at [426, 110] on button "Who called in this service?" at bounding box center [430, 115] width 14 height 16
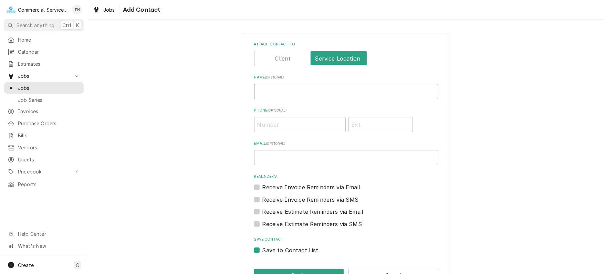
click at [286, 92] on input "Name ( optional )" at bounding box center [346, 91] width 184 height 15
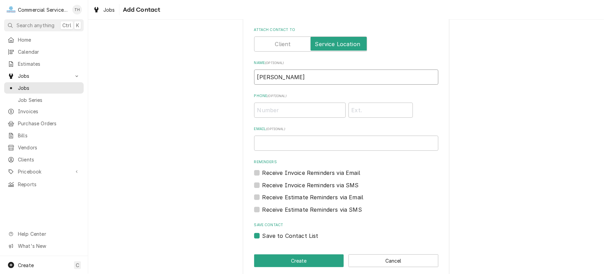
scroll to position [22, 0]
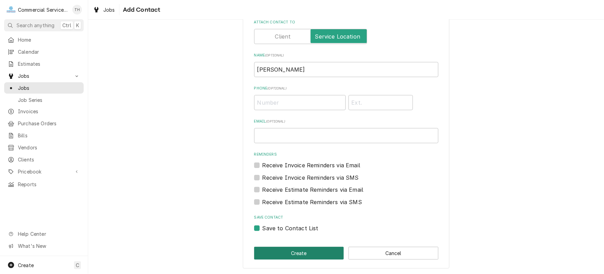
click at [312, 249] on button "Create" at bounding box center [299, 253] width 90 height 13
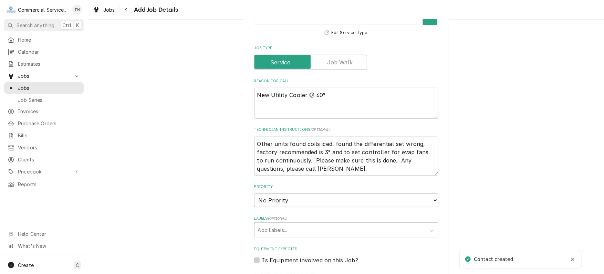
scroll to position [173, 0]
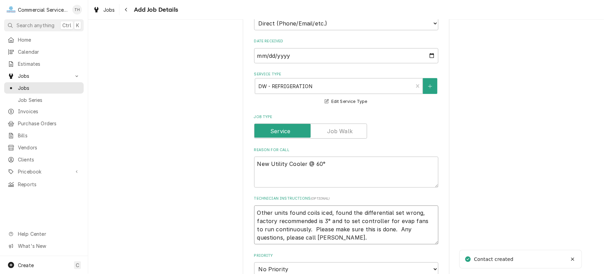
click at [321, 235] on textarea "Other units found coils iced, found the differential set wrong, factory recomme…" at bounding box center [346, 225] width 184 height 39
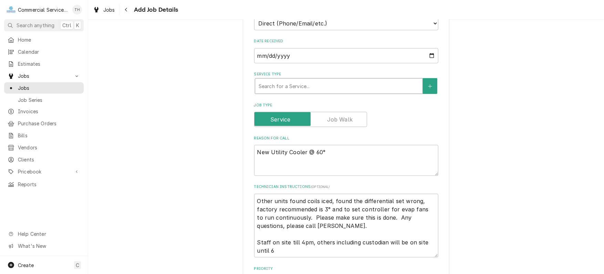
click at [344, 86] on div "Service Type" at bounding box center [339, 86] width 160 height 12
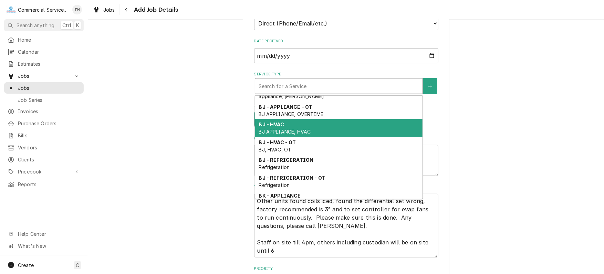
scroll to position [339, 0]
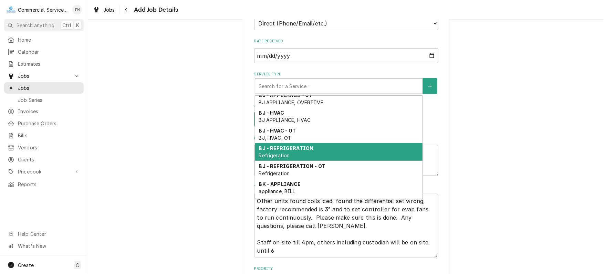
click at [335, 150] on div "BJ - REFRIGERATION Refrigeration" at bounding box center [338, 152] width 167 height 18
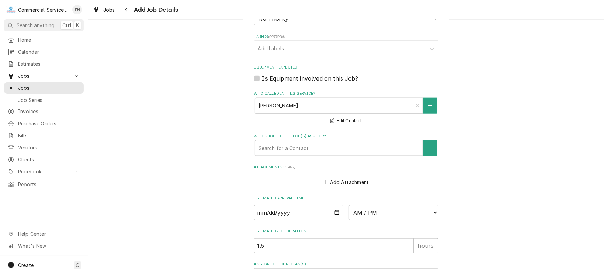
scroll to position [483, 0]
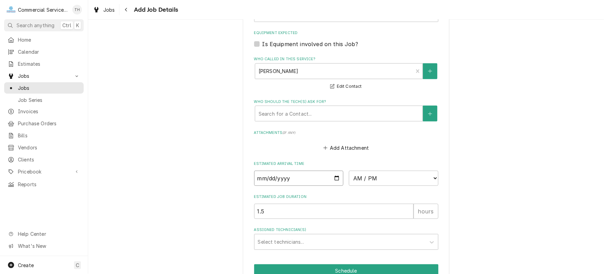
click at [333, 176] on input "Date" at bounding box center [299, 178] width 90 height 15
click at [387, 176] on select "AM / PM 6:00 AM 6:15 AM 6:30 AM 6:45 AM 7:00 AM 7:15 AM 7:30 AM 7:45 AM 8:00 AM…" at bounding box center [394, 178] width 90 height 15
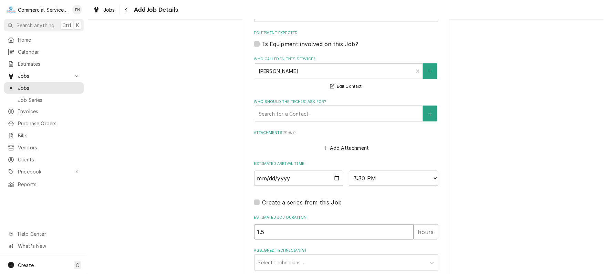
drag, startPoint x: 273, startPoint y: 230, endPoint x: 247, endPoint y: 231, distance: 25.9
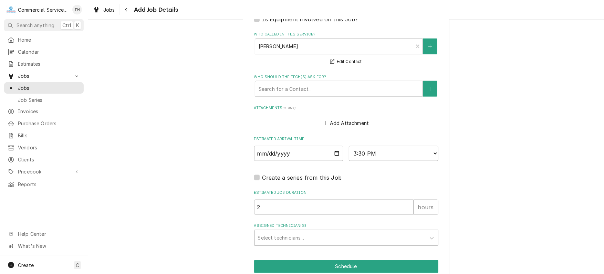
scroll to position [536, 0]
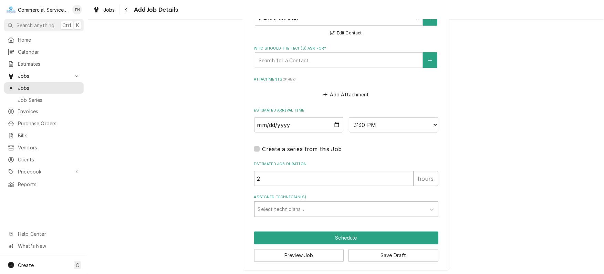
click at [287, 210] on div "Assigned Technician(s)" at bounding box center [340, 209] width 164 height 12
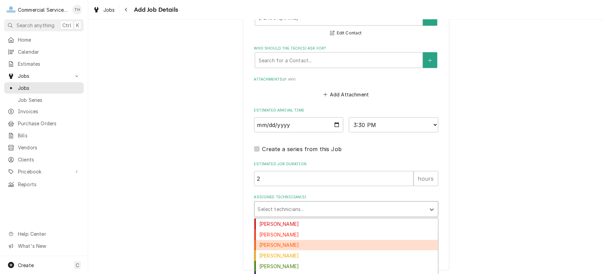
click at [297, 240] on div "[PERSON_NAME]" at bounding box center [346, 245] width 184 height 11
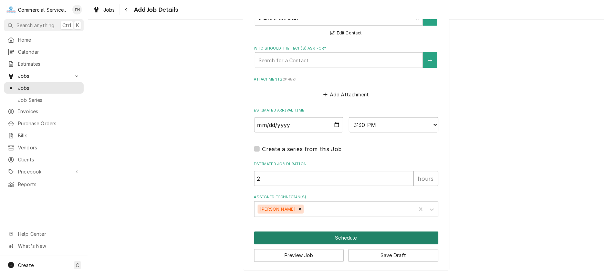
click at [320, 234] on button "Schedule" at bounding box center [346, 238] width 184 height 13
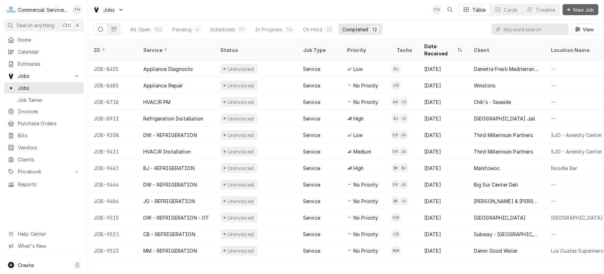
click at [580, 11] on span "New Job" at bounding box center [583, 9] width 23 height 7
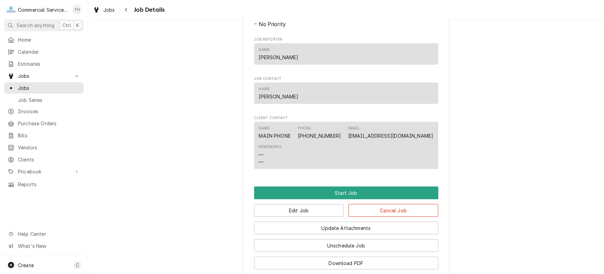
scroll to position [425, 0]
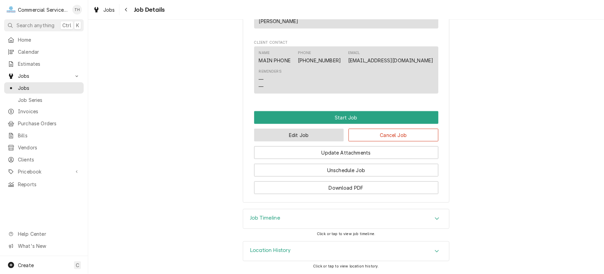
click at [311, 133] on button "Edit Job" at bounding box center [299, 135] width 90 height 13
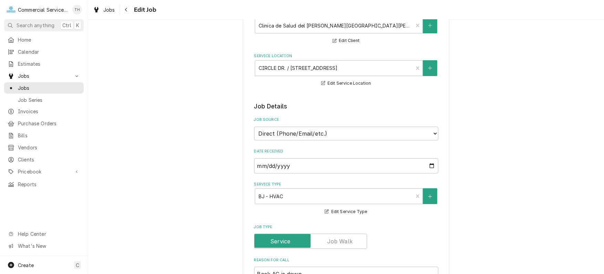
scroll to position [69, 0]
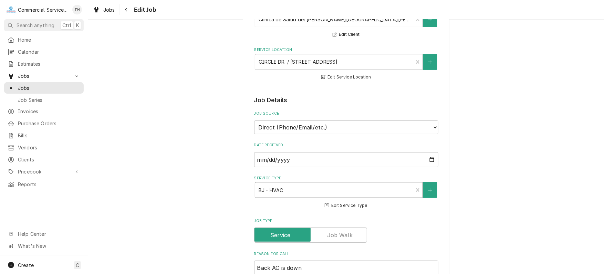
drag, startPoint x: 415, startPoint y: 188, endPoint x: 410, endPoint y: 188, distance: 4.8
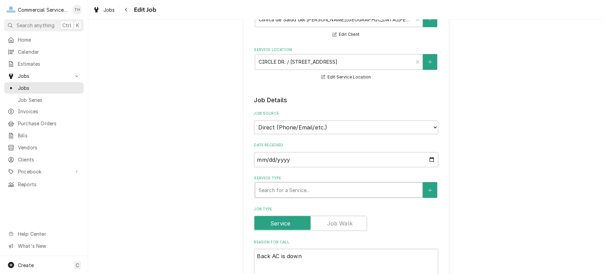
click at [354, 188] on div "Service Type" at bounding box center [339, 190] width 160 height 12
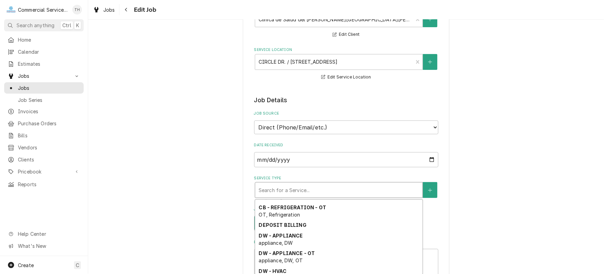
scroll to position [640, 0]
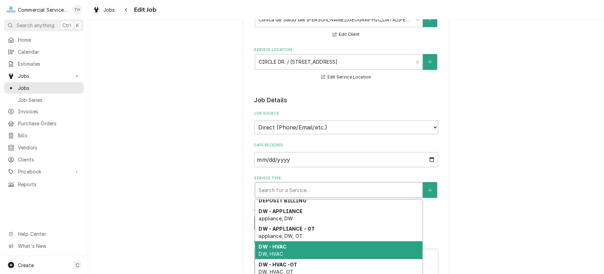
click at [339, 248] on div "DW - HVAC DW, HVAC" at bounding box center [338, 250] width 167 height 18
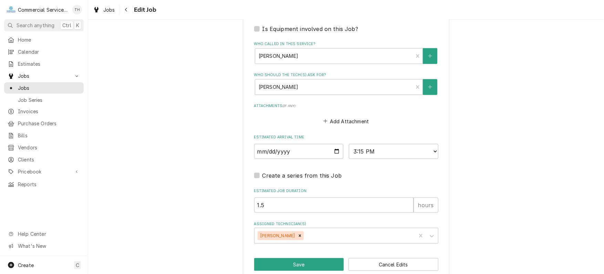
scroll to position [474, 0]
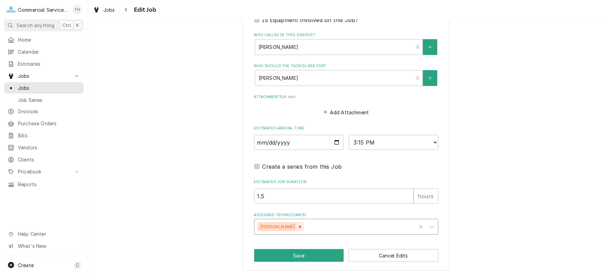
click at [299, 225] on icon "Remove Brandon Johnson" at bounding box center [300, 227] width 5 height 5
click at [299, 225] on div "Assigned Technician(s)" at bounding box center [340, 227] width 164 height 12
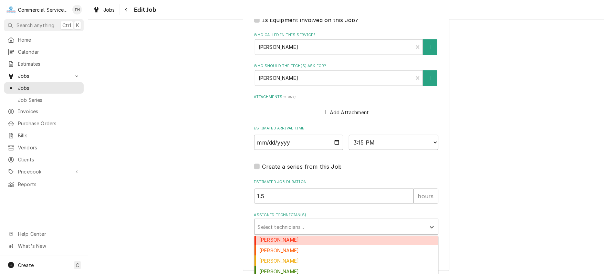
scroll to position [537, 0]
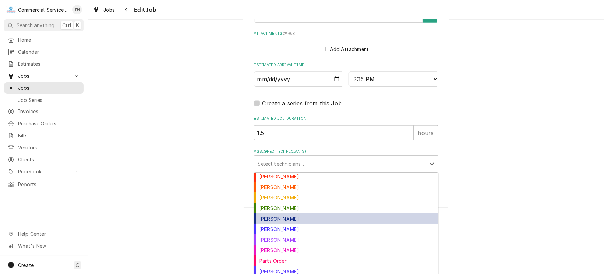
click at [293, 214] on div "[PERSON_NAME]" at bounding box center [346, 219] width 184 height 11
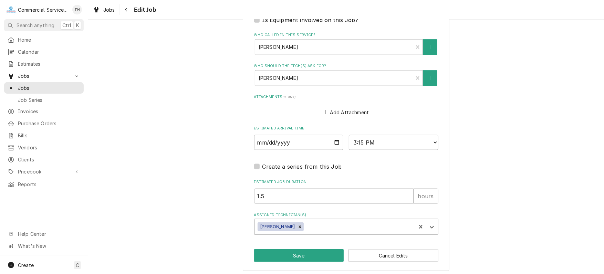
type textarea "x"
click at [431, 140] on select "AM / PM 6:00 AM 6:15 AM 6:30 AM 6:45 AM 7:00 AM 7:15 AM 7:30 AM 7:45 AM 8:00 AM…" at bounding box center [394, 142] width 90 height 15
select select "15:30:00"
click at [349, 135] on select "AM / PM 6:00 AM 6:15 AM 6:30 AM 6:45 AM 7:00 AM 7:15 AM 7:30 AM 7:45 AM 8:00 AM…" at bounding box center [394, 142] width 90 height 15
click at [319, 249] on button "Save" at bounding box center [299, 255] width 90 height 13
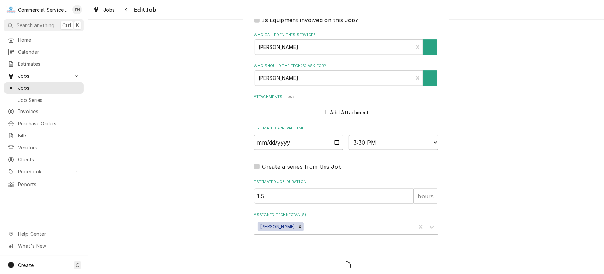
type textarea "x"
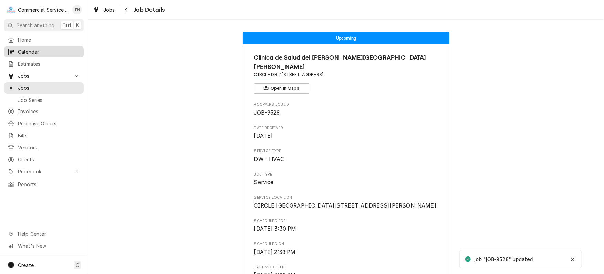
click at [51, 51] on span "Calendar" at bounding box center [49, 51] width 62 height 7
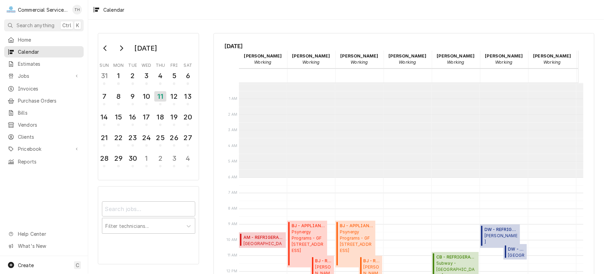
scroll to position [94, 0]
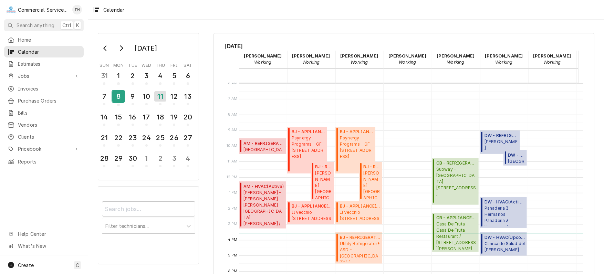
click at [121, 92] on div "8" at bounding box center [118, 97] width 12 height 12
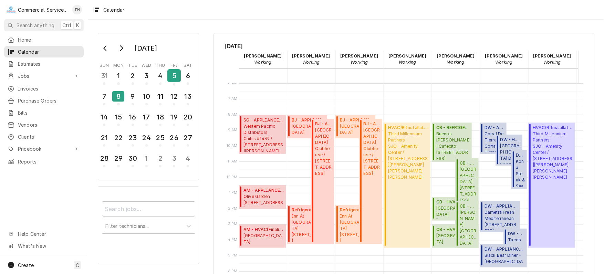
click at [176, 76] on div "5" at bounding box center [174, 76] width 12 height 12
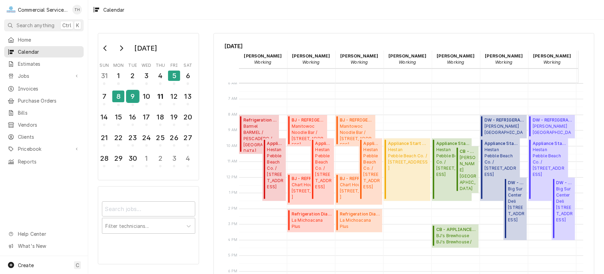
click at [131, 94] on div "9" at bounding box center [133, 97] width 12 height 12
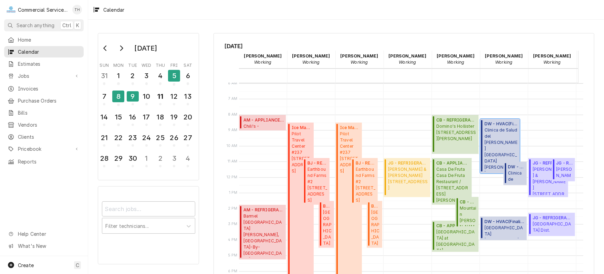
click at [499, 142] on span "Clinica de Salud del Valle de Salinas King City / 122 E San Antonio Dr., King C…" at bounding box center [501, 149] width 33 height 44
click at [156, 97] on div "11" at bounding box center [160, 97] width 12 height 12
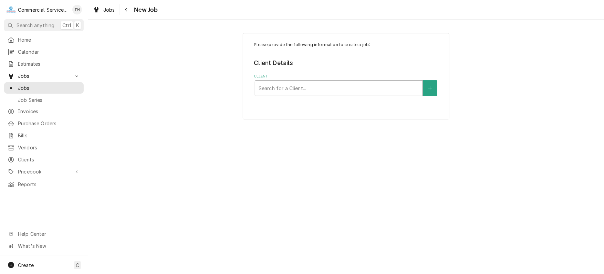
click at [319, 90] on div "Client" at bounding box center [339, 88] width 160 height 12
type input "[PERSON_NAME]"
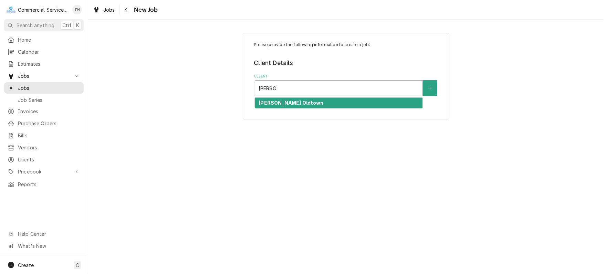
click at [319, 101] on div "[PERSON_NAME] Oldtown" at bounding box center [338, 103] width 167 height 11
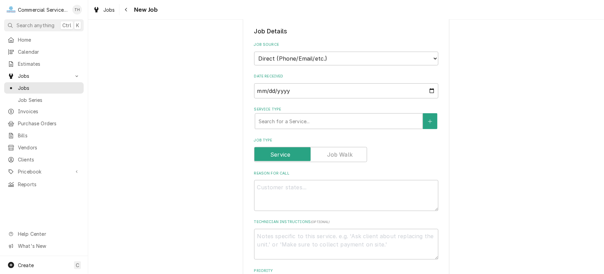
scroll to position [172, 0]
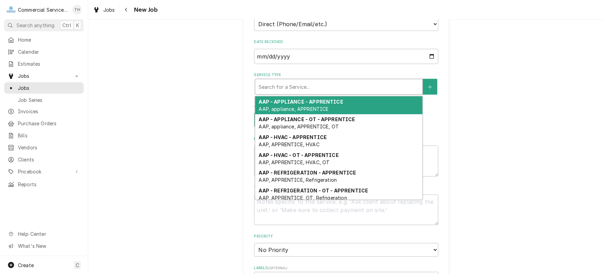
click at [321, 90] on div "Service Type" at bounding box center [339, 87] width 160 height 12
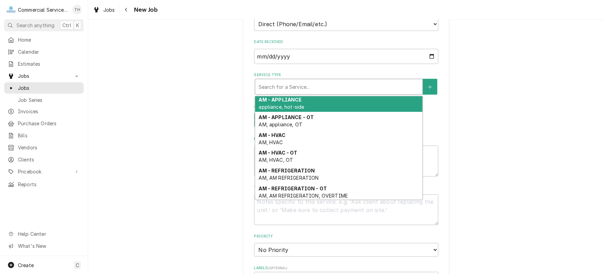
scroll to position [143, 0]
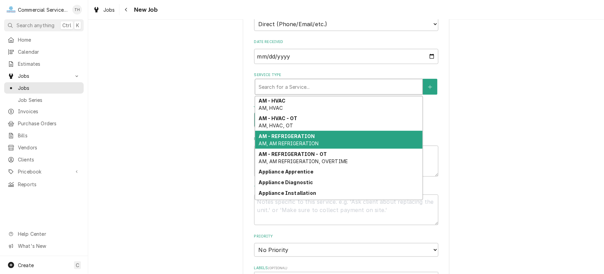
click at [325, 132] on div "AM - REFRIGERATION AM, AM REFRIGERATION" at bounding box center [338, 140] width 167 height 18
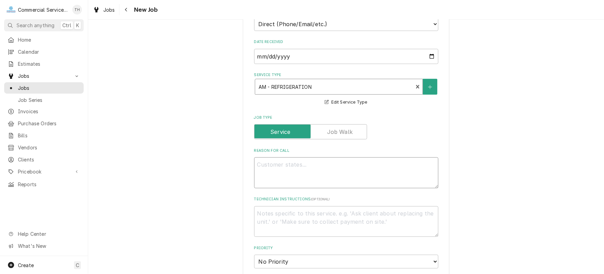
click at [291, 165] on textarea "Reason For Call" at bounding box center [346, 172] width 184 height 31
type textarea "x"
type textarea "C"
type textarea "x"
type textarea "Co"
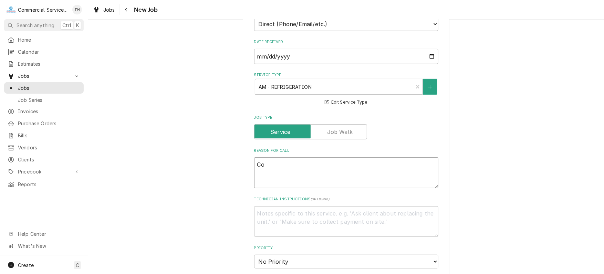
type textarea "x"
type textarea "Cou"
type textarea "x"
type textarea "Coun"
type textarea "x"
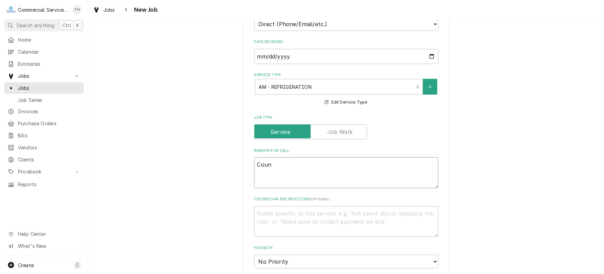
type textarea "Count"
type textarea "x"
type textarea "Counte"
type textarea "x"
type textarea "Counter"
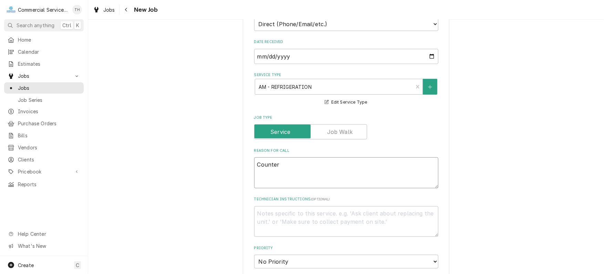
type textarea "x"
type textarea "Counter"
type textarea "x"
type textarea "Counter c"
type textarea "x"
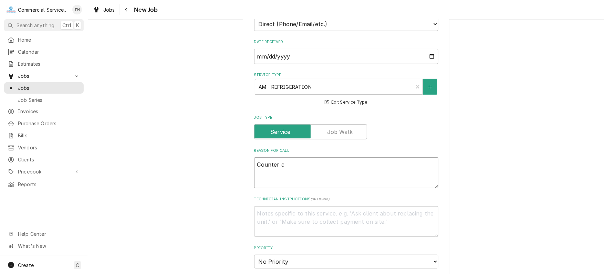
type textarea "Counter co"
type textarea "x"
type textarea "Counter coo"
type textarea "x"
type textarea "Counter cool"
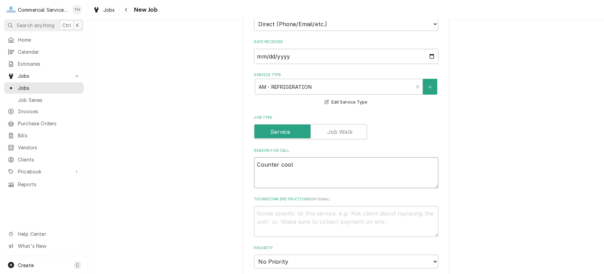
type textarea "x"
type textarea "Counter coole"
type textarea "x"
type textarea "Counter cooler"
type textarea "x"
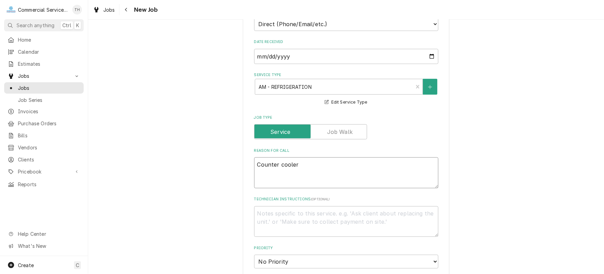
type textarea "Counter cooler"
type textarea "x"
type textarea "Counter cooler t"
type textarea "x"
type textarea "Counter cooler te"
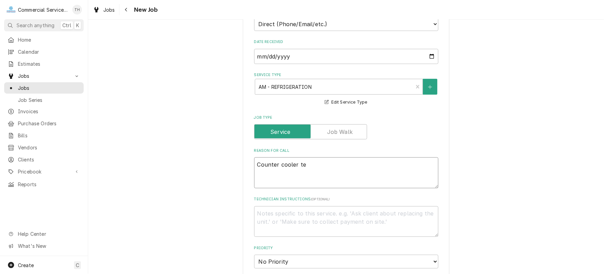
type textarea "x"
type textarea "Counter cooler tem"
type textarea "x"
type textarea "Counter cooler temp"
type textarea "x"
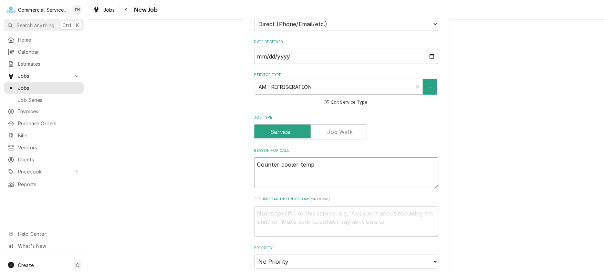
type textarea "Counter cooler tempi"
type textarea "x"
type textarea "Counter cooler tempin"
type textarea "x"
type textarea "Counter cooler temping"
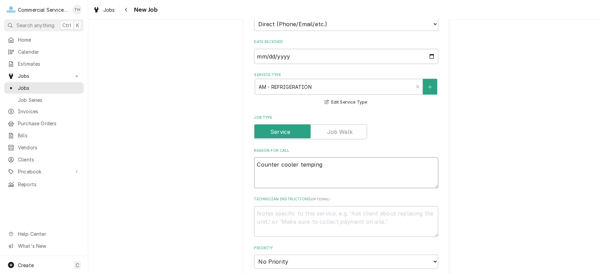
type textarea "x"
type textarea "Counter cooler temping"
type textarea "x"
type textarea "Counter cooler temping a"
type textarea "x"
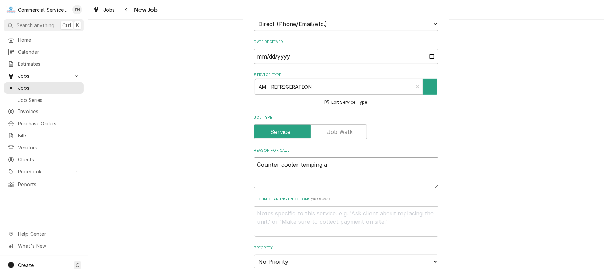
type textarea "Counter cooler temping ar"
type textarea "x"
type textarea "Counter cooler temping aro"
type textarea "x"
type textarea "Counter cooler temping arou"
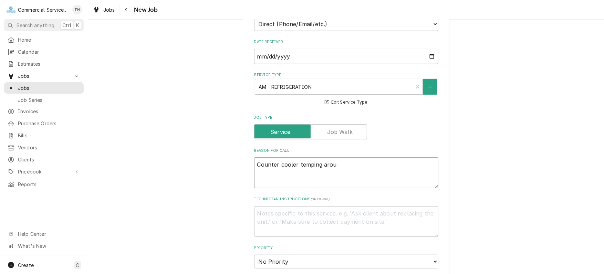
type textarea "x"
type textarea "Counter cooler temping aroun"
type textarea "x"
type textarea "Counter cooler temping around"
type textarea "x"
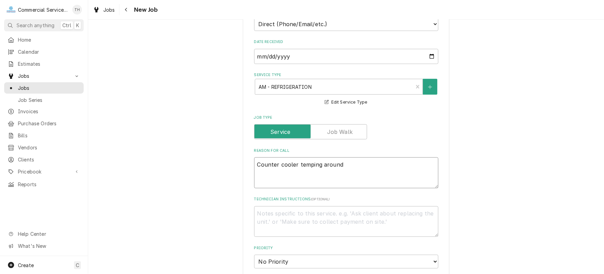
type textarea "Counter cooler temping around"
type textarea "x"
type textarea "Counter cooler temping around 4"
type textarea "x"
type textarea "Counter cooler temping around 44"
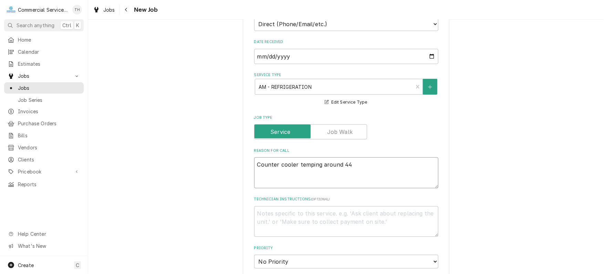
type textarea "x"
type textarea "Counter cooler temping around 44°"
type textarea "x"
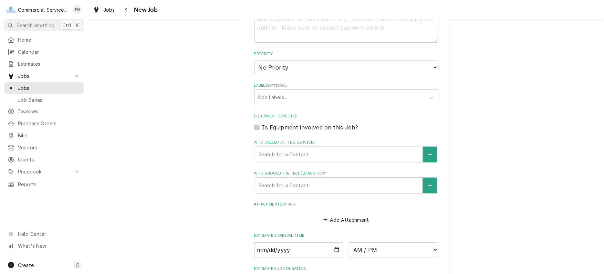
scroll to position [379, 0]
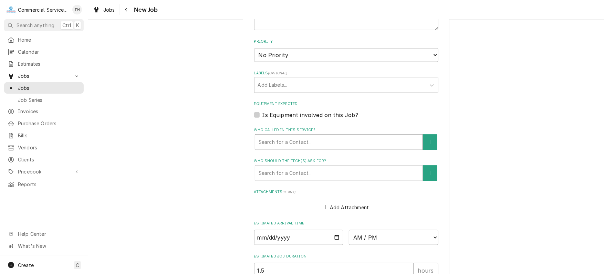
type textarea "Counter cooler temping around 44°"
click at [323, 142] on div "Who called in this service?" at bounding box center [339, 142] width 160 height 12
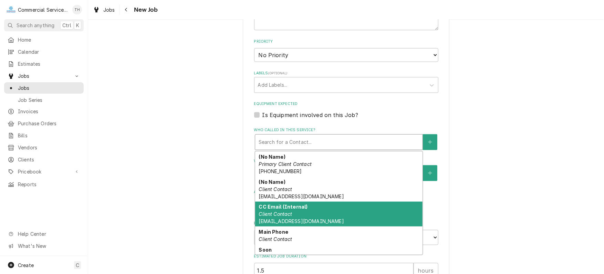
scroll to position [14, 0]
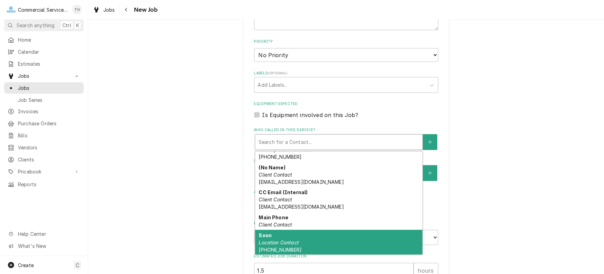
click at [318, 231] on div "Soon Location Contact (831) 710-7429" at bounding box center [338, 242] width 167 height 25
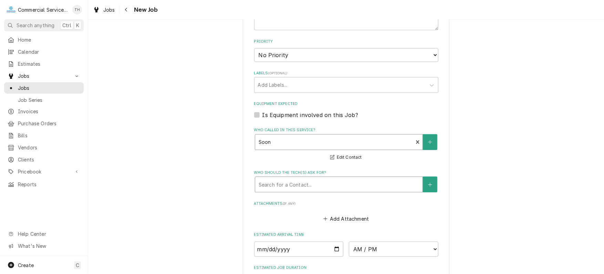
click at [318, 183] on div "Who should the tech(s) ask for?" at bounding box center [339, 184] width 160 height 12
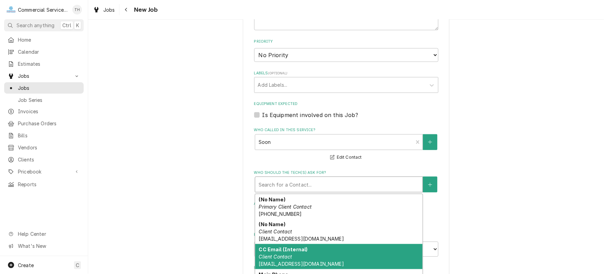
scroll to position [37, 0]
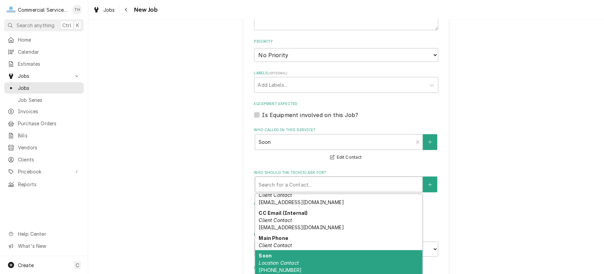
click at [330, 263] on div "Soon Location Contact (831) 710-7429" at bounding box center [338, 262] width 167 height 25
type textarea "x"
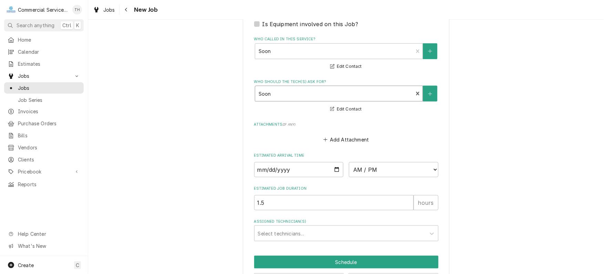
scroll to position [494, 0]
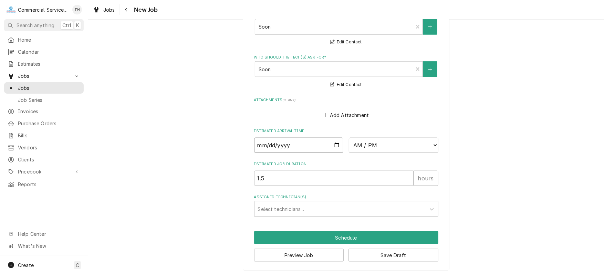
click at [335, 144] on input "Date" at bounding box center [299, 145] width 90 height 15
type input "2025-09-12"
type textarea "x"
click at [431, 142] on select "AM / PM 6:00 AM 6:15 AM 6:30 AM 6:45 AM 7:00 AM 7:15 AM 7:30 AM 7:45 AM 8:00 AM…" at bounding box center [394, 145] width 90 height 15
select select "08:00:00"
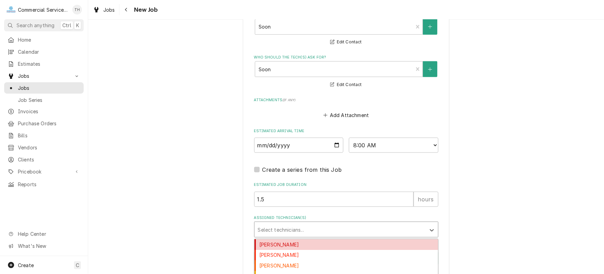
click at [317, 227] on div "Assigned Technician(s)" at bounding box center [340, 229] width 164 height 12
click at [319, 240] on div "Audie Murphy" at bounding box center [346, 244] width 184 height 11
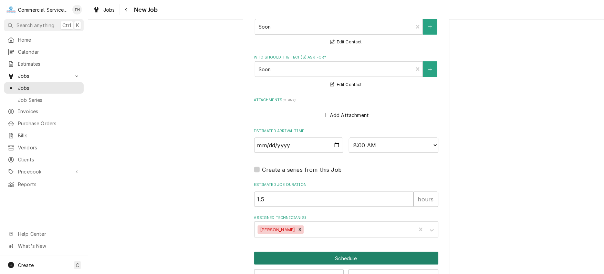
click at [343, 253] on button "Schedule" at bounding box center [346, 258] width 184 height 13
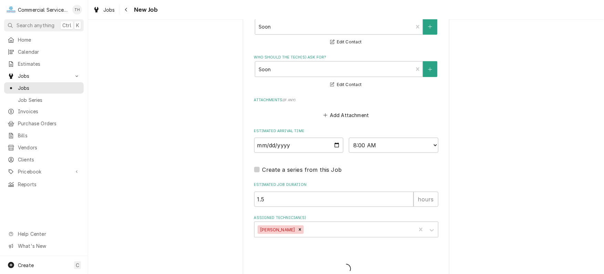
type textarea "x"
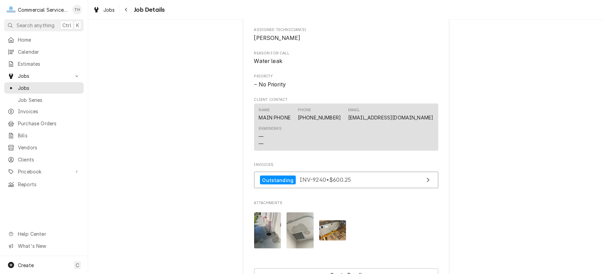
scroll to position [379, 0]
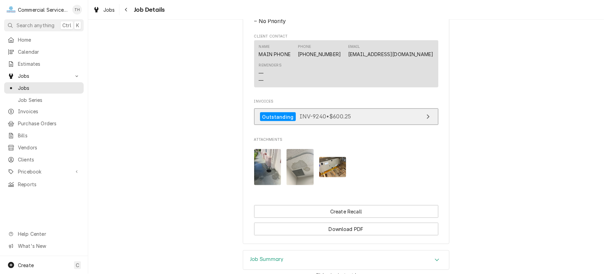
click at [361, 117] on link "Outstanding INV-9240 • $600.25" at bounding box center [346, 116] width 184 height 17
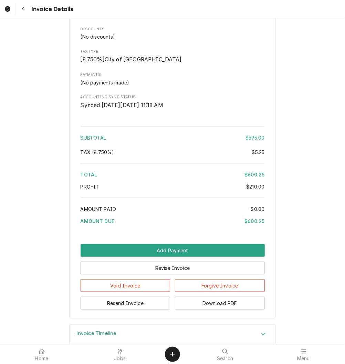
scroll to position [921, 0]
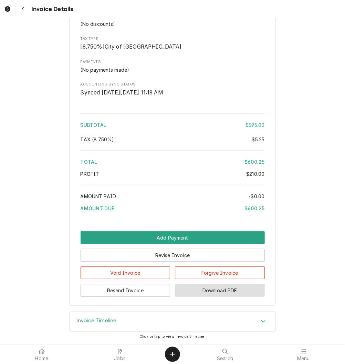
click at [197, 288] on button "Download PDF" at bounding box center [220, 290] width 90 height 13
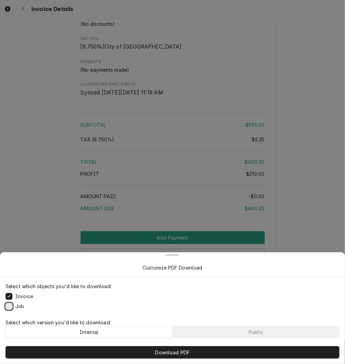
click at [12, 305] on button "Job" at bounding box center [9, 306] width 7 height 7
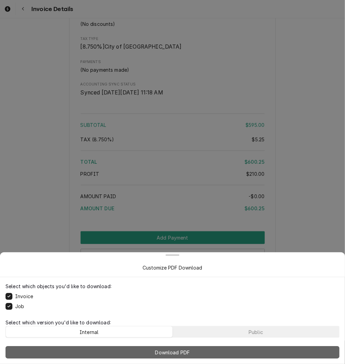
click at [176, 349] on span "Download PDF" at bounding box center [173, 351] width 38 height 7
